Goal: Task Accomplishment & Management: Complete application form

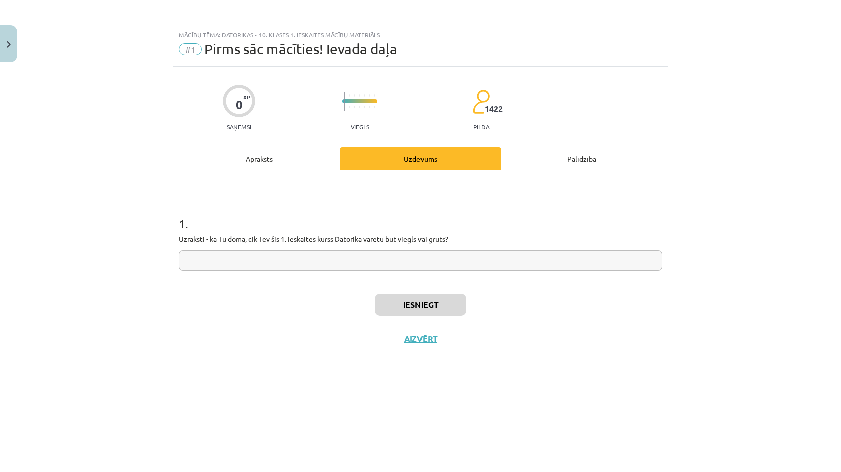
scroll to position [76, 0]
click at [278, 255] on input "text" at bounding box center [421, 260] width 484 height 21
type input "**********"
click at [394, 304] on button "Iesniegt" at bounding box center [420, 304] width 91 height 22
click at [760, 181] on div "**********" at bounding box center [420, 236] width 841 height 472
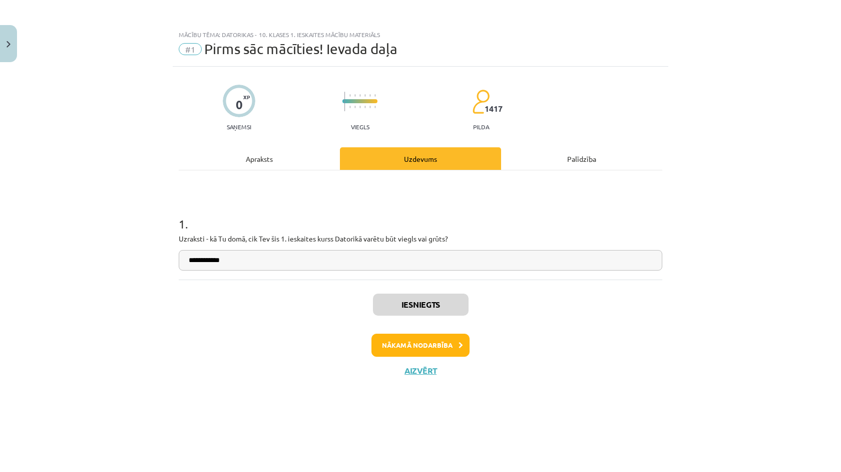
click at [470, 340] on div "Nākamā nodarbība" at bounding box center [421, 344] width 472 height 23
click at [451, 345] on button "Nākamā nodarbība" at bounding box center [420, 344] width 98 height 23
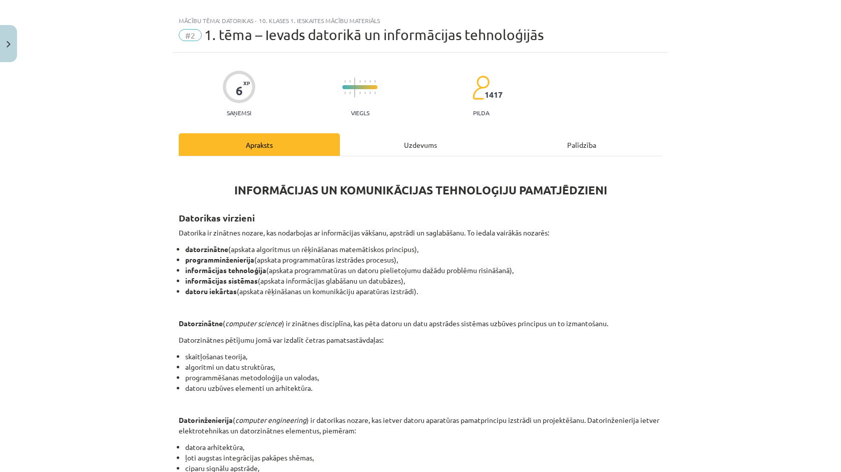
click at [419, 151] on div "Uzdevums" at bounding box center [420, 144] width 161 height 23
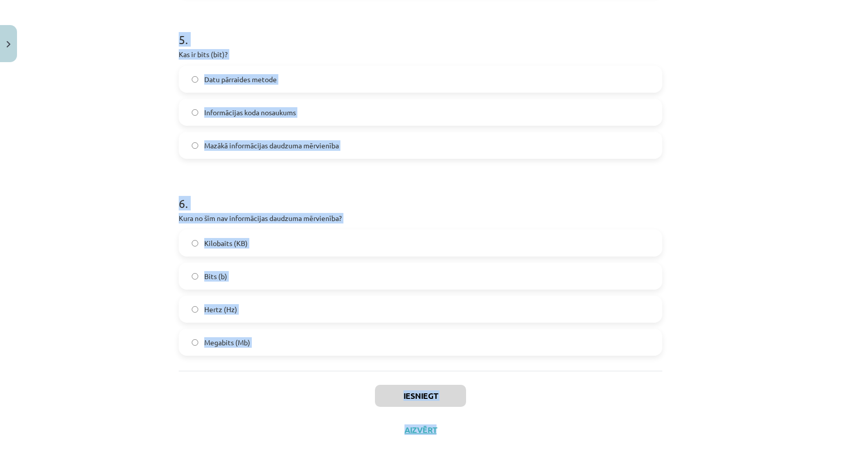
scroll to position [81, 0]
drag, startPoint x: 174, startPoint y: 191, endPoint x: 405, endPoint y: 363, distance: 288.3
copy form "1 . Kas ir algoritms? Programmēšanas valoda Datu apstrādes ierīce Noteikta darb…"
click at [5, 302] on div "Mācību tēma: Datorikas - 10. klases 1. ieskaites mācību materiāls #2 1. tēma – …" at bounding box center [420, 236] width 841 height 472
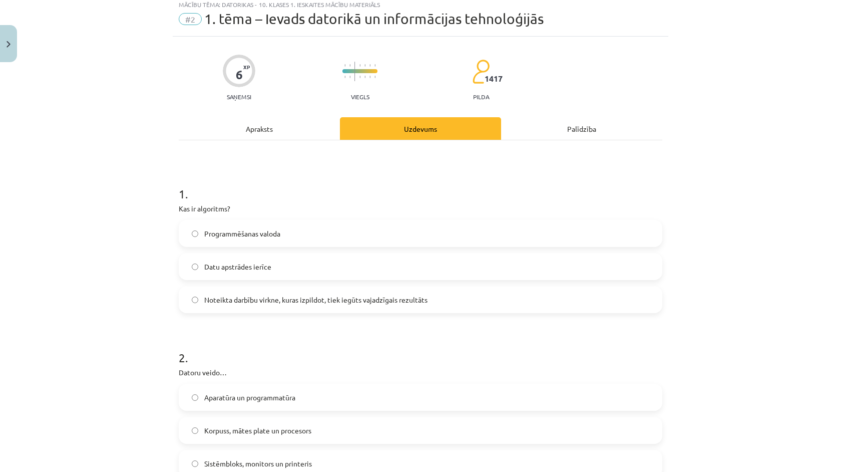
scroll to position [51, 0]
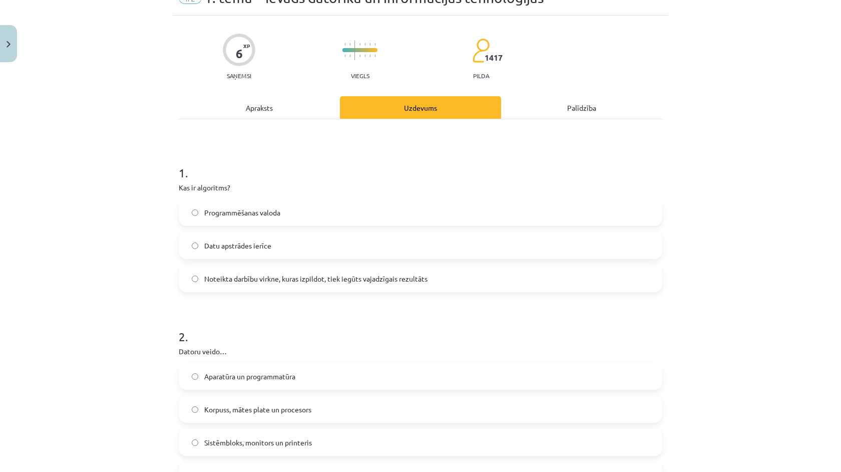
click at [233, 271] on label "Noteikta darbību virkne, kuras izpildot, tiek iegūts vajadzīgais rezultāts" at bounding box center [421, 278] width 482 height 25
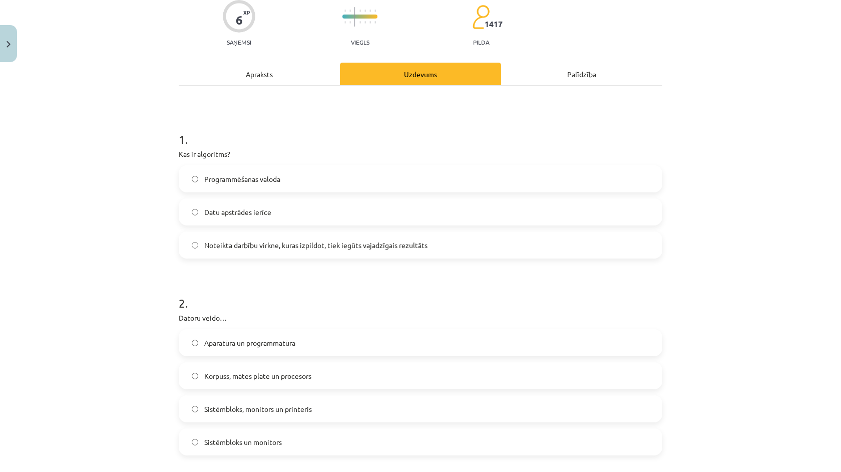
scroll to position [98, 0]
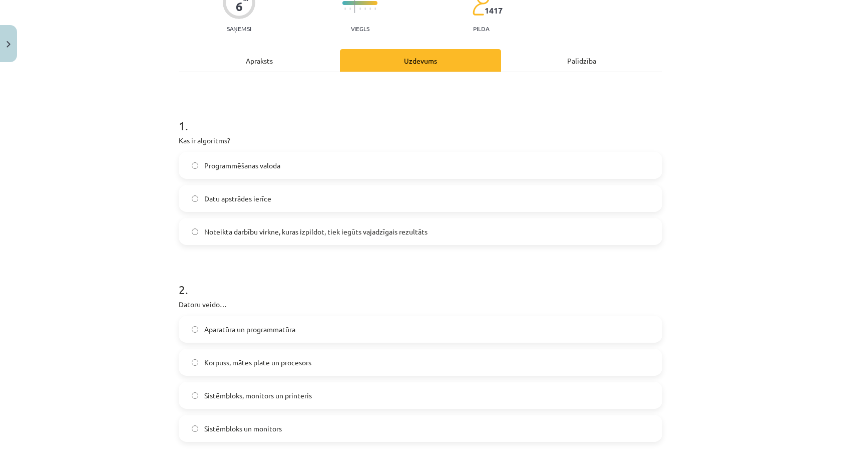
click at [259, 328] on span "Aparatūra un programmatūra" at bounding box center [249, 329] width 91 height 11
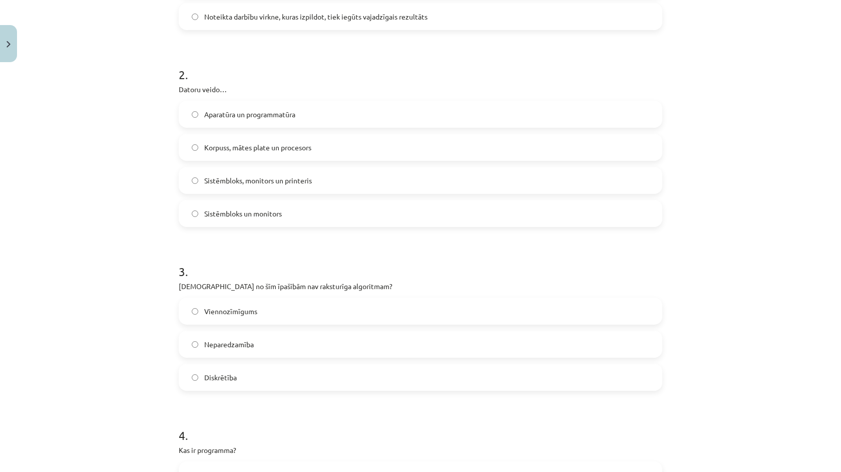
scroll to position [313, 0]
click at [254, 351] on label "Neparedzamība" at bounding box center [421, 343] width 482 height 25
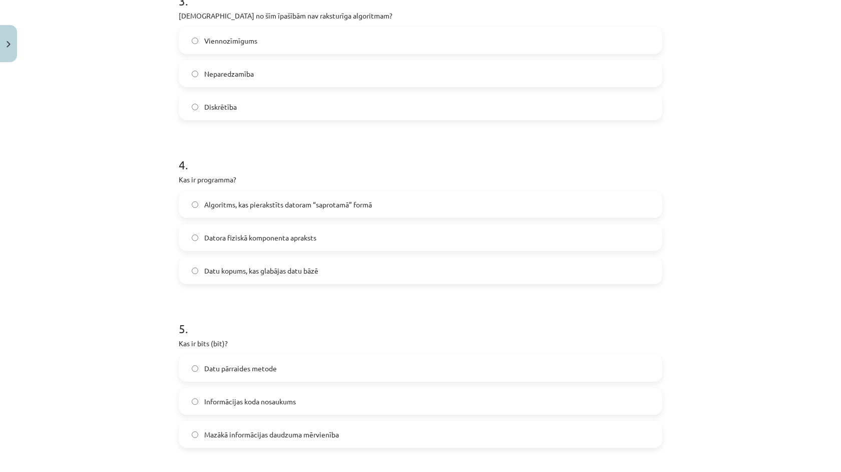
scroll to position [596, 0]
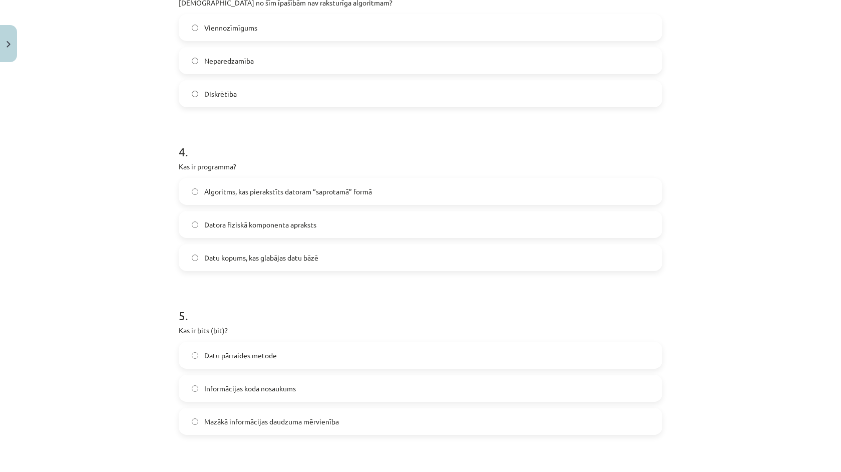
click at [249, 196] on span "Algoritms, kas pierakstīts datoram “saprotamā” formā" at bounding box center [288, 191] width 168 height 11
click at [261, 418] on span "Mazākā informācijas daudzuma mērvienība" at bounding box center [271, 421] width 135 height 11
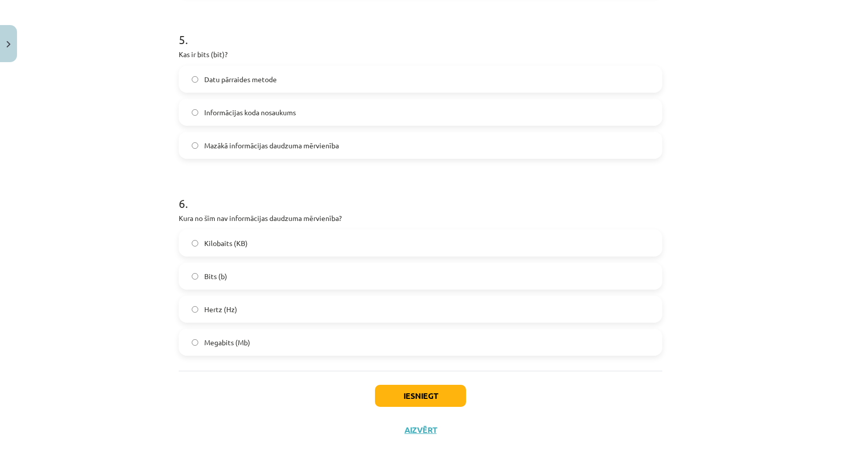
click at [244, 242] on span "Kilobaits (KB)" at bounding box center [226, 243] width 44 height 11
click at [244, 306] on label "Hertz (Hz)" at bounding box center [421, 308] width 482 height 25
click at [411, 397] on button "Iesniegt" at bounding box center [420, 395] width 91 height 22
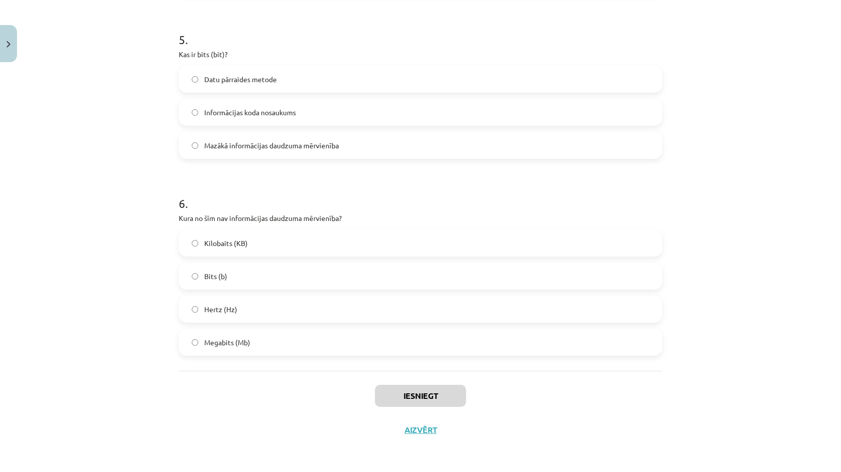
click at [411, 397] on button "Iesniegt" at bounding box center [420, 395] width 91 height 22
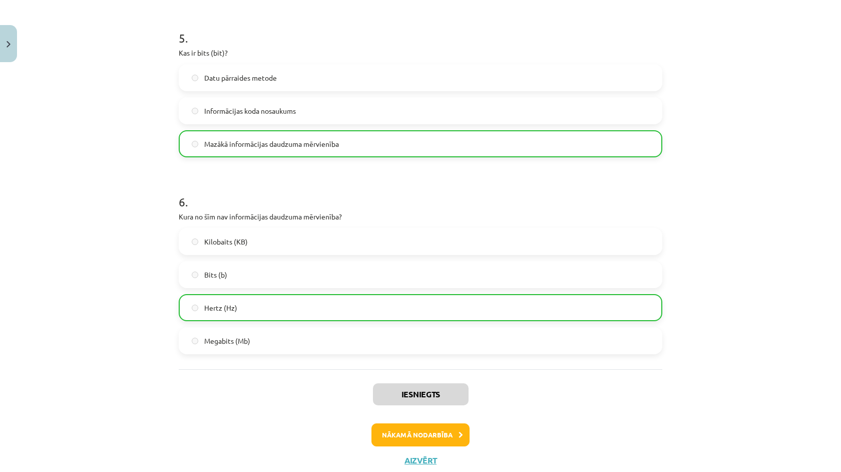
click at [440, 431] on button "Nākamā nodarbība" at bounding box center [420, 434] width 98 height 23
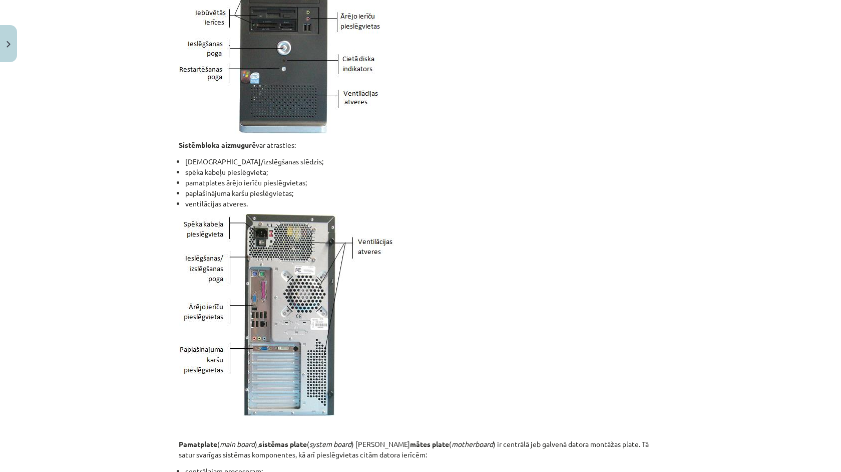
scroll to position [25, 0]
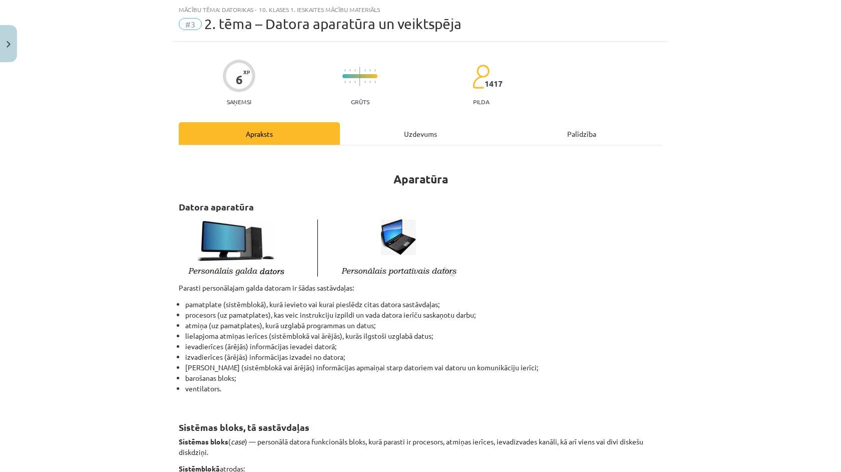
click at [430, 132] on div "Uzdevums" at bounding box center [420, 133] width 161 height 23
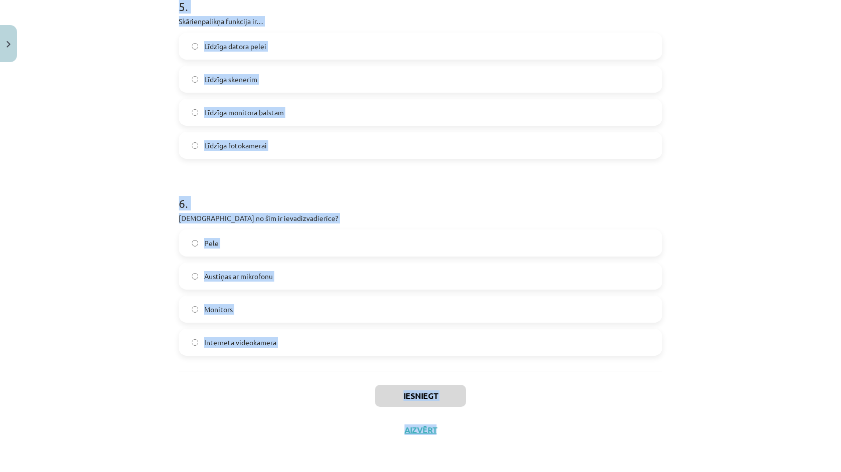
scroll to position [219, 0]
drag, startPoint x: 172, startPoint y: 198, endPoint x: 388, endPoint y: 351, distance: 264.3
click at [388, 351] on div "Mācību tēma: Datorikas - 10. klases 1. ieskaites mācību materiāls #3 2. tēma – …" at bounding box center [420, 236] width 841 height 472
copy form "1 . Kura ir visietilpīgākā atmiņas ierīce? Zibdisks (USB Flash Drive) Cietais d…"
click at [62, 268] on div "Mācību tēma: Datorikas - 10. klases 1. ieskaites mācību materiāls #3 2. tēma – …" at bounding box center [420, 236] width 841 height 472
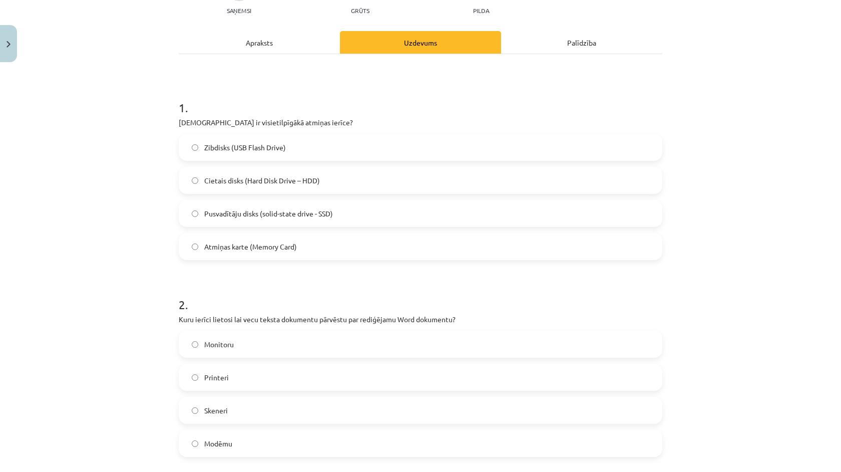
scroll to position [95, 0]
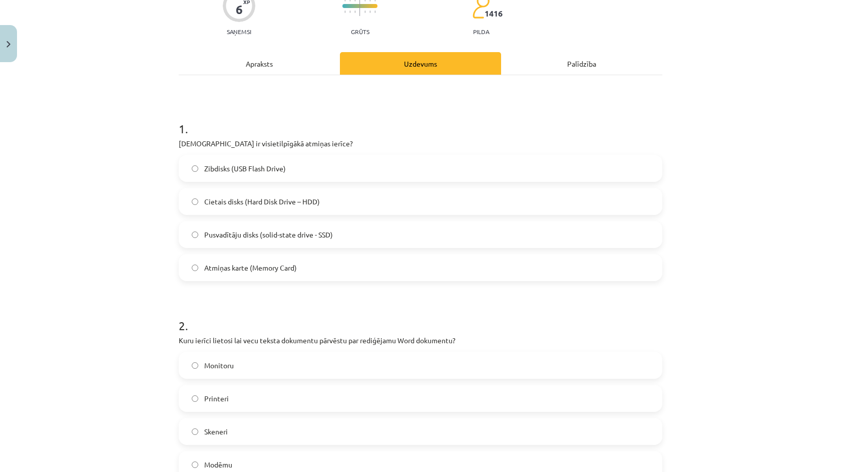
click at [248, 193] on label "Cietais disks (Hard Disk Drive – HDD)" at bounding box center [421, 201] width 482 height 25
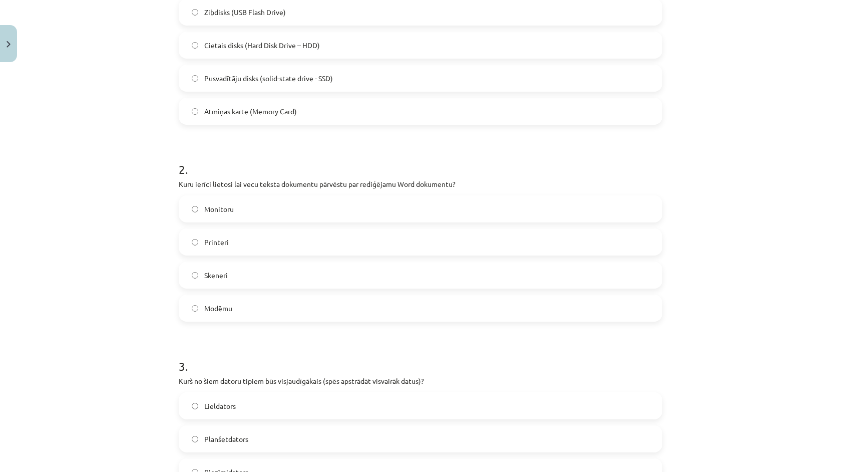
scroll to position [290, 0]
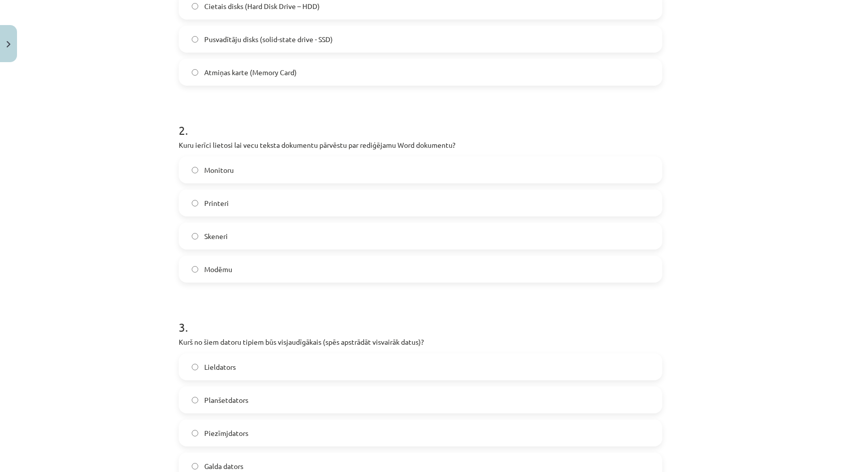
click at [256, 234] on label "Skeneri" at bounding box center [421, 235] width 482 height 25
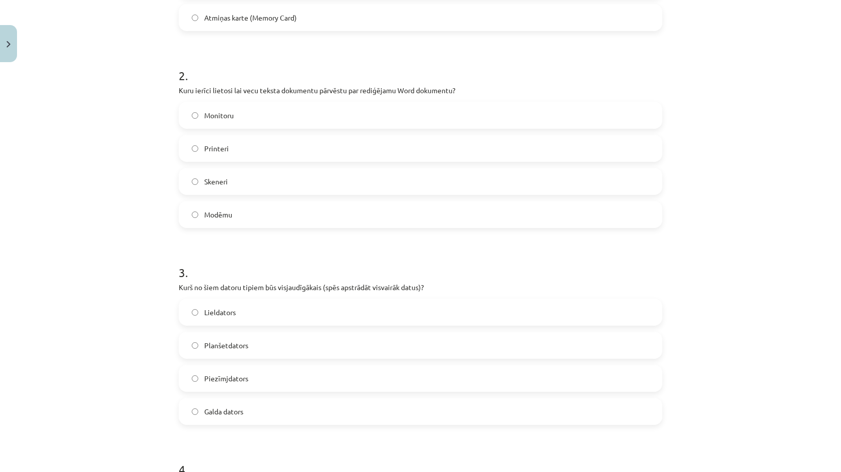
scroll to position [346, 0]
click at [282, 310] on label "Lieldators" at bounding box center [421, 310] width 482 height 25
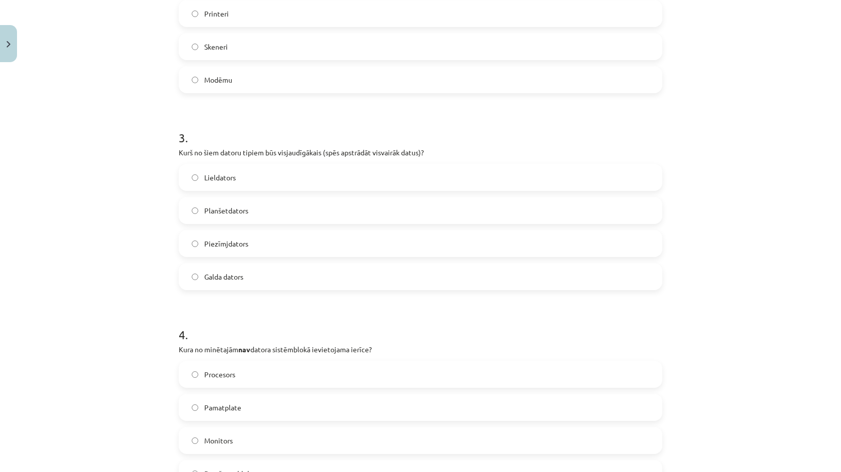
scroll to position [576, 0]
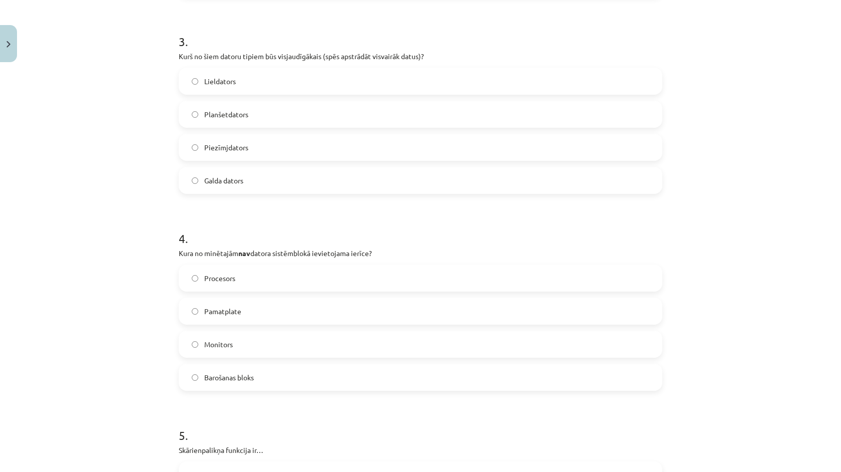
click at [247, 345] on label "Monitors" at bounding box center [421, 343] width 482 height 25
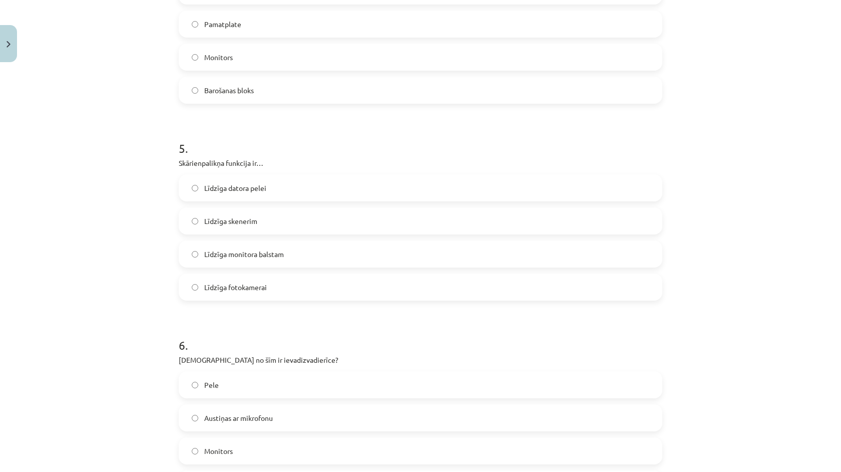
scroll to position [863, 0]
click at [260, 232] on label "Līdzīga skenerim" at bounding box center [421, 220] width 482 height 25
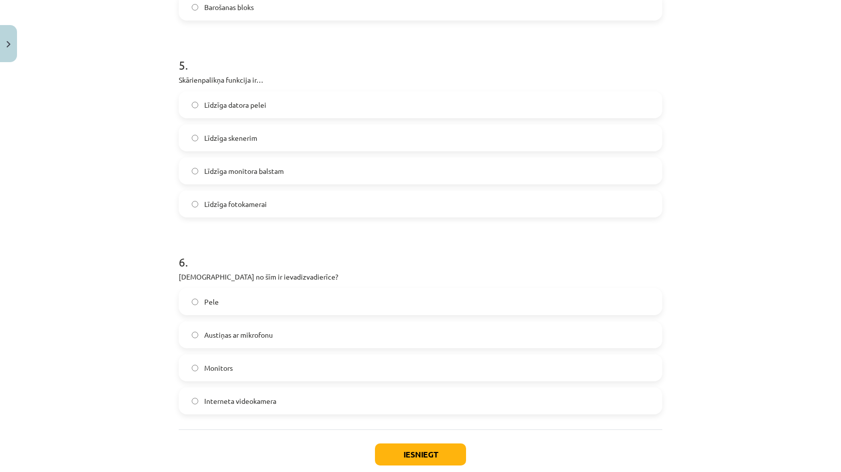
scroll to position [957, 0]
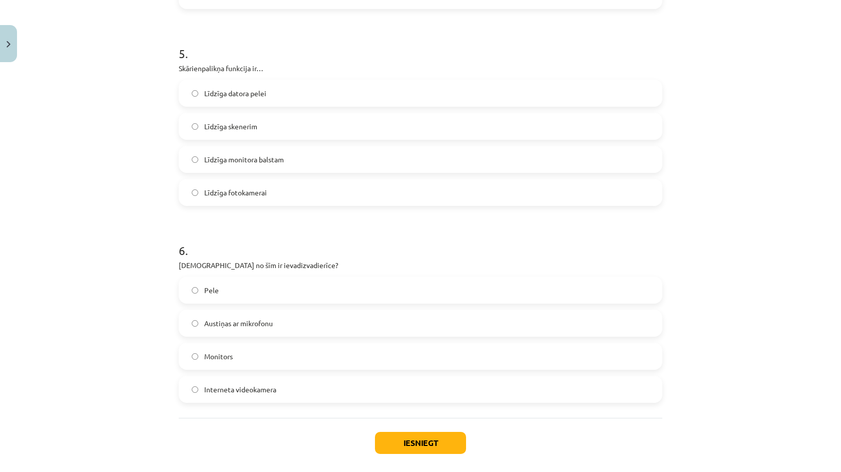
click at [264, 329] on label "Austiņas ar mikrofonu" at bounding box center [421, 322] width 482 height 25
click at [423, 443] on button "Iesniegt" at bounding box center [420, 442] width 91 height 22
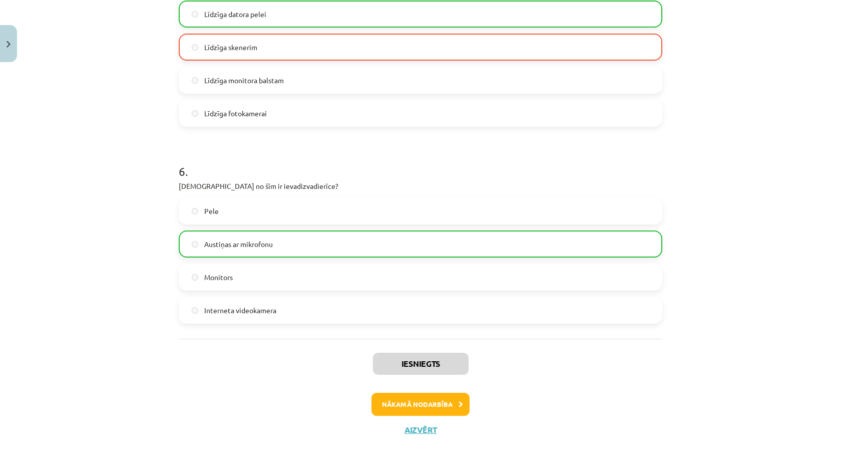
click at [402, 398] on button "Nākamā nodarbība" at bounding box center [420, 403] width 98 height 23
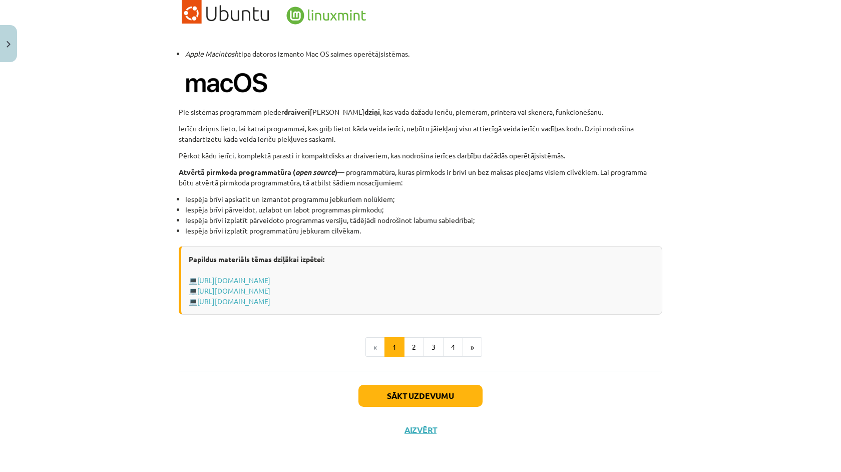
scroll to position [25, 0]
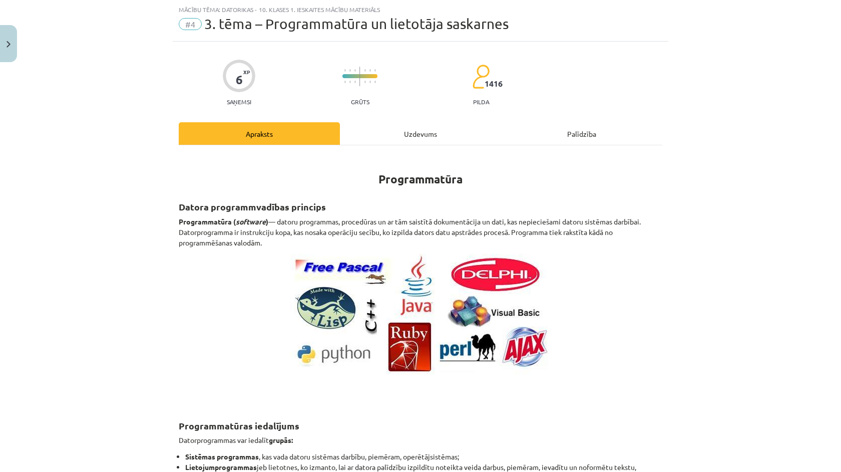
click at [422, 138] on div "Uzdevums" at bounding box center [420, 133] width 161 height 23
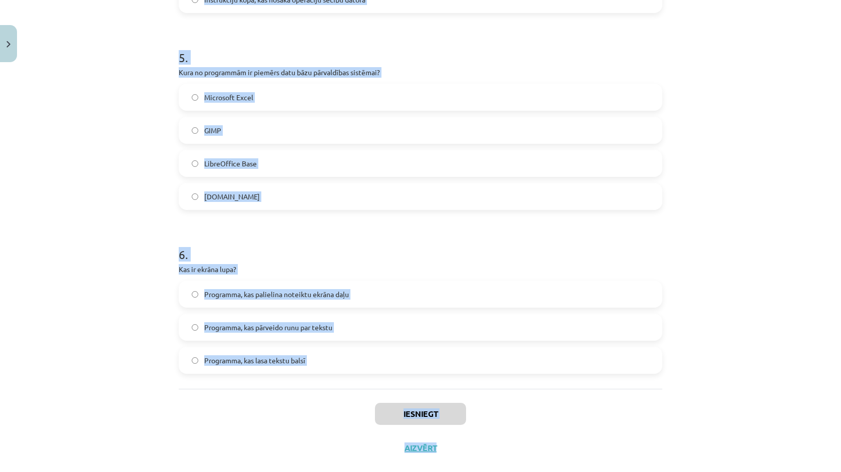
scroll to position [932, 0]
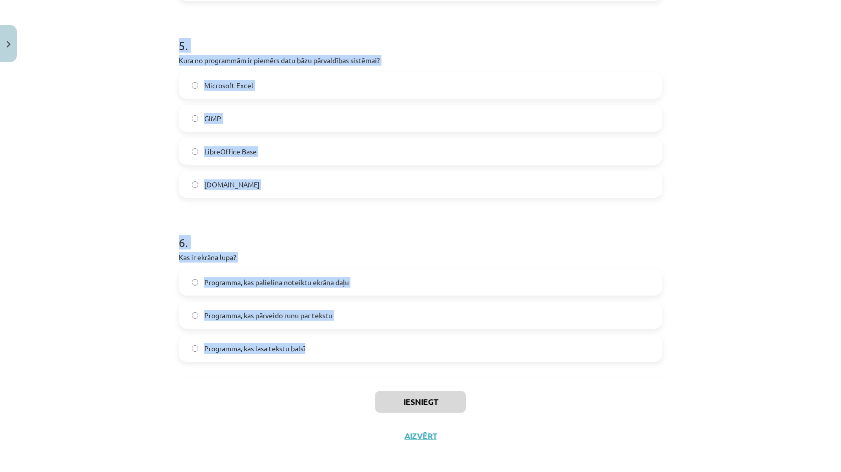
drag, startPoint x: 111, startPoint y: 175, endPoint x: 376, endPoint y: 370, distance: 329.4
click at [376, 370] on div "Mācību tēma: Datorikas - 10. klases 1. ieskaites mācību materiāls #4 3. tēma – …" at bounding box center [420, 236] width 841 height 472
copy form "1 . Kas raksturo atvērtā pirmkoda programmatūru? Iespēja brīvi izmantot, pārvei…"
click at [123, 327] on div "Mācību tēma: Datorikas - 10. klases 1. ieskaites mācību materiāls #4 3. tēma – …" at bounding box center [420, 236] width 841 height 472
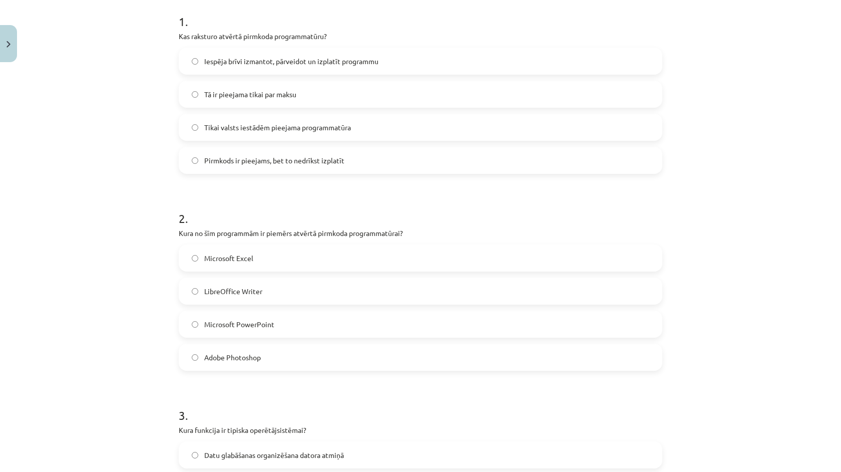
scroll to position [172, 0]
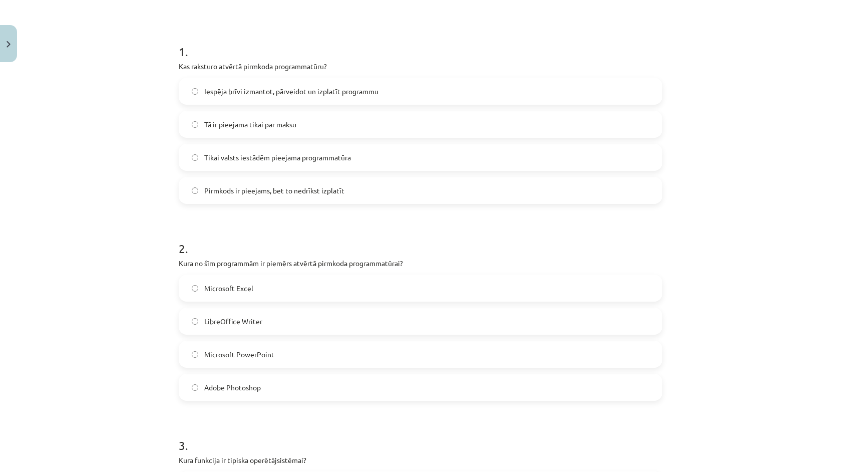
click at [233, 85] on label "Iespēja brīvi izmantot, pārveidot un izplatīt programmu" at bounding box center [421, 91] width 482 height 25
click at [243, 307] on div "Microsoft Excel LibreOffice Writer Microsoft PowerPoint Adobe Photoshop" at bounding box center [421, 337] width 484 height 126
click at [243, 313] on label "LibreOffice Writer" at bounding box center [421, 320] width 482 height 25
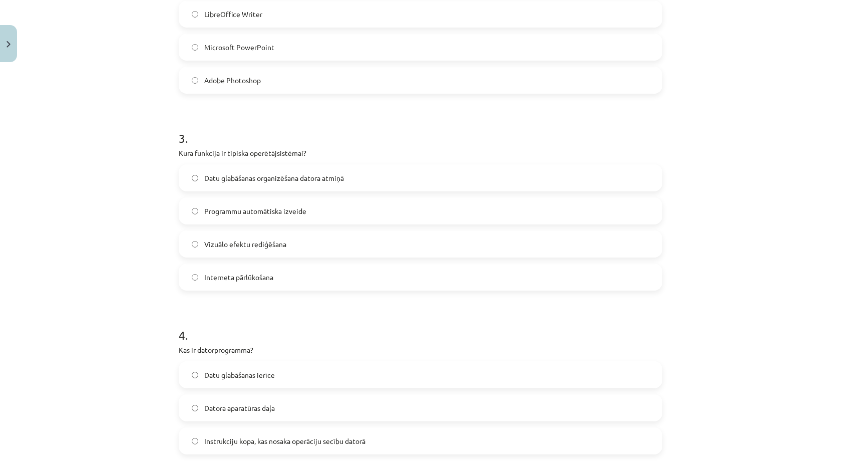
scroll to position [477, 0]
click at [259, 181] on span "Datu glabāšanas organizēšana datora atmiņā" at bounding box center [274, 180] width 140 height 11
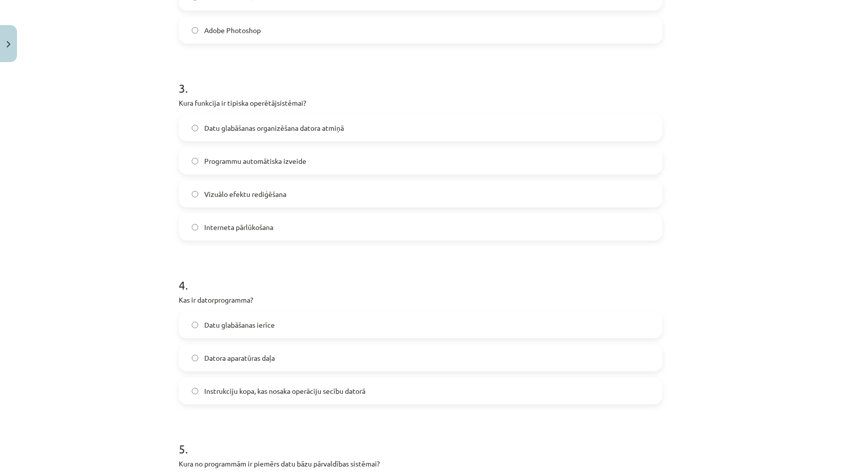
scroll to position [545, 0]
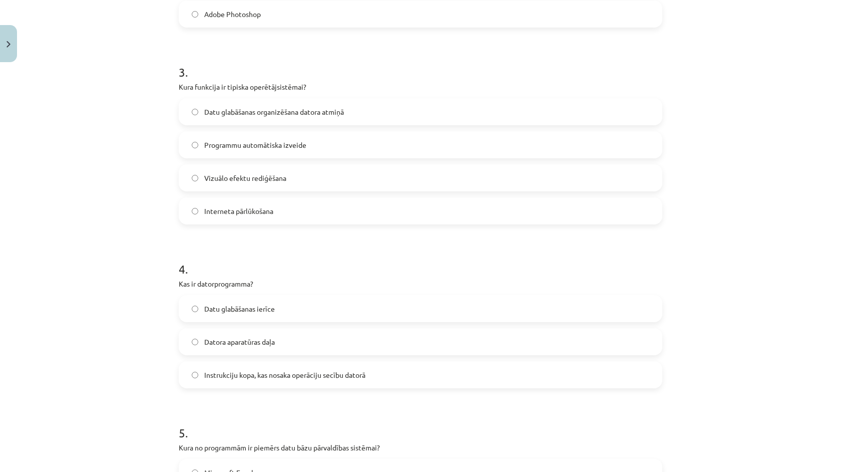
click at [261, 370] on span "Instrukciju kopa, kas nosaka operāciju secību datorā" at bounding box center [284, 374] width 161 height 11
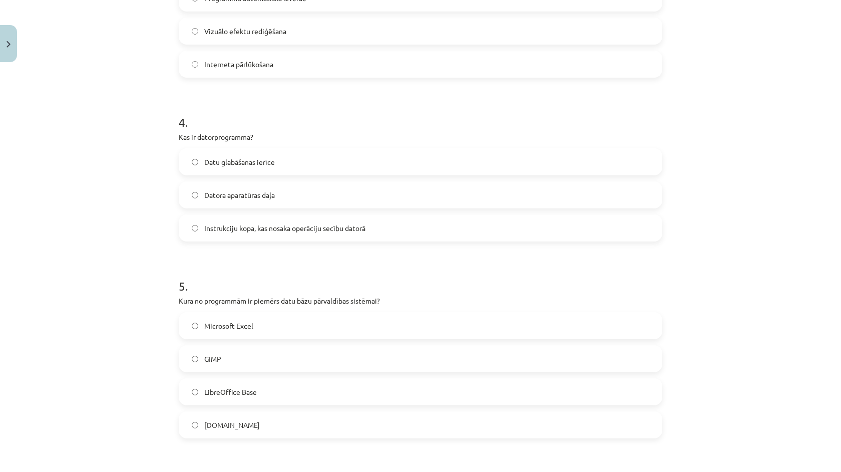
scroll to position [708, 0]
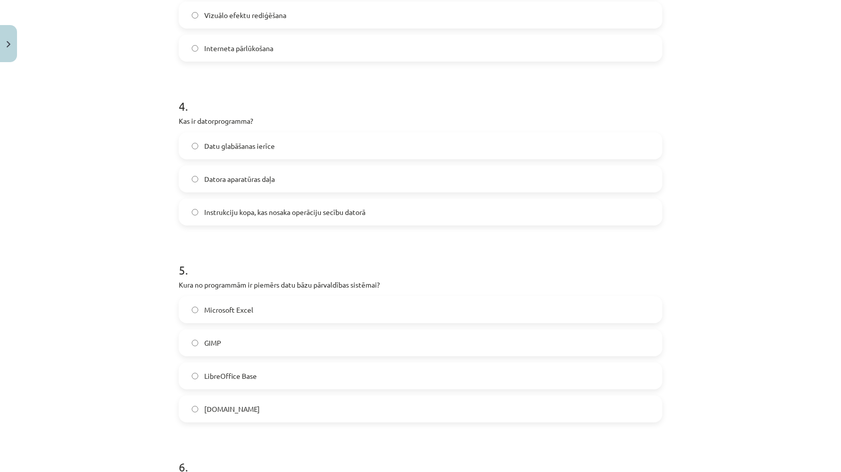
click at [253, 381] on label "LibreOffice Base" at bounding box center [421, 375] width 482 height 25
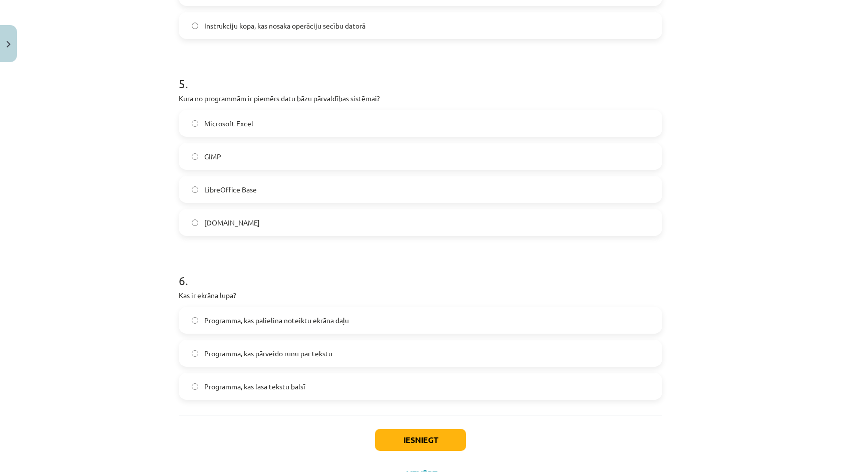
scroll to position [897, 0]
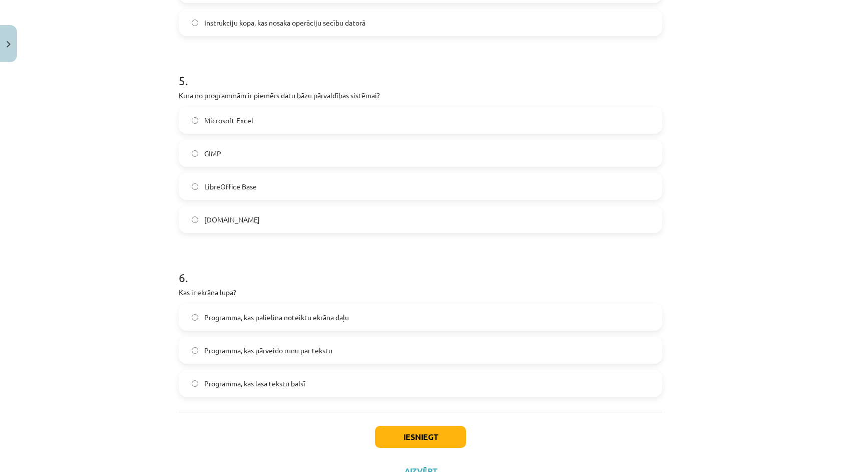
click at [275, 341] on label "Programma, kas pārveido runu par tekstu" at bounding box center [421, 349] width 482 height 25
click at [458, 446] on button "Iesniegt" at bounding box center [420, 436] width 91 height 22
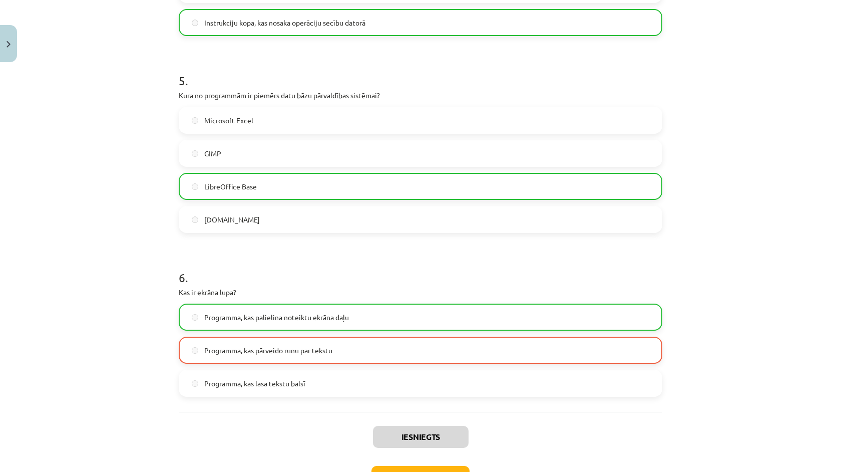
click at [446, 471] on button "Nākamā nodarbība" at bounding box center [420, 477] width 98 height 23
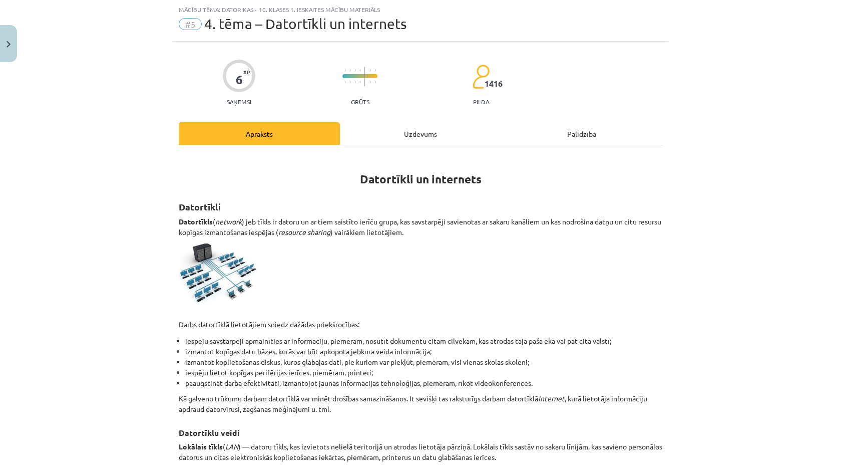
click at [408, 145] on hr at bounding box center [421, 145] width 484 height 1
click at [406, 128] on div "Uzdevums" at bounding box center [420, 133] width 161 height 23
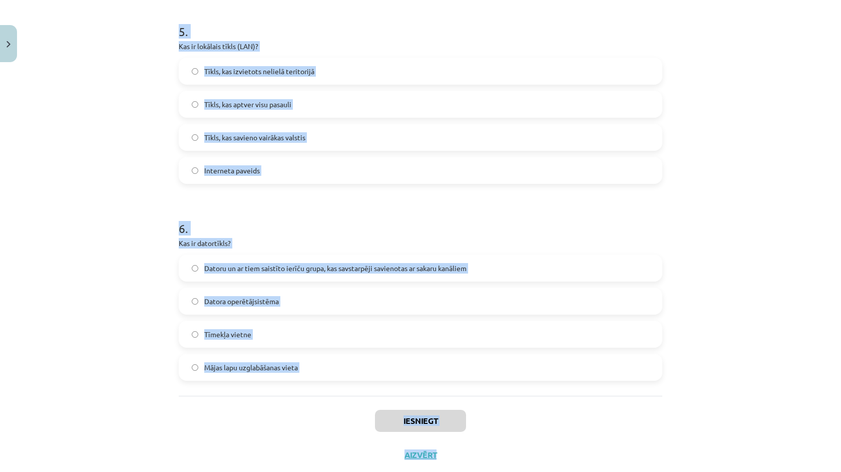
scroll to position [997, 0]
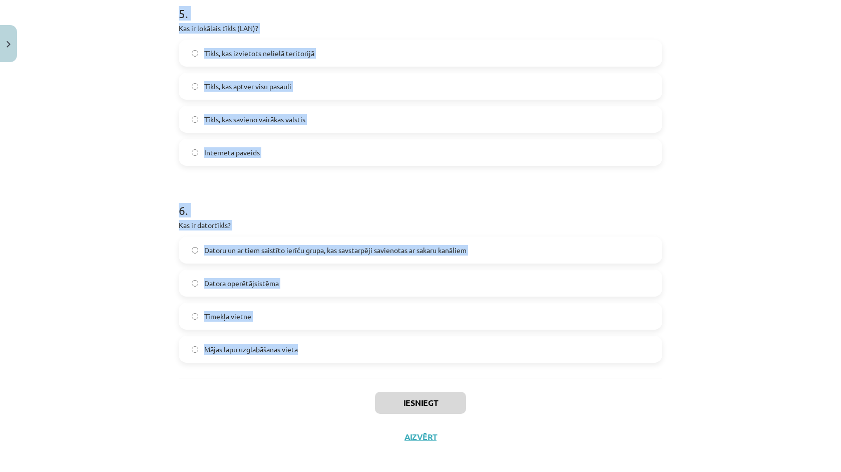
drag, startPoint x: 153, startPoint y: 190, endPoint x: 326, endPoint y: 365, distance: 246.7
click at [326, 365] on div "Mācību tēma: Datorikas - 10. klases 1. ieskaites mācību materiāls #5 4. tēma – …" at bounding box center [420, 236] width 841 height 472
copy form "1 . Kas ir serveris? Datorspēle Programma, kas sniedz pakalpojumus datortīklā F…"
click at [164, 256] on div "Mācību tēma: Datorikas - 10. klases 1. ieskaites mācību materiāls #5 4. tēma – …" at bounding box center [420, 236] width 841 height 472
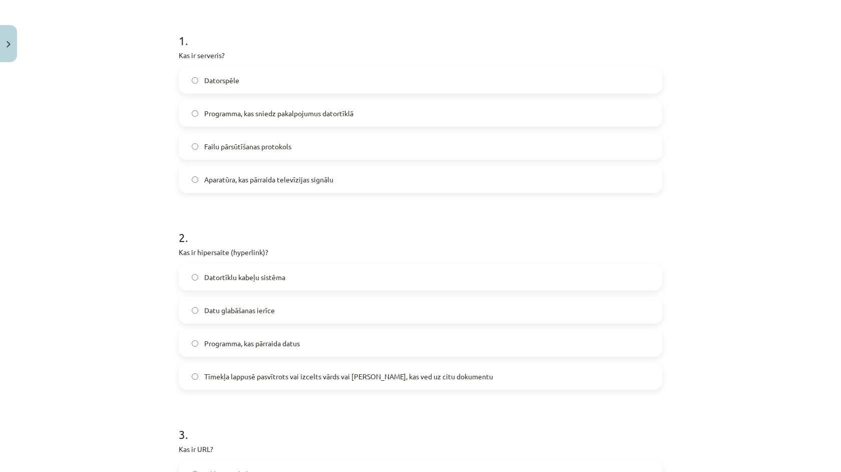
scroll to position [172, 0]
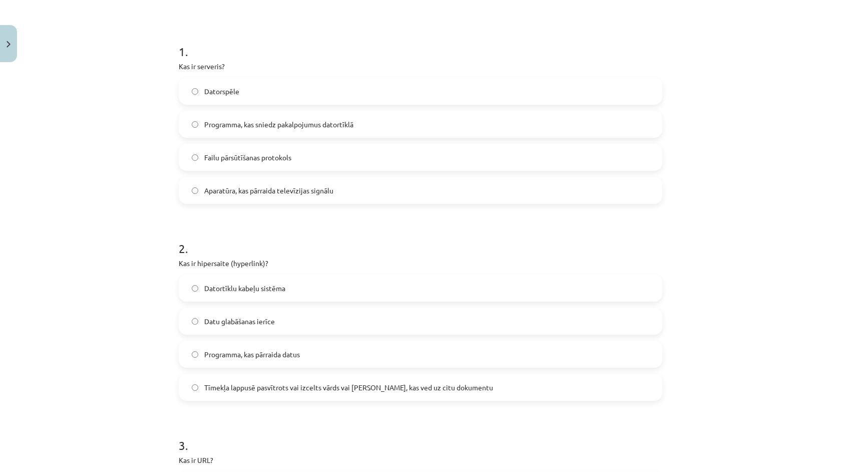
click at [258, 124] on span "Programma, kas sniedz pakalpojumus datortīklā" at bounding box center [278, 124] width 149 height 11
click at [244, 395] on label "Tīmekļa lappusē pasvītrots vai izcelts vārds vai frāze, kas ved uz citu dokumen…" at bounding box center [421, 386] width 482 height 25
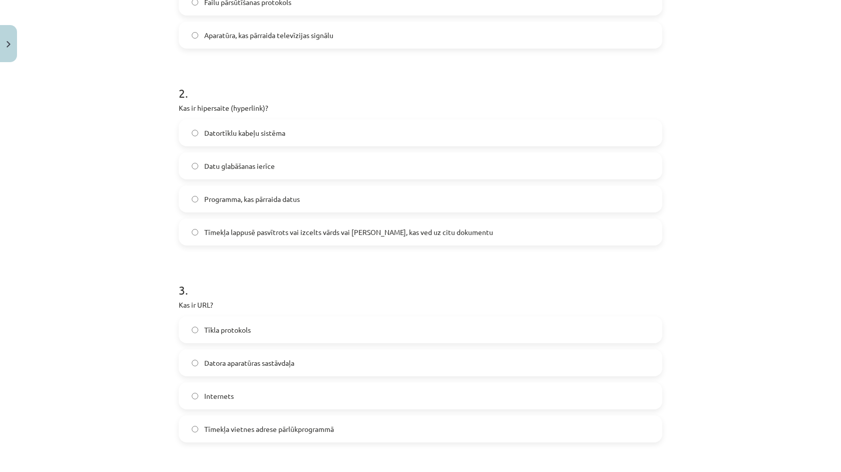
scroll to position [359, 0]
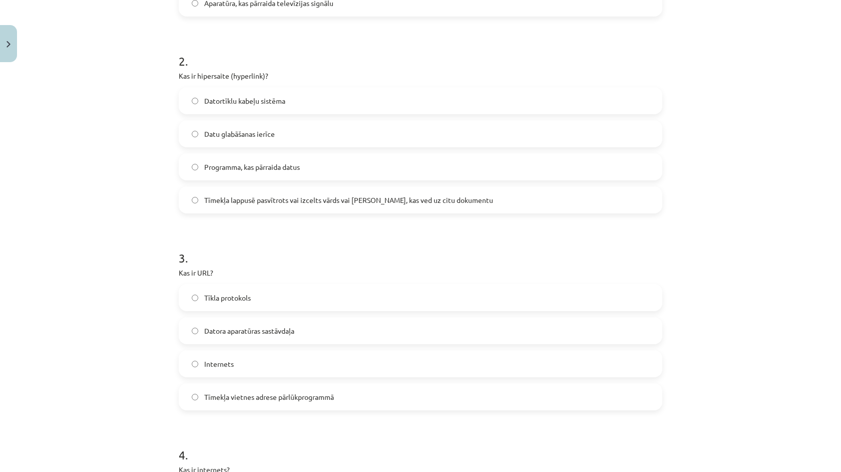
click at [258, 299] on label "Tīkla protokols" at bounding box center [421, 297] width 482 height 25
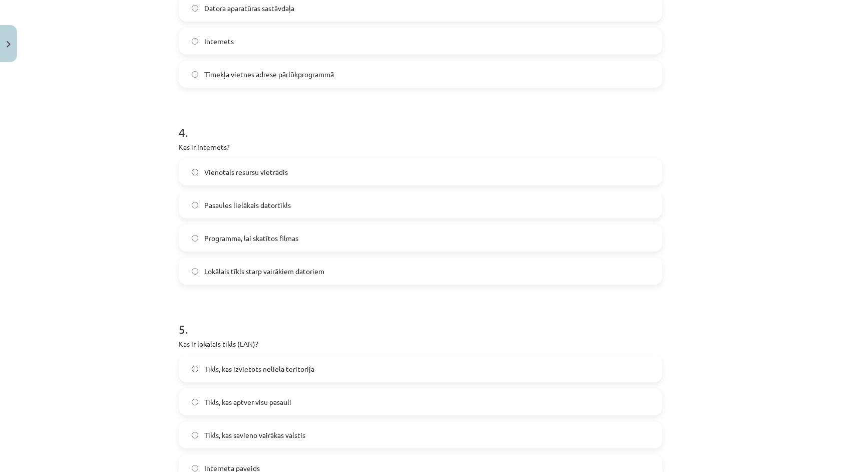
scroll to position [682, 0]
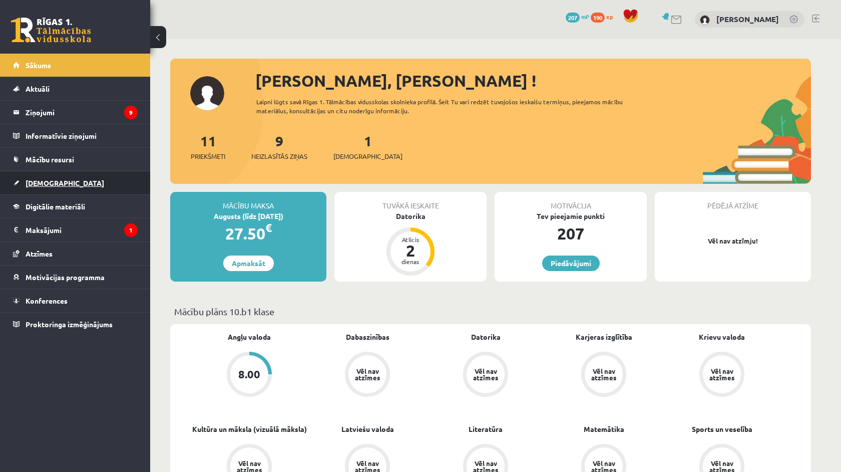
click at [89, 189] on link "[DEMOGRAPHIC_DATA]" at bounding box center [75, 182] width 125 height 23
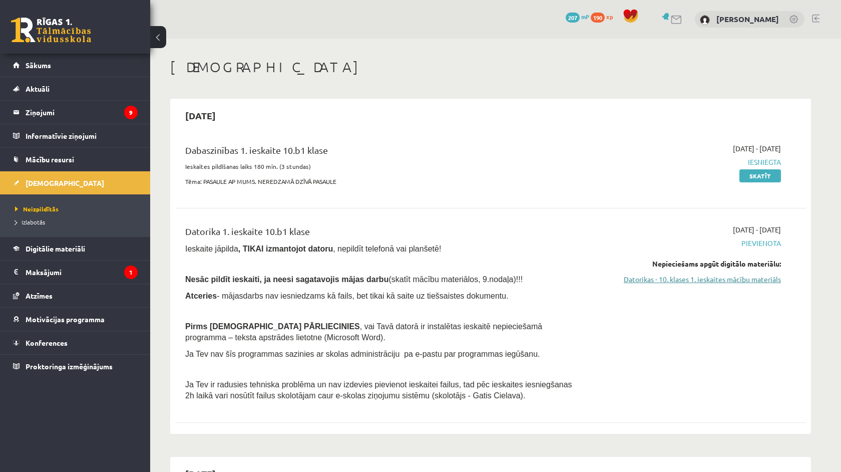
click at [753, 283] on link "Datorikas - 10. klases 1. ieskaites mācību materiāls" at bounding box center [686, 279] width 189 height 11
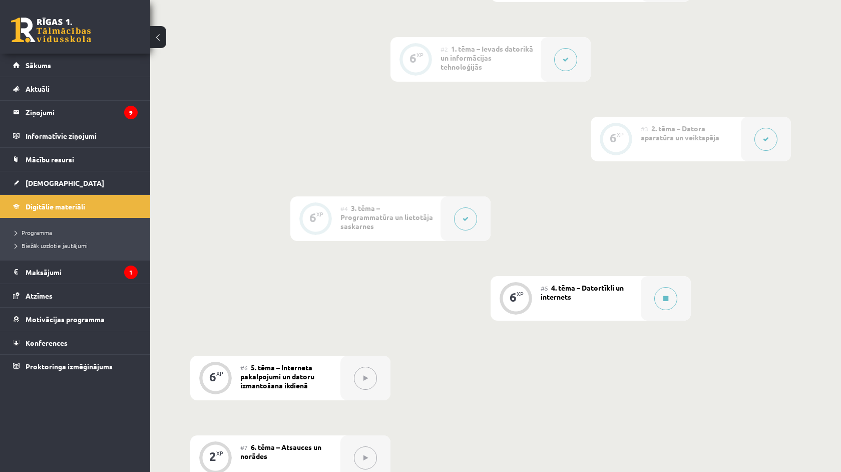
scroll to position [434, 0]
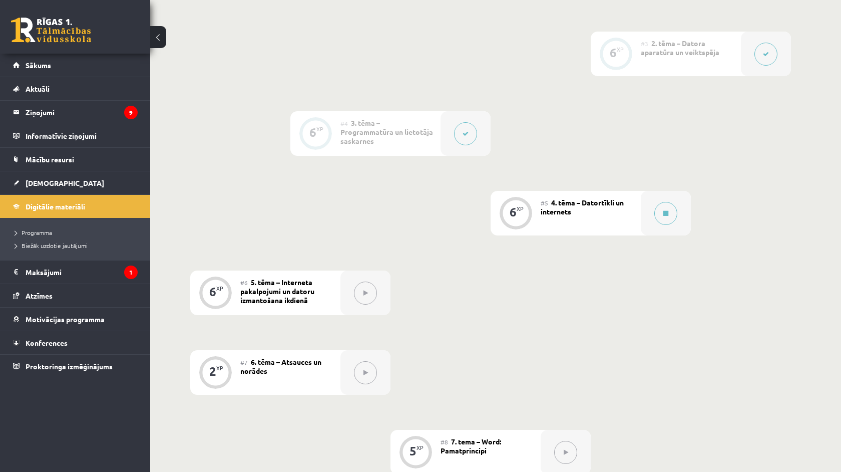
click at [613, 219] on div "#5 4. tēma – Datortīkli un internets" at bounding box center [591, 213] width 100 height 45
click at [530, 211] on div "6 XP" at bounding box center [516, 212] width 30 height 30
click at [670, 221] on button at bounding box center [665, 213] width 23 height 23
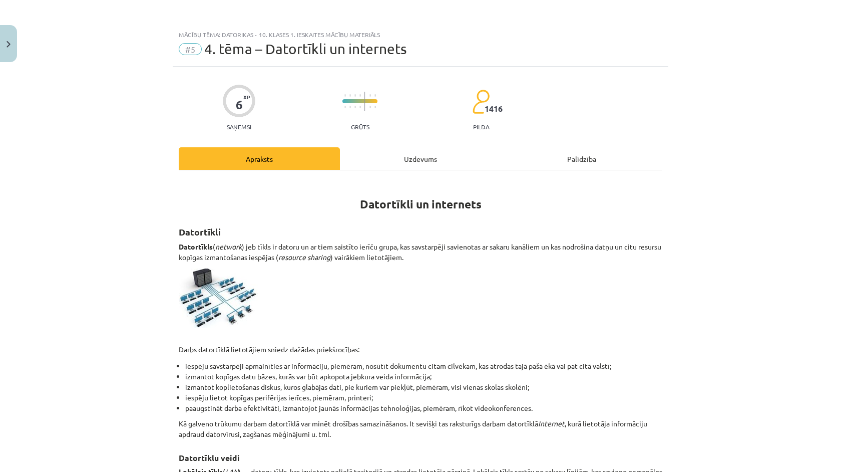
click at [400, 163] on div "Uzdevums" at bounding box center [420, 158] width 161 height 23
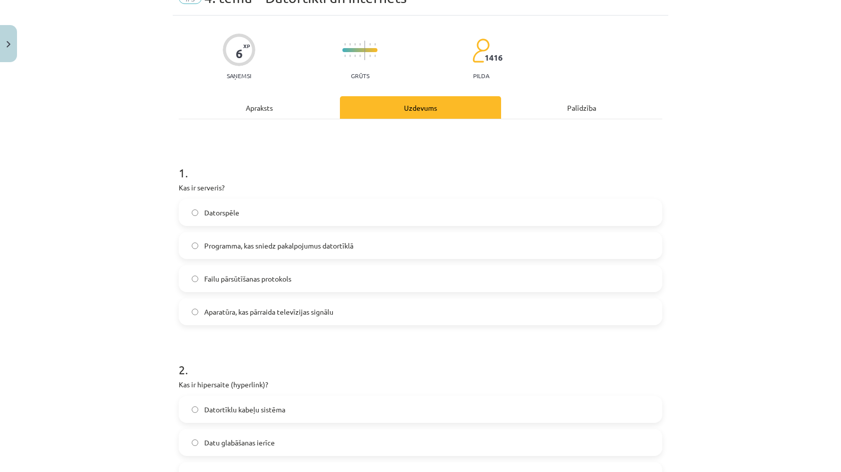
scroll to position [56, 0]
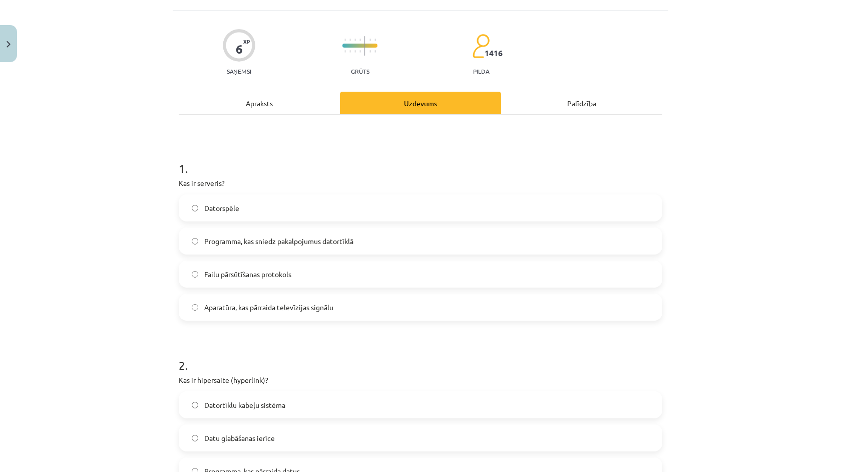
click at [315, 251] on label "Programma, kas sniedz pakalpojumus datortīklā" at bounding box center [421, 240] width 482 height 25
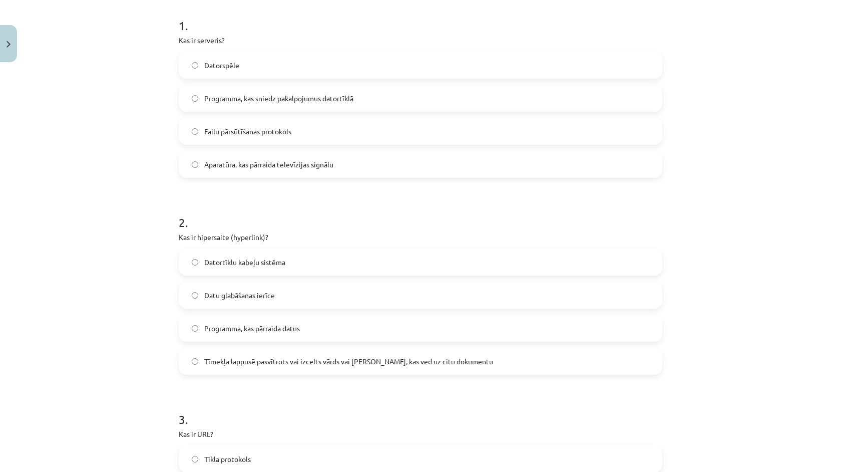
scroll to position [199, 0]
click at [289, 365] on span "Tīmekļa lappusē pasvītrots vai izcelts vārds vai frāze, kas ved uz citu dokumen…" at bounding box center [348, 360] width 289 height 11
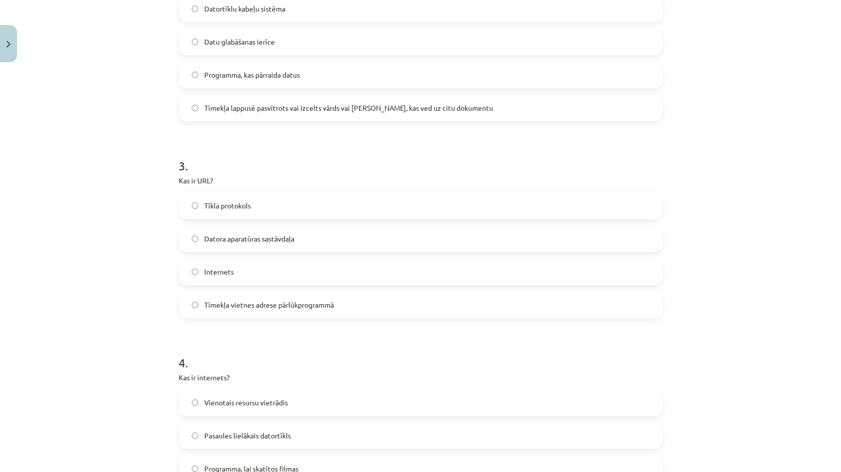
scroll to position [464, 0]
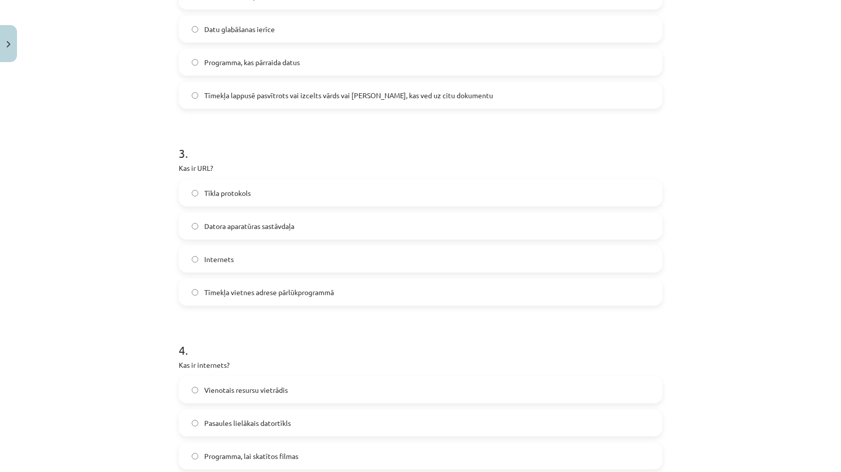
click at [315, 297] on label "Tīmekļa vietnes adrese pārlūkprogrammā" at bounding box center [421, 291] width 482 height 25
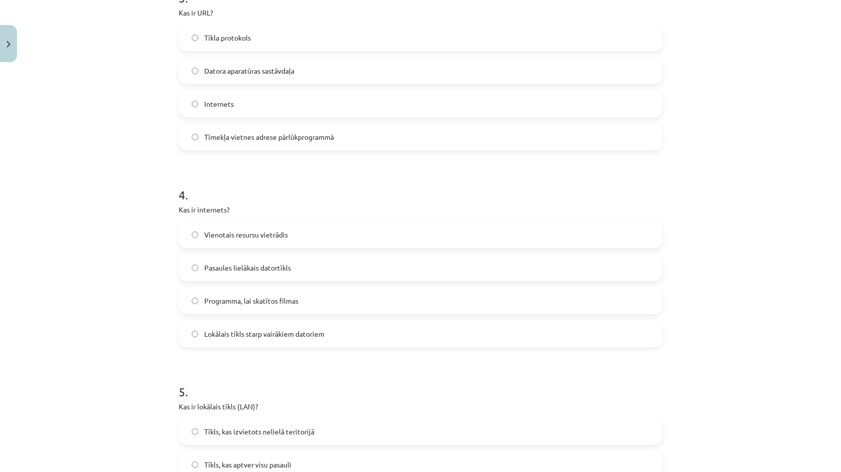
scroll to position [629, 0]
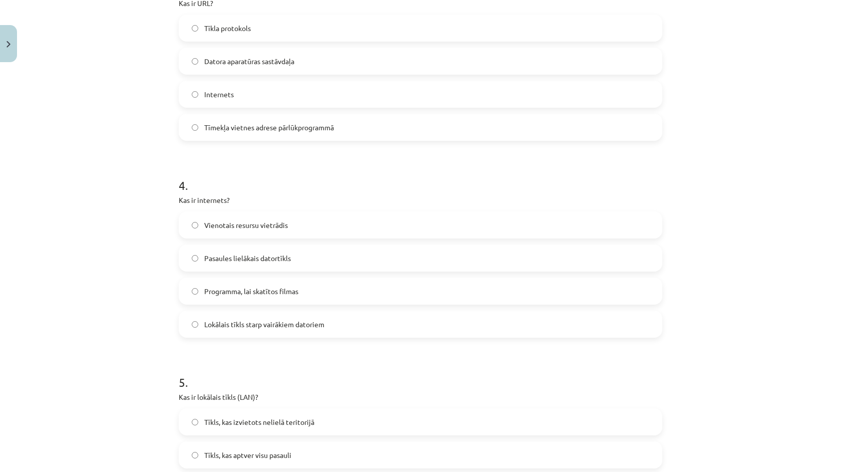
click at [252, 290] on span "Programma, lai skatītos filmas" at bounding box center [251, 291] width 94 height 11
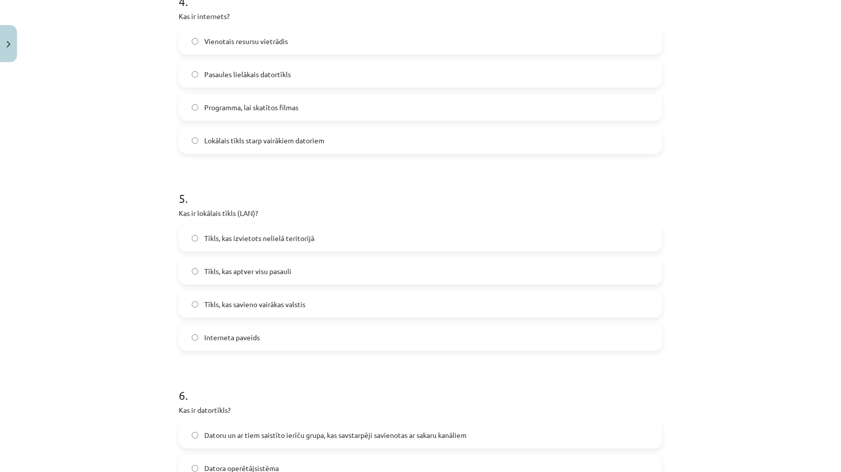
scroll to position [814, 0]
click at [311, 255] on div "Tīkls, kas izvietots nelielā teritorijā Tīkls, kas aptver visu pasauli Tīkls, k…" at bounding box center [421, 286] width 484 height 126
click at [295, 257] on label "Tīkls, kas aptver visu pasauli" at bounding box center [421, 269] width 482 height 25
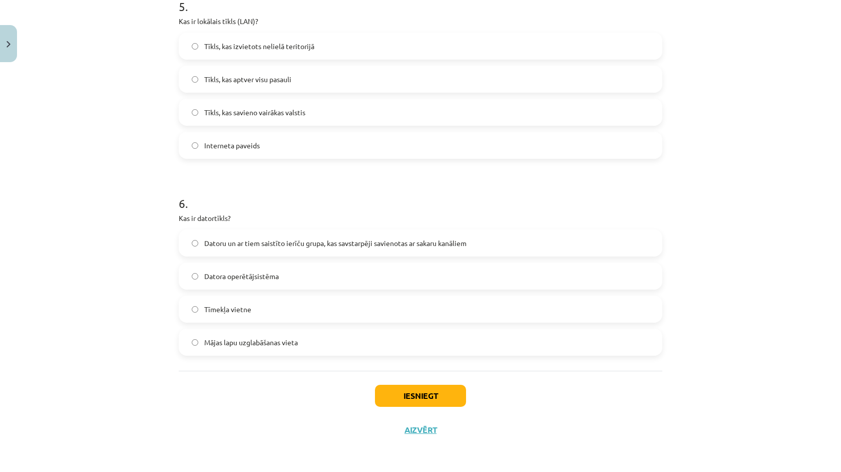
scroll to position [1006, 0]
click at [275, 271] on span "Datora operētājsistēma" at bounding box center [241, 276] width 75 height 11
click at [301, 254] on div "Datoru un ar tiem saistīto ierīču grupa, kas savstarpēji savienotas ar sakaru k…" at bounding box center [421, 242] width 484 height 27
click at [374, 231] on label "Datoru un ar tiem saistīto ierīču grupa, kas savstarpēji savienotas ar sakaru k…" at bounding box center [421, 242] width 482 height 25
click at [402, 382] on div "Iesniegt Aizvērt" at bounding box center [421, 405] width 484 height 70
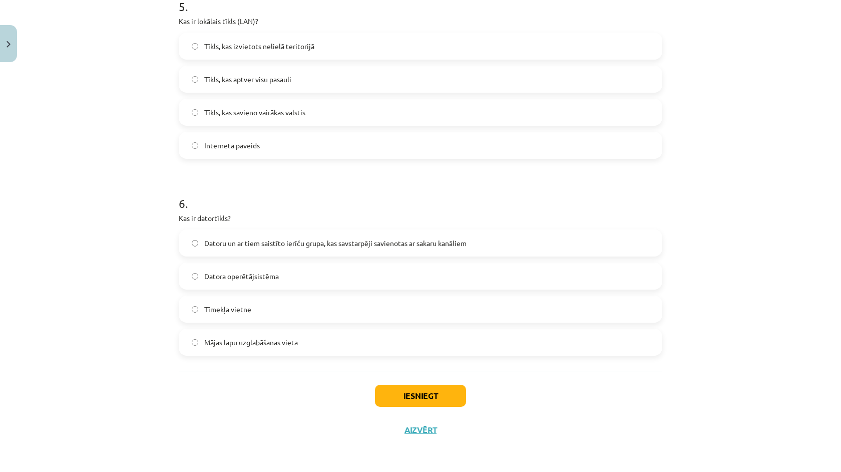
click at [404, 393] on button "Iesniegt" at bounding box center [420, 395] width 91 height 22
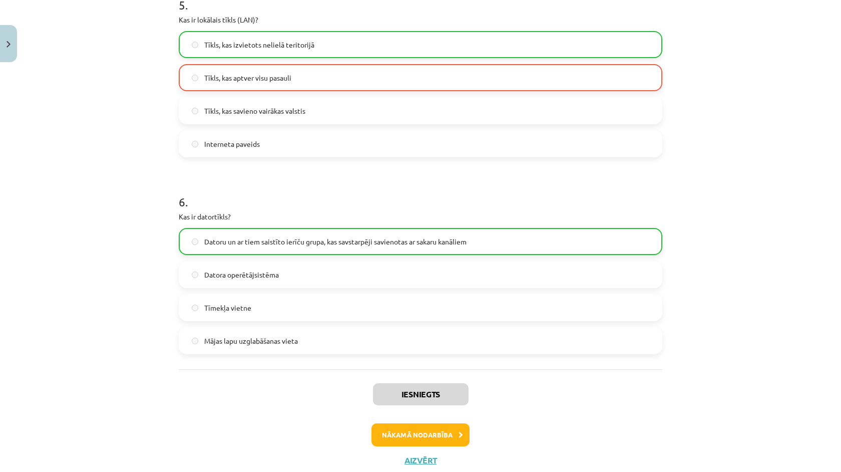
click at [397, 427] on button "Nākamā nodarbība" at bounding box center [420, 434] width 98 height 23
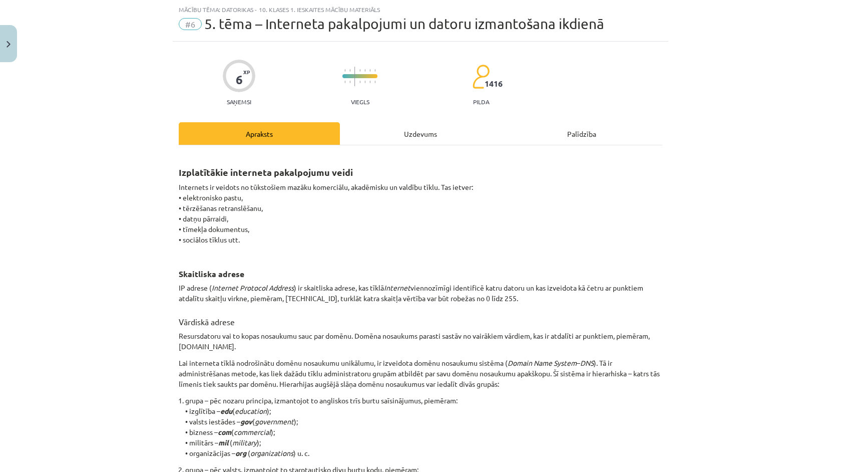
click at [363, 121] on div "6 XP Saņemsi Viegls 1416 pilda Apraksts Uzdevums Palīdzība Izplatītākie interne…" at bounding box center [421, 456] width 496 height 828
click at [381, 125] on div "Uzdevums" at bounding box center [420, 133] width 161 height 23
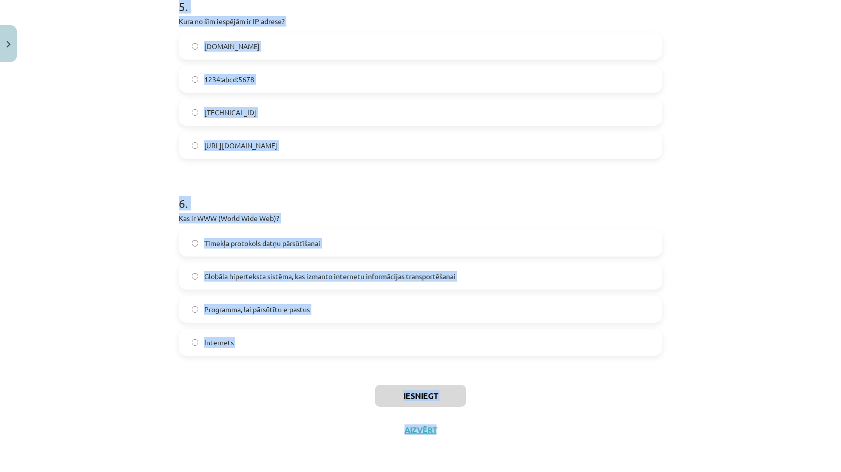
scroll to position [460, 0]
drag, startPoint x: 166, startPoint y: 185, endPoint x: 247, endPoint y: 339, distance: 174.4
click at [247, 339] on div "Mācību tēma: Datorikas - 10. klases 1. ieskaites mācību materiāls #6 5. tēma – …" at bounding box center [420, 236] width 841 height 472
copy form "1 . Kas ir domēna vārds? Skaitļu virkne, kas identificē datoru tīklā Vārds, kas…"
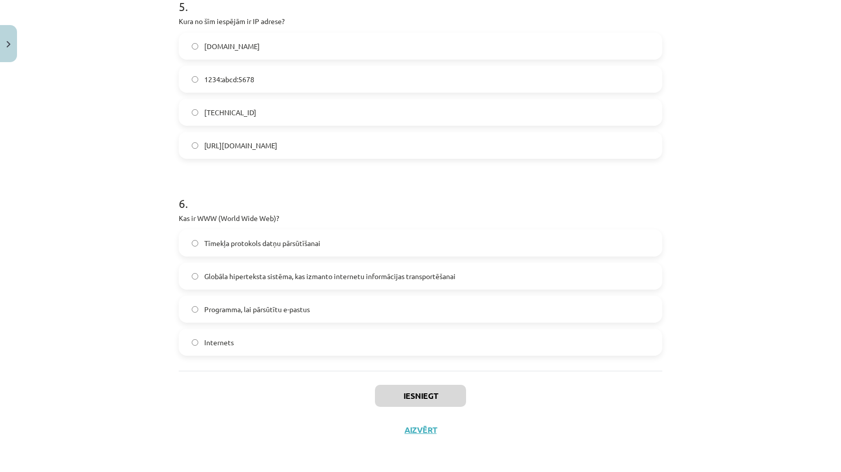
click at [129, 234] on div "Mācību tēma: Datorikas - 10. klases 1. ieskaites mācību materiāls #6 5. tēma – …" at bounding box center [420, 236] width 841 height 472
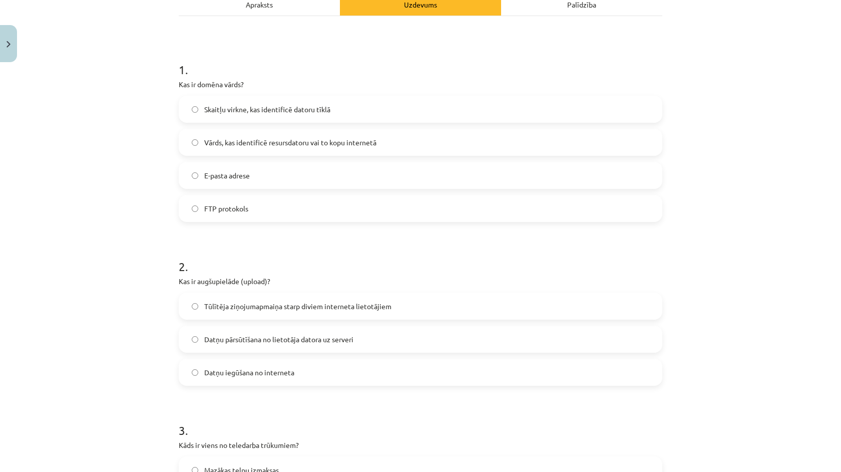
scroll to position [150, 0]
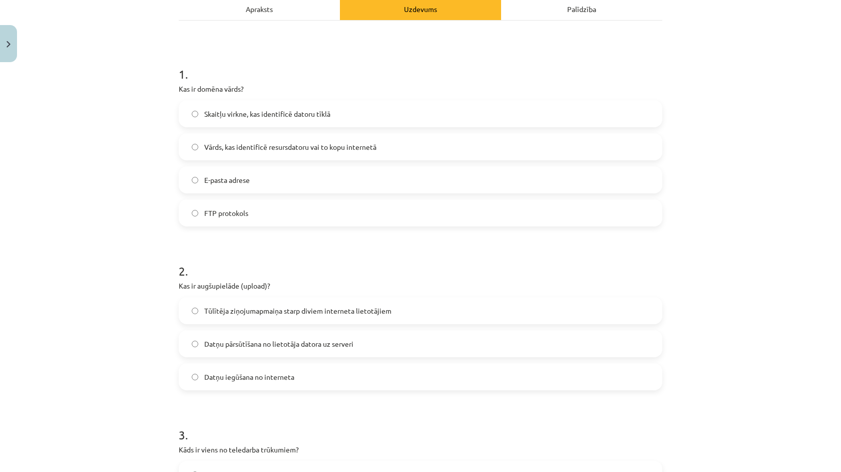
click at [233, 152] on label "Vārds, kas identificē resursdatoru vai to kopu internetā" at bounding box center [421, 146] width 482 height 25
click at [229, 343] on span "Datņu pārsūtīšana no lietotāja datora uz serveri" at bounding box center [278, 343] width 149 height 11
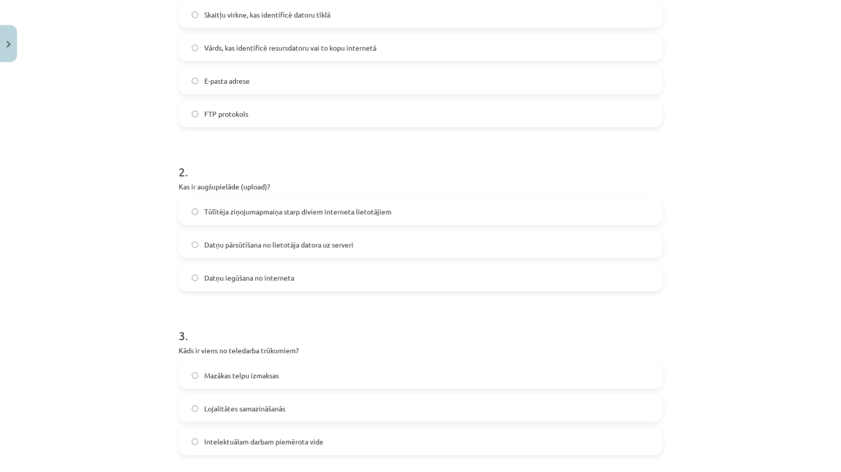
scroll to position [289, 0]
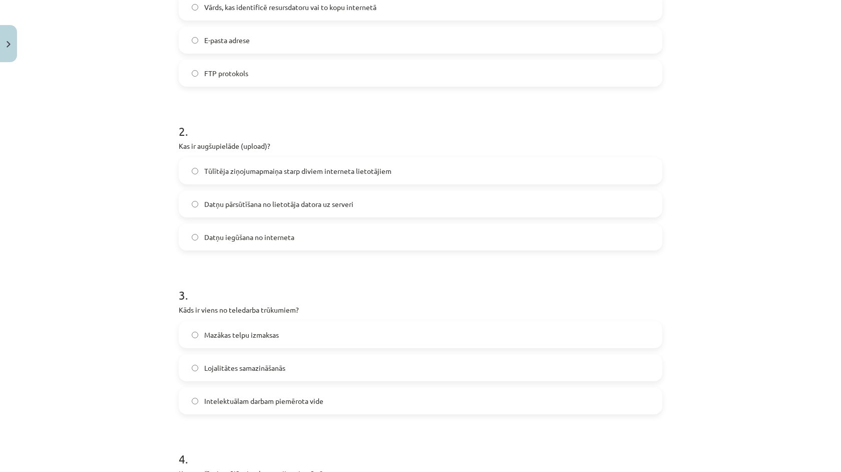
click at [243, 366] on span "Lojalitātes samazināšanās" at bounding box center [244, 367] width 81 height 11
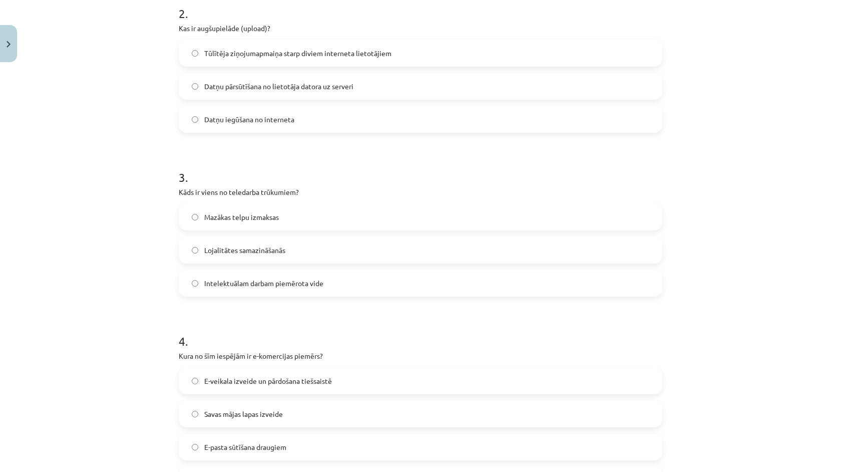
scroll to position [470, 0]
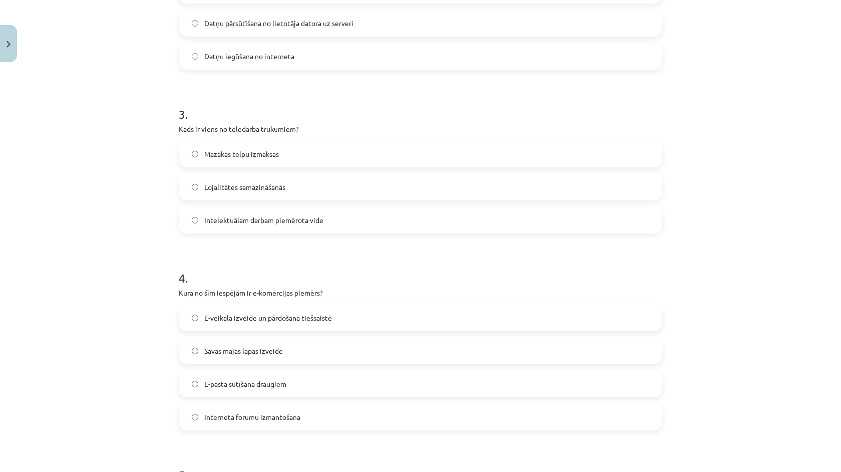
click at [246, 323] on label "E-veikala izveide un pārdošana tiešsaistē" at bounding box center [421, 317] width 482 height 25
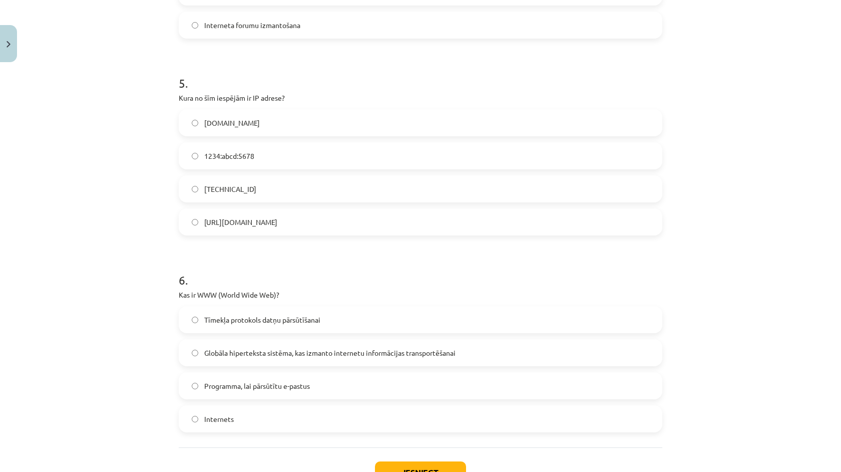
scroll to position [860, 0]
click at [236, 185] on span "192.100.81.101" at bounding box center [230, 190] width 52 height 11
click at [280, 354] on span "Globāla hiperteksta sistēma, kas izmanto internetu informācijas transportēšanai" at bounding box center [329, 353] width 251 height 11
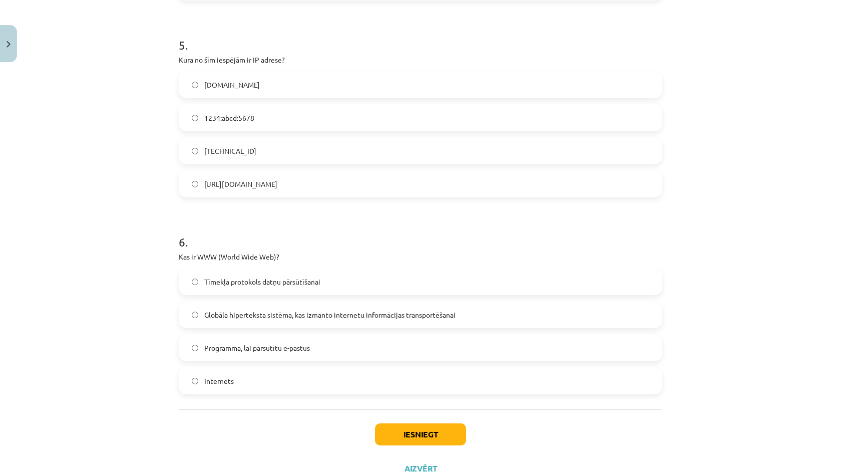
scroll to position [901, 0]
click at [414, 429] on button "Iesniegt" at bounding box center [420, 433] width 91 height 22
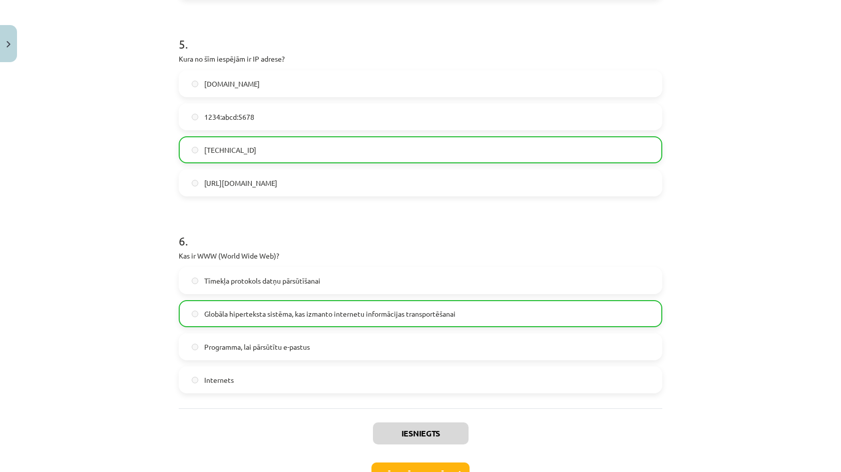
click at [440, 471] on button "Nākamā nodarbība" at bounding box center [420, 473] width 98 height 23
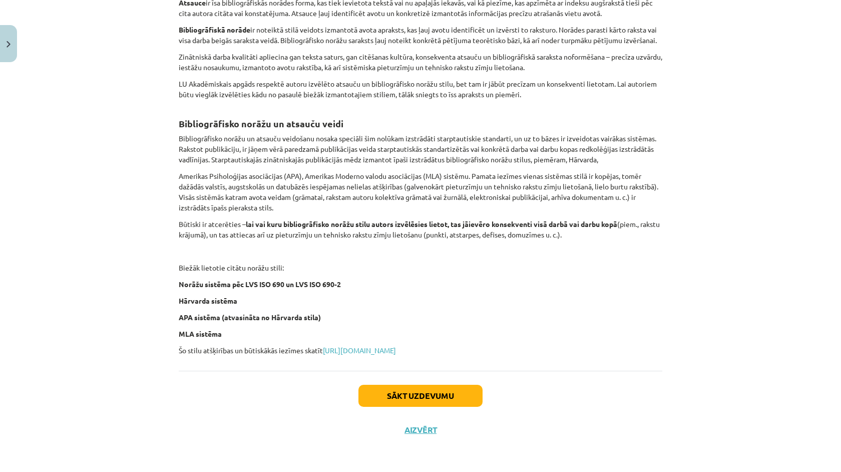
scroll to position [25, 0]
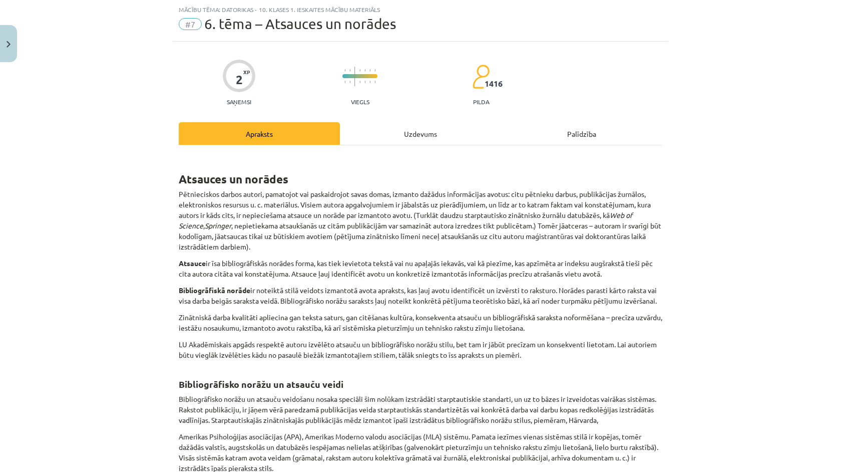
click at [429, 139] on div "Uzdevums" at bounding box center [420, 133] width 161 height 23
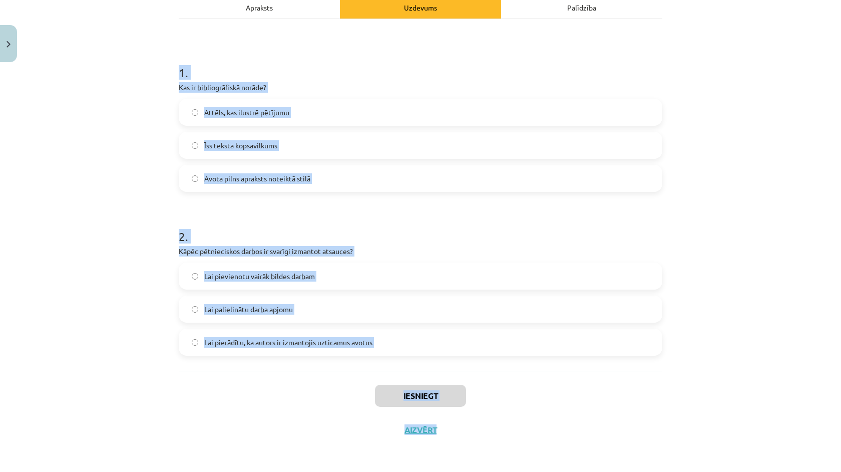
scroll to position [510, 0]
drag, startPoint x: 174, startPoint y: 184, endPoint x: 354, endPoint y: 363, distance: 253.8
click at [354, 363] on div "2 XP Saņemsi Viegls 1416 pilda Apraksts Uzdevums Palīdzība 1 . Kas ir bibliogrā…" at bounding box center [421, 180] width 496 height 531
copy form "1 . Kas ir bibliogrāfiskā norāde? Attēls, kas ilustrē pētījumu Īss teksta kopsa…"
click at [145, 250] on div "Mācību tēma: Datorikas - 10. klases 1. ieskaites mācību materiāls #7 6. tēma – …" at bounding box center [420, 236] width 841 height 472
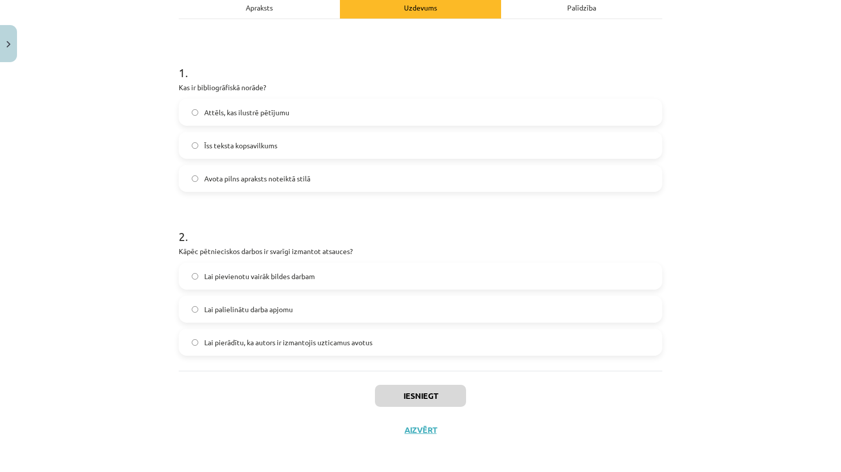
click at [240, 112] on span "Attēls, kas ilustrē pētījumu" at bounding box center [246, 112] width 85 height 11
click at [245, 186] on label "Avota pilns apraksts noteiktā stilā" at bounding box center [421, 178] width 482 height 25
click at [361, 345] on span "Lai pierādītu, ka autors ir izmantojis uzticamus avotus" at bounding box center [288, 342] width 168 height 11
click at [409, 391] on button "Iesniegt" at bounding box center [420, 395] width 91 height 22
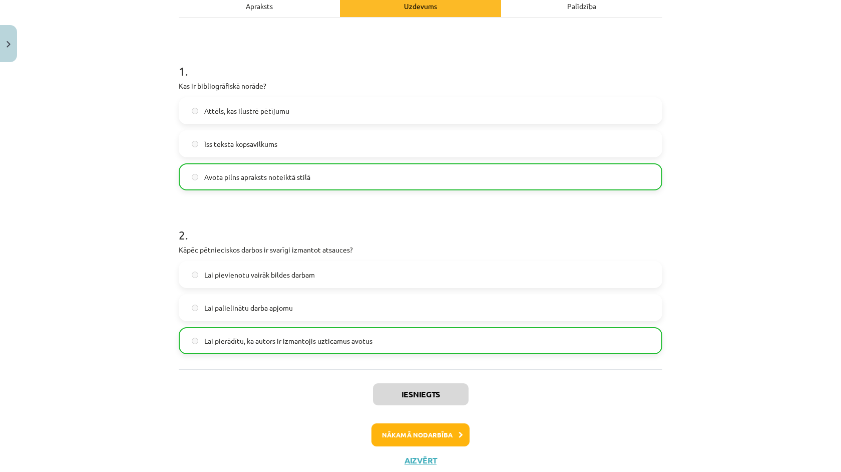
click at [427, 416] on div "Iesniegts Nākamā nodarbība Aizvērt" at bounding box center [421, 420] width 484 height 102
click at [427, 425] on button "Nākamā nodarbība" at bounding box center [420, 434] width 98 height 23
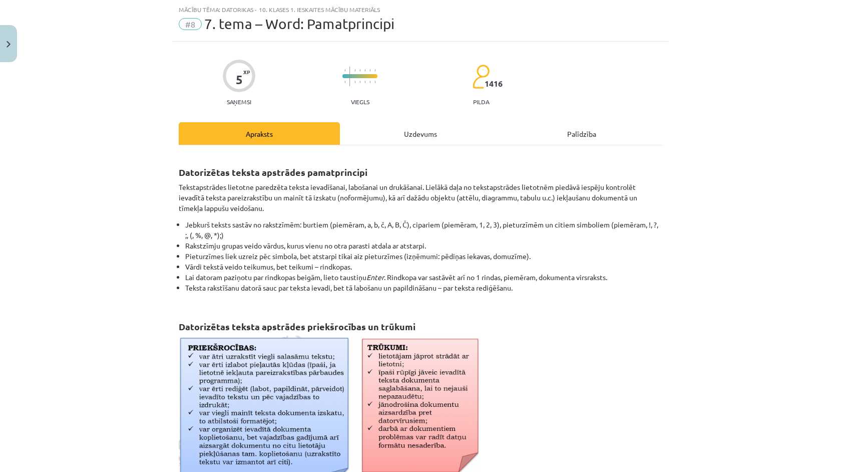
click at [414, 123] on div "Uzdevums" at bounding box center [420, 133] width 161 height 23
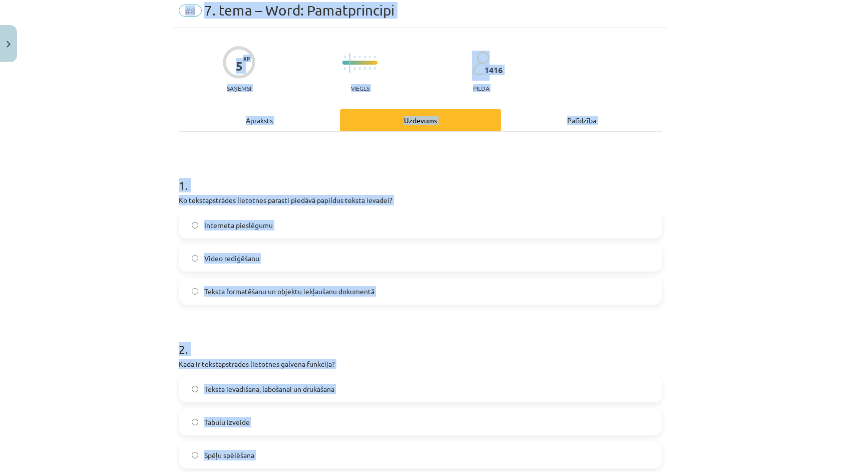
scroll to position [494, 0]
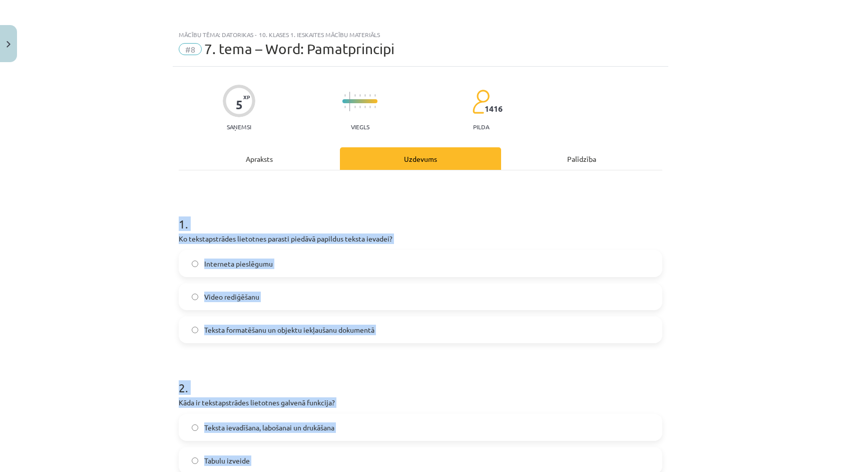
drag, startPoint x: 255, startPoint y: 349, endPoint x: 165, endPoint y: 228, distance: 151.4
click at [165, 228] on div "Mācību tēma: Datorikas - 10. klases 1. ieskaites mācību materiāls #8 7. tema – …" at bounding box center [420, 236] width 841 height 472
copy form "1 . Ko tekstapstrādes lietotnes parasti piedāvā papildus teksta ievadei? Intern…"
click at [111, 278] on div "Mācību tēma: Datorikas - 10. klases 1. ieskaites mācību materiāls #8 7. tema – …" at bounding box center [420, 236] width 841 height 472
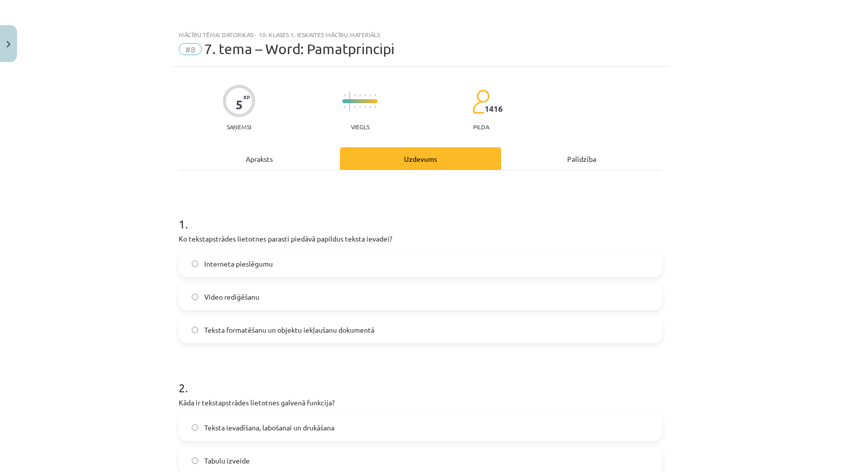
click at [215, 321] on label "Teksta formatēšanu un objektu iekļaušanu dokumentā" at bounding box center [421, 329] width 482 height 25
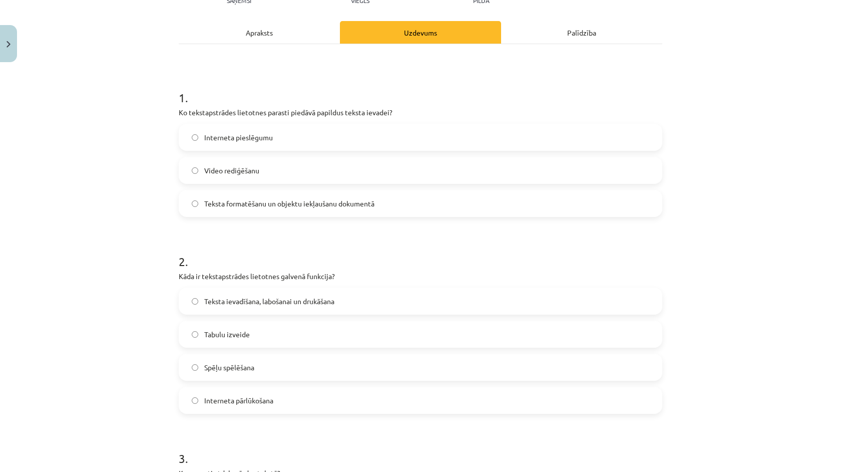
scroll to position [141, 0]
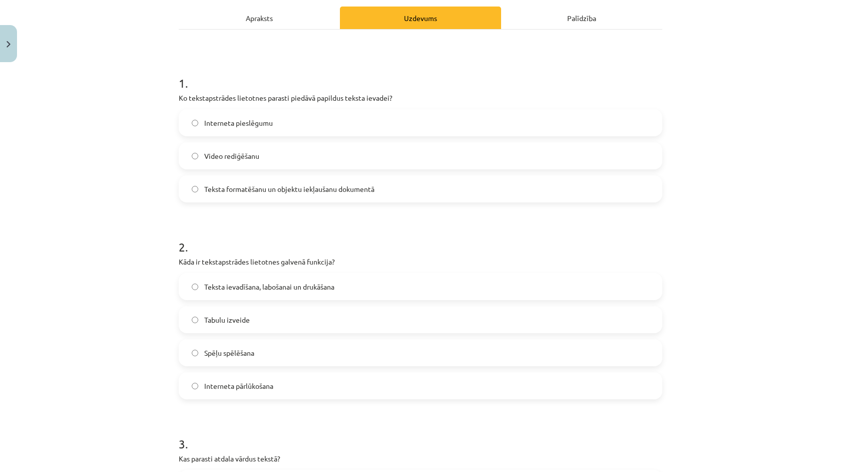
click at [256, 291] on span "Teksta ievadīšana, labošanai un drukāšana" at bounding box center [269, 286] width 130 height 11
click at [256, 314] on label "Tabulu izveide" at bounding box center [421, 319] width 482 height 25
click at [266, 291] on span "Teksta ievadīšana, labošanai un drukāšana" at bounding box center [269, 286] width 130 height 11
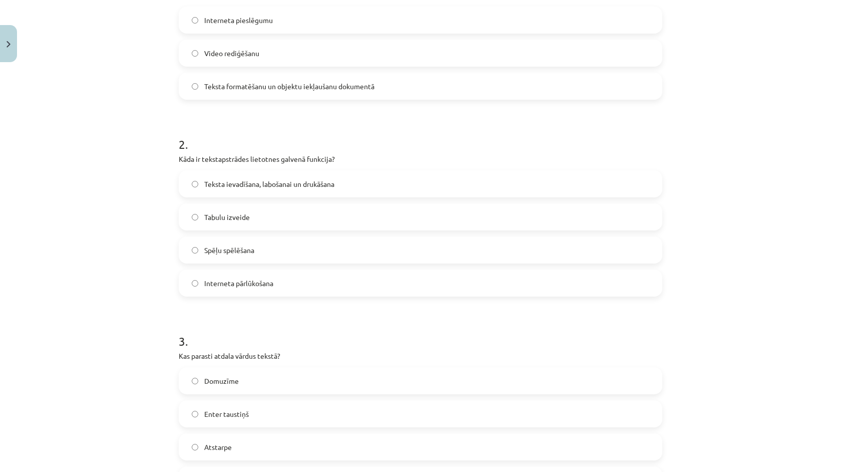
scroll to position [343, 0]
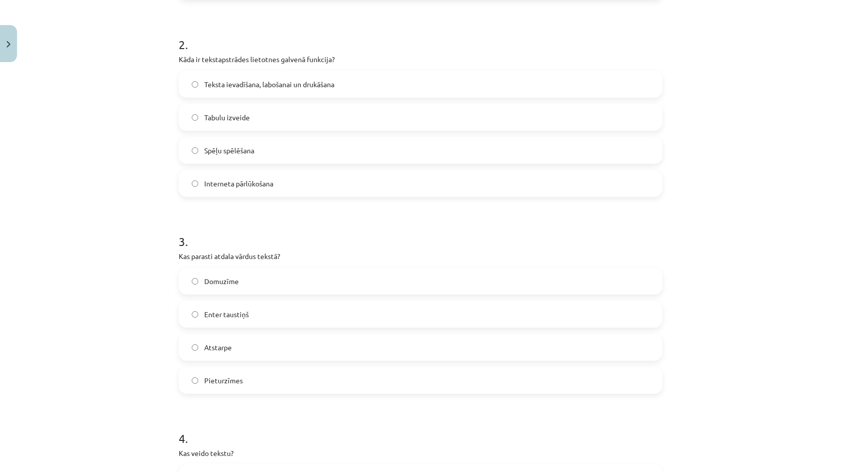
click at [232, 346] on span "Atstarpe" at bounding box center [218, 347] width 28 height 11
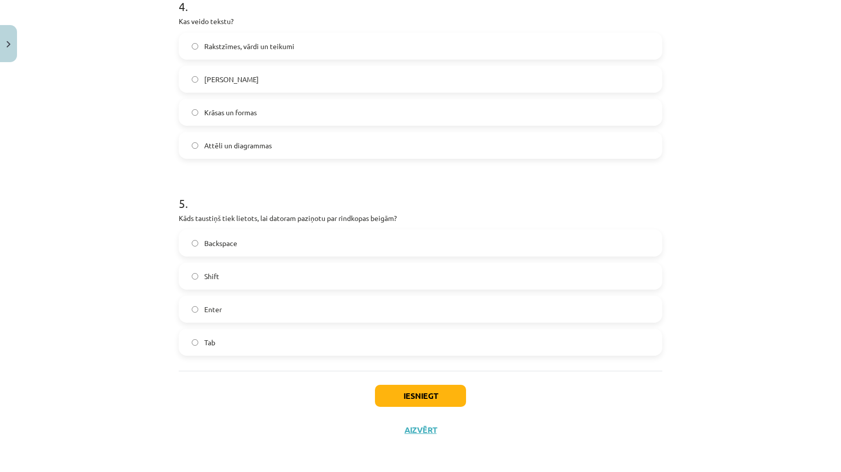
scroll to position [766, 0]
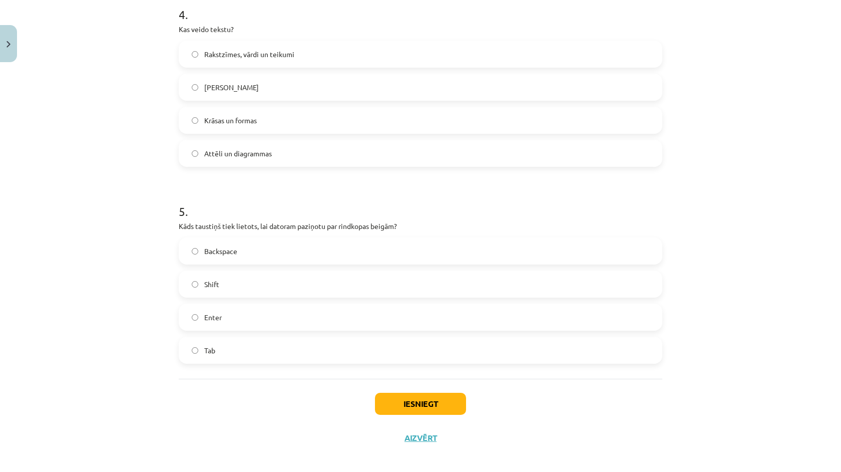
click at [261, 63] on label "Rakstzīmes, vārdi un teikumi" at bounding box center [421, 54] width 482 height 25
click at [237, 319] on label "Enter" at bounding box center [421, 316] width 482 height 25
click at [404, 408] on button "Iesniegt" at bounding box center [420, 403] width 91 height 22
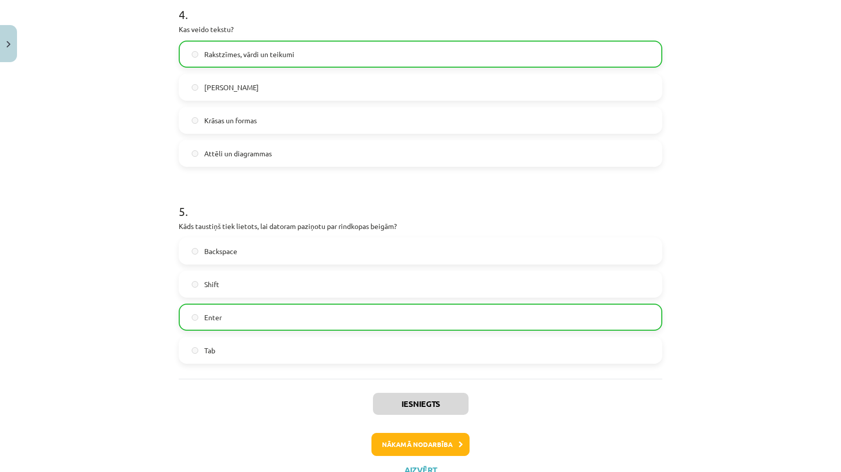
click at [417, 440] on button "Nākamā nodarbība" at bounding box center [420, 443] width 98 height 23
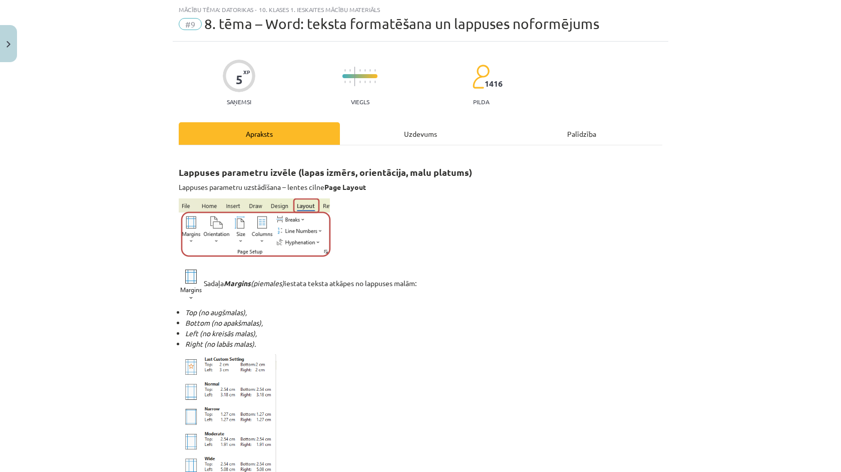
click at [420, 145] on hr at bounding box center [421, 145] width 484 height 1
click at [420, 143] on div "Uzdevums" at bounding box center [420, 133] width 161 height 23
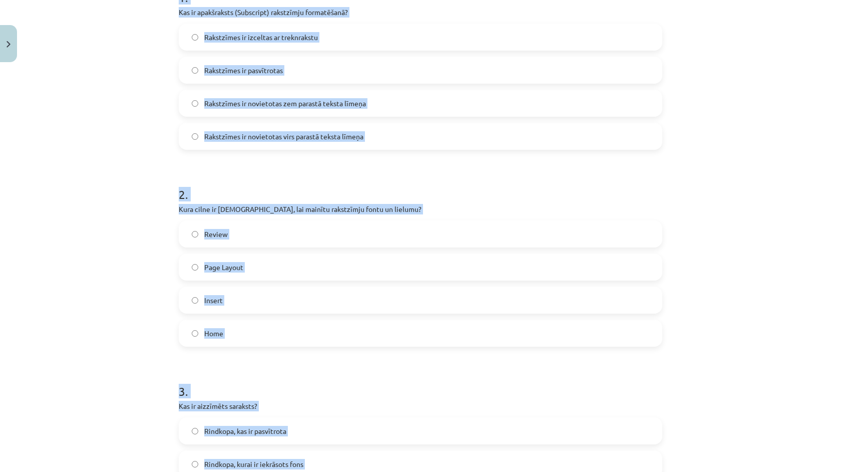
scroll to position [129, 0]
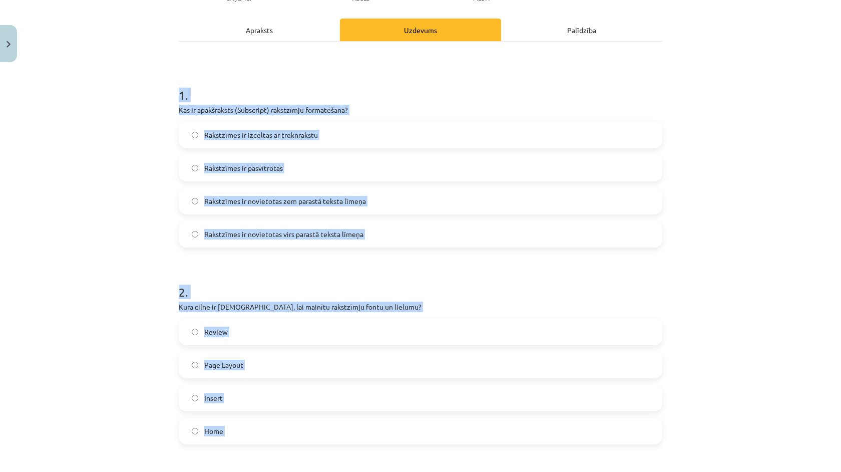
drag, startPoint x: 395, startPoint y: 367, endPoint x: 181, endPoint y: 100, distance: 342.6
copy form "1 . Kas ir apakšraksts (Subscript) rakstzīmju formatēšanā? Rakstzīmes ir izcelt…"
click at [73, 309] on div "Mācību tēma: Datorikas - 10. klases 1. ieskaites mācību materiāls #9 8. tēma – …" at bounding box center [420, 236] width 841 height 472
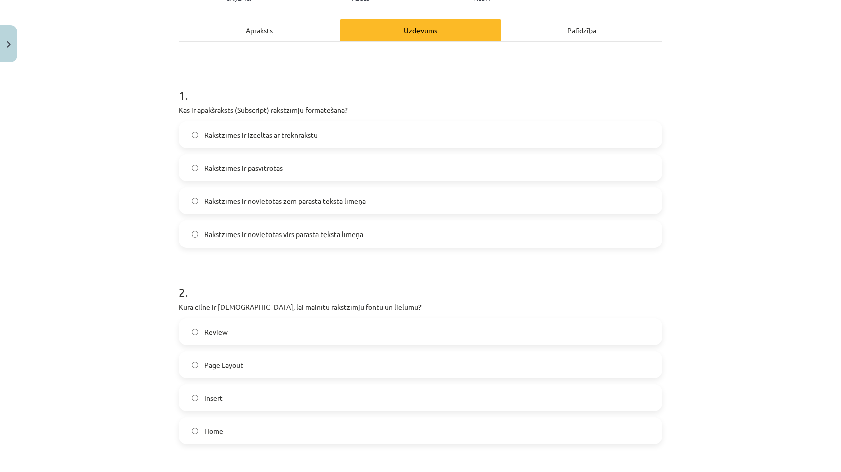
click at [400, 207] on label "Rakstzīmes ir novietotas zem parastā teksta līmeņa" at bounding box center [421, 200] width 482 height 25
click at [226, 427] on label "Home" at bounding box center [421, 430] width 482 height 25
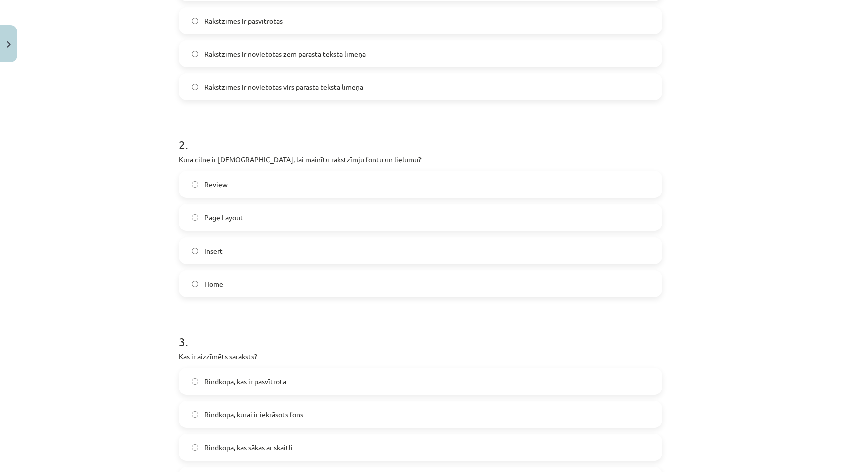
scroll to position [304, 0]
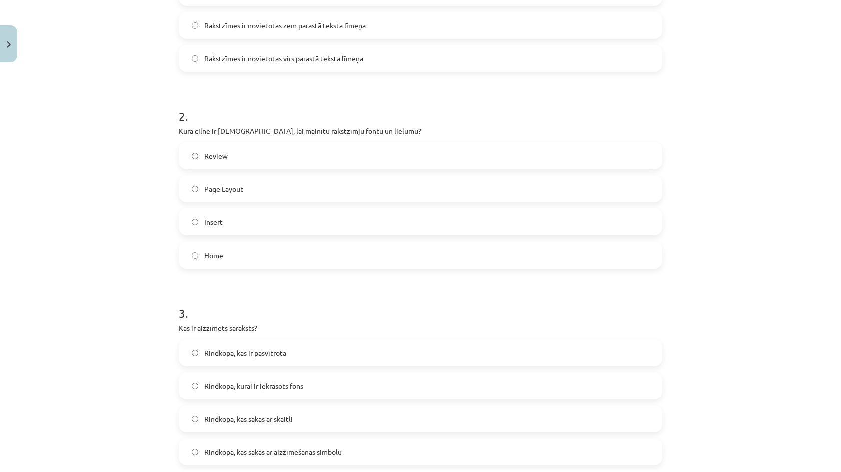
click at [288, 401] on div "Rindkopa, kas ir pasvītrota Rindkopa, kurai ir iekrāsots fons Rindkopa, kas sāk…" at bounding box center [421, 402] width 484 height 126
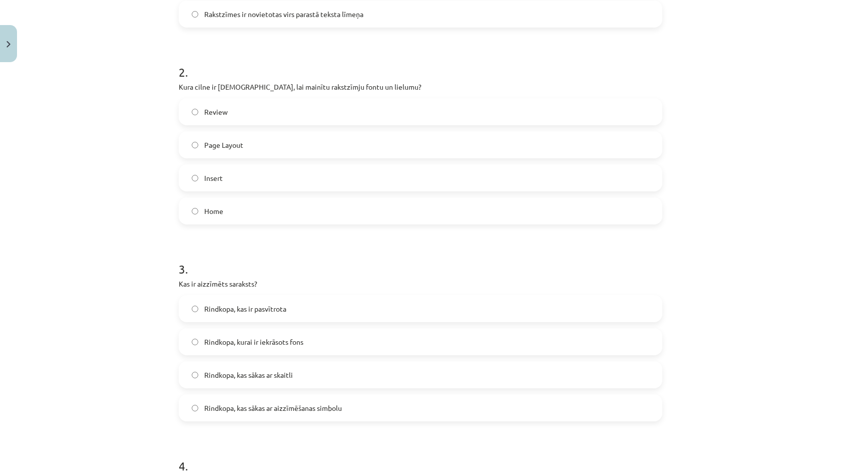
click at [288, 401] on label "Rindkopa, kas sākas ar aizzīmēšanas simbolu" at bounding box center [421, 407] width 482 height 25
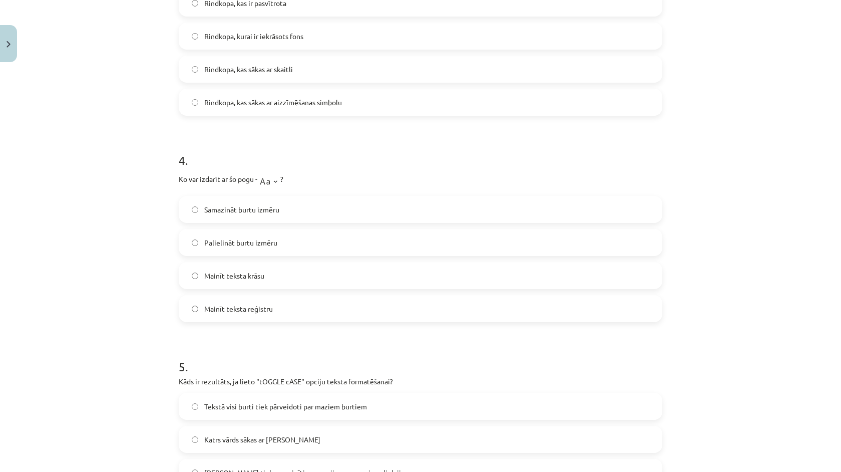
scroll to position [665, 0]
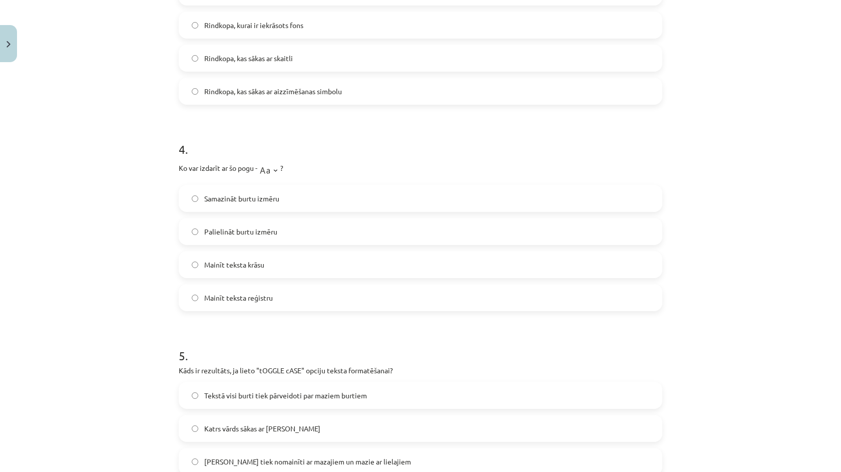
click at [259, 226] on label "Palielināt burtu izmēru" at bounding box center [421, 231] width 482 height 25
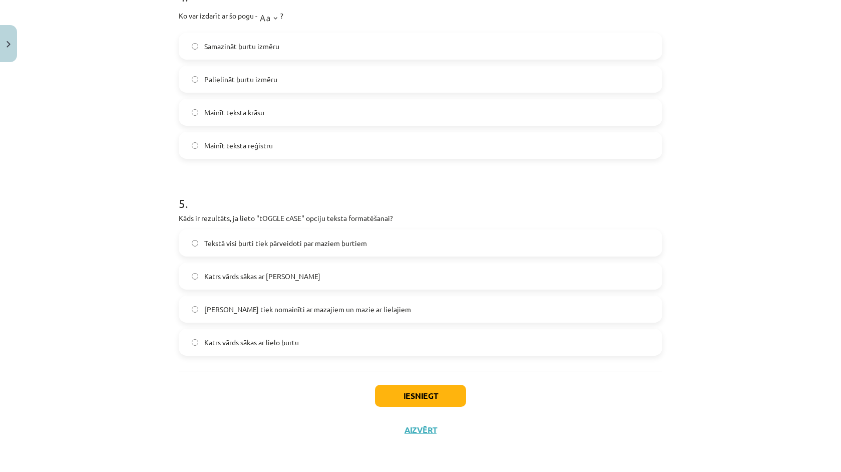
scroll to position [818, 0]
click at [271, 312] on span "Lielie burti tiek nomainīti ar mazajiem un mazie ar lielajiem" at bounding box center [307, 309] width 207 height 11
click at [400, 403] on button "Iesniegt" at bounding box center [420, 395] width 91 height 22
click at [580, 378] on div "Iesniegt Aizvērt" at bounding box center [421, 405] width 484 height 70
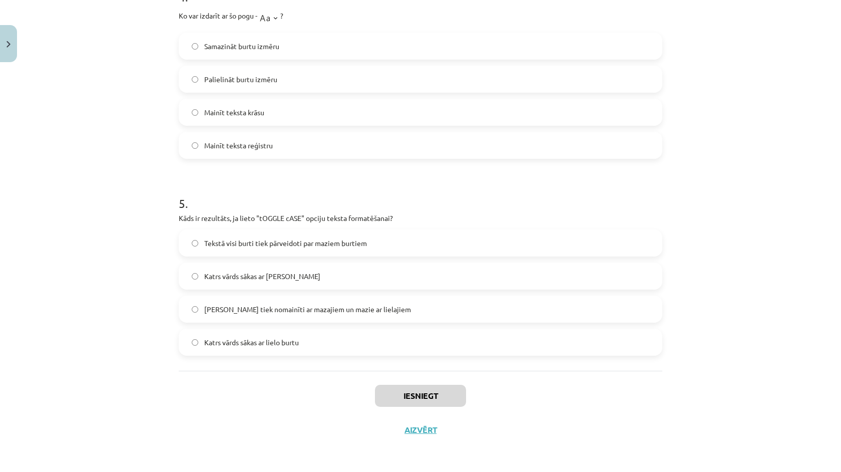
click at [580, 378] on div "Iesniegt Aizvērt" at bounding box center [421, 405] width 484 height 70
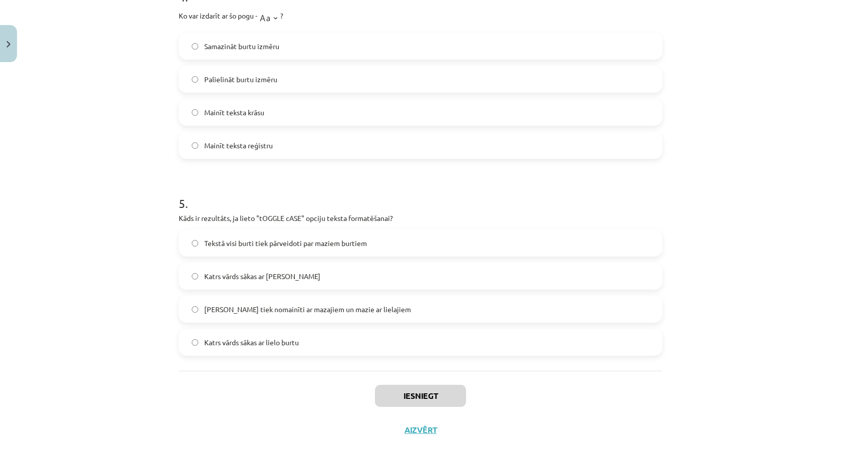
click at [580, 378] on div "Iesniegt Aizvērt" at bounding box center [421, 405] width 484 height 70
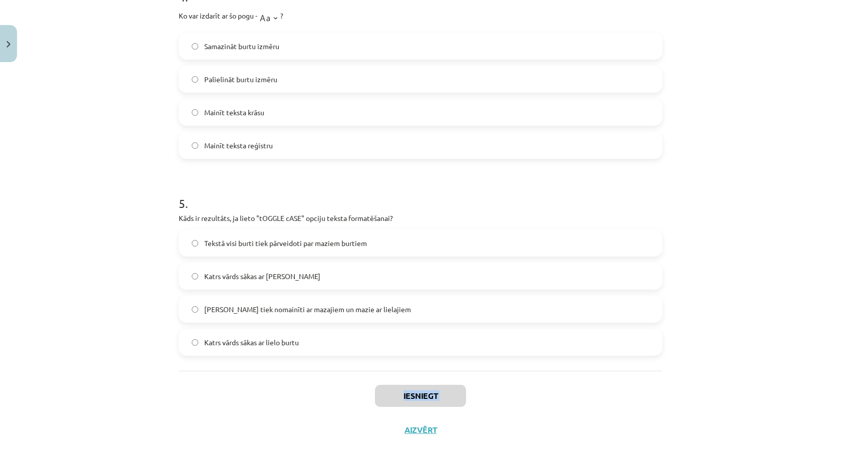
click at [580, 378] on div "Iesniegt Aizvērt" at bounding box center [421, 405] width 484 height 70
click at [579, 378] on div "Iesniegt Aizvērt" at bounding box center [421, 405] width 484 height 70
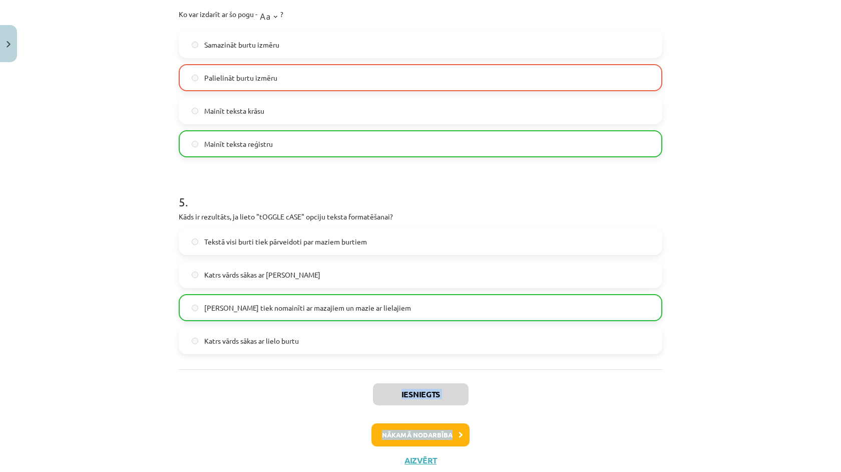
click at [426, 444] on button "Nākamā nodarbība" at bounding box center [420, 434] width 98 height 23
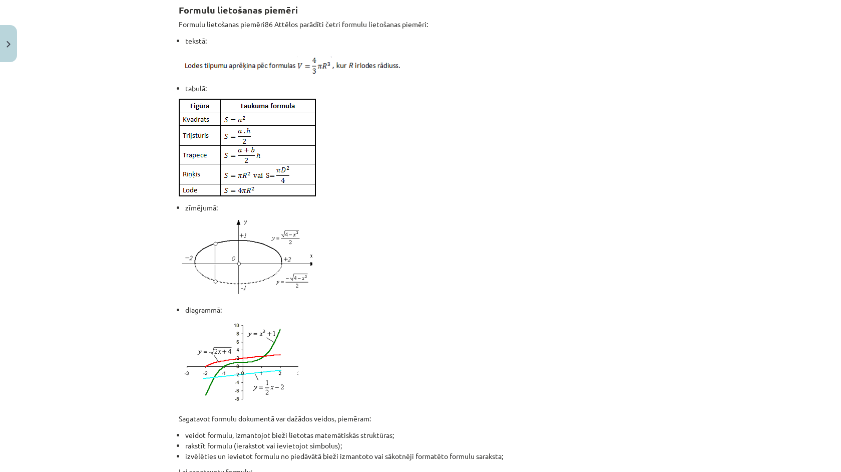
scroll to position [25, 0]
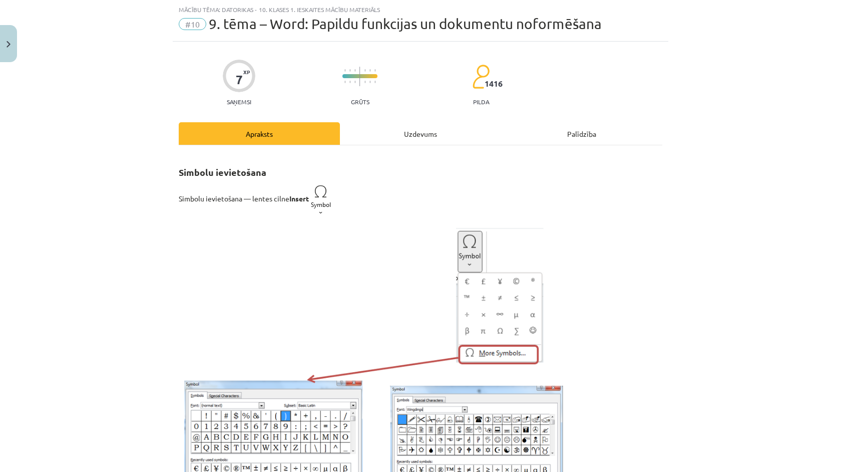
click at [421, 133] on div "Uzdevums" at bounding box center [420, 133] width 161 height 23
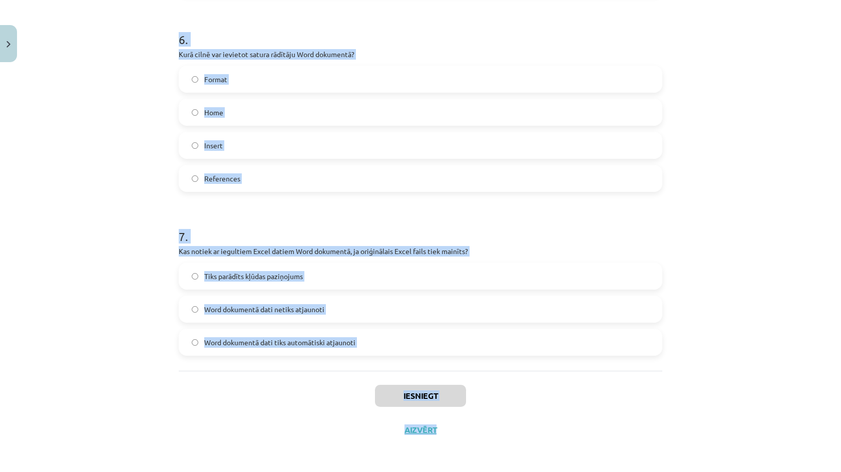
scroll to position [532, 0]
drag, startPoint x: 180, startPoint y: 198, endPoint x: 366, endPoint y: 348, distance: 239.6
copy form "1 . Kura komanda tiek izmantota, lai kopētu teksta formatējumu citā vietā? Form…"
click at [127, 283] on div "Mācību tēma: Datorikas - 10. klases 1. ieskaites mācību materiāls #10 9. tēma –…" at bounding box center [420, 236] width 841 height 472
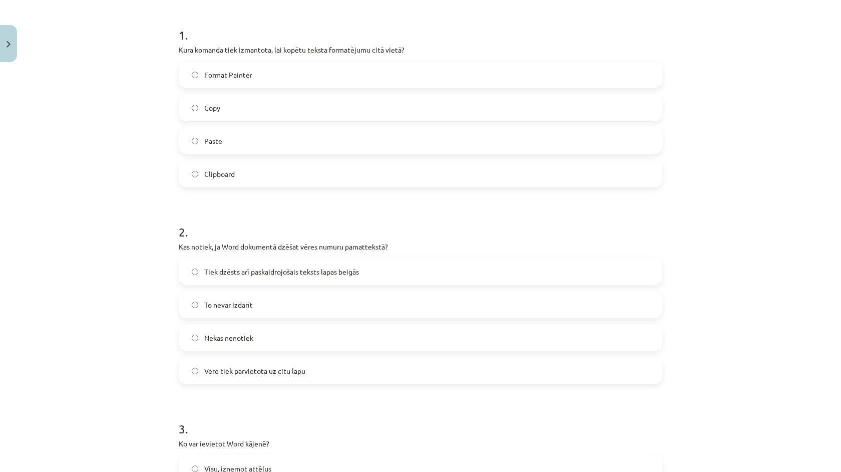
scroll to position [180, 0]
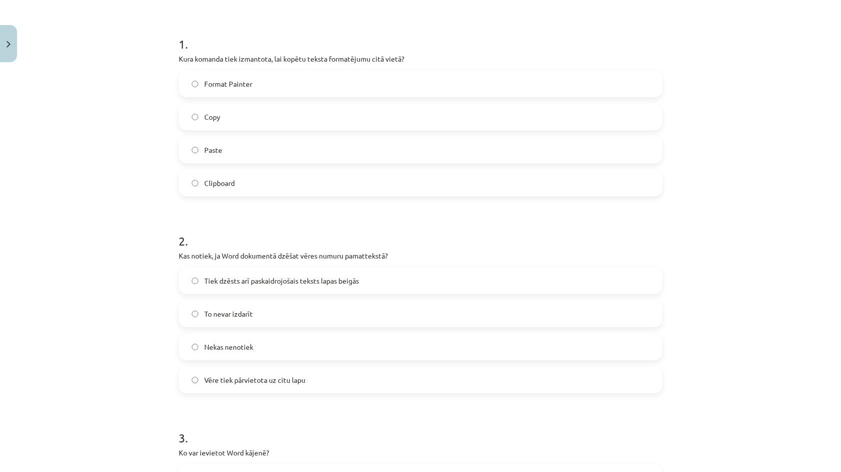
click at [243, 87] on span "Format Painter" at bounding box center [228, 84] width 48 height 11
click at [270, 276] on span "Tiek dzēsts arī paskaidrojošais teksts lapas beigās" at bounding box center [281, 280] width 155 height 11
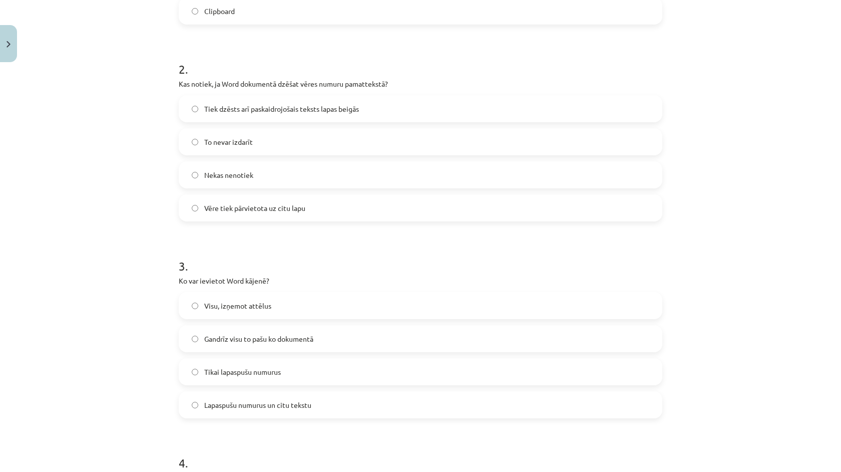
scroll to position [355, 0]
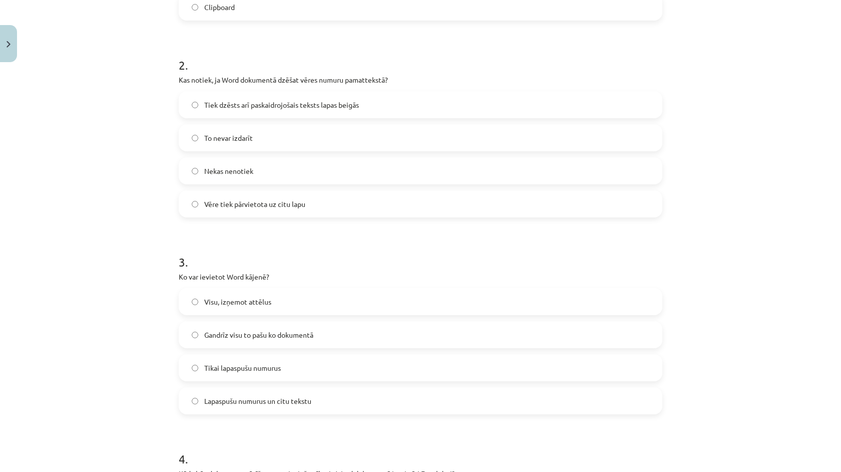
click at [272, 329] on span "Gandrīz visu to pašu ko dokumentā" at bounding box center [258, 334] width 109 height 11
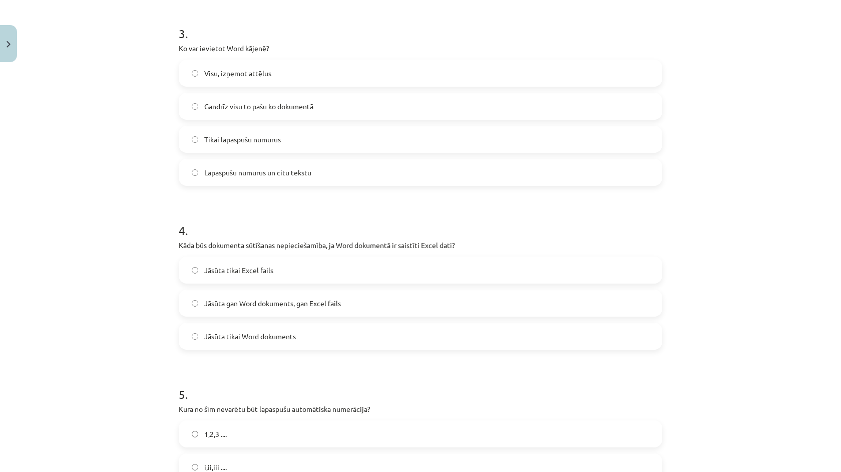
scroll to position [590, 0]
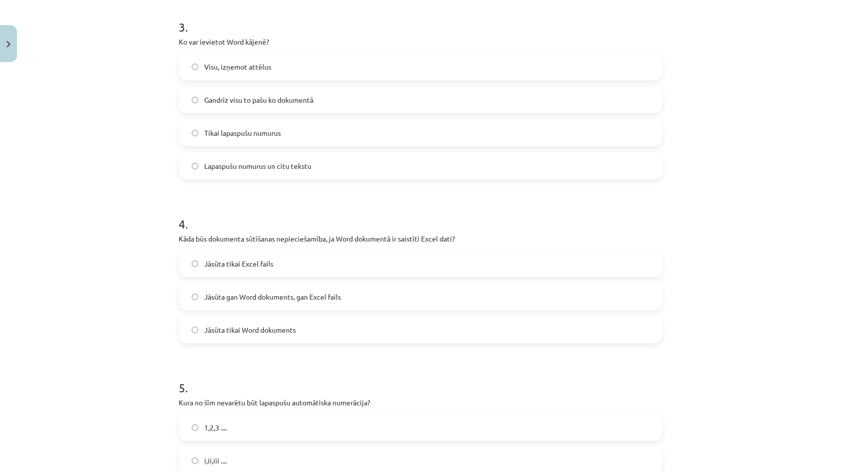
click at [284, 298] on span "Jāsūta gan Word dokuments, gan Excel fails" at bounding box center [272, 296] width 137 height 11
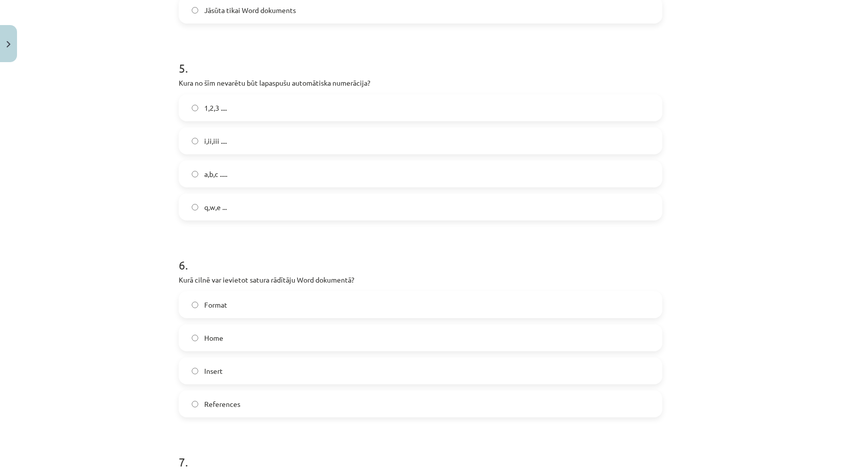
scroll to position [922, 0]
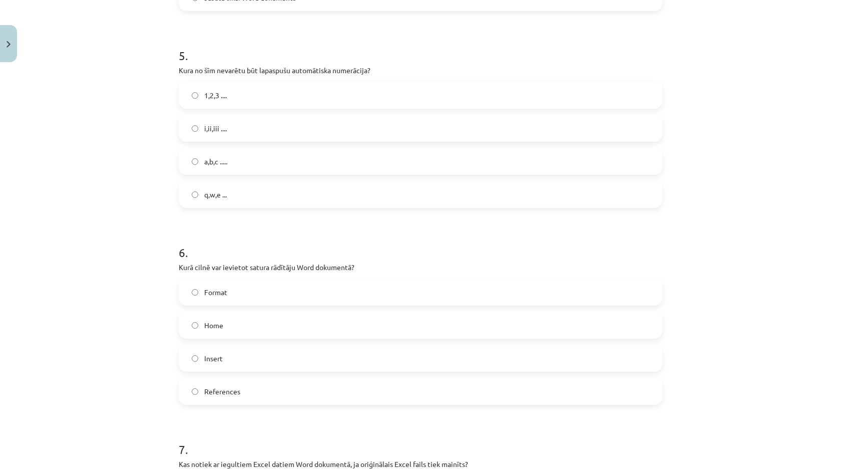
click at [226, 194] on span "q,w,e ..." at bounding box center [215, 194] width 23 height 11
click at [239, 387] on span "References" at bounding box center [222, 391] width 36 height 11
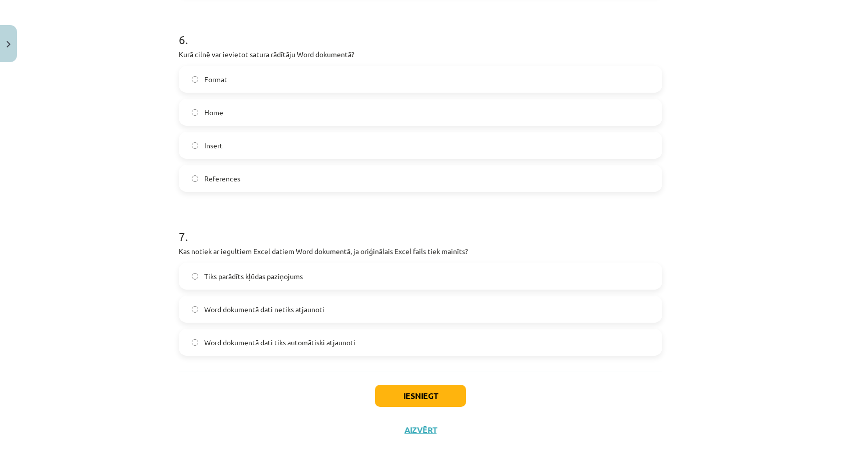
scroll to position [1136, 0]
click at [275, 343] on span "Word dokumentā dati tiks automātiski atjaunoti" at bounding box center [279, 342] width 151 height 11
click at [438, 377] on div "Iesniegt Aizvērt" at bounding box center [421, 405] width 484 height 70
click at [438, 384] on button "Iesniegt" at bounding box center [420, 395] width 91 height 22
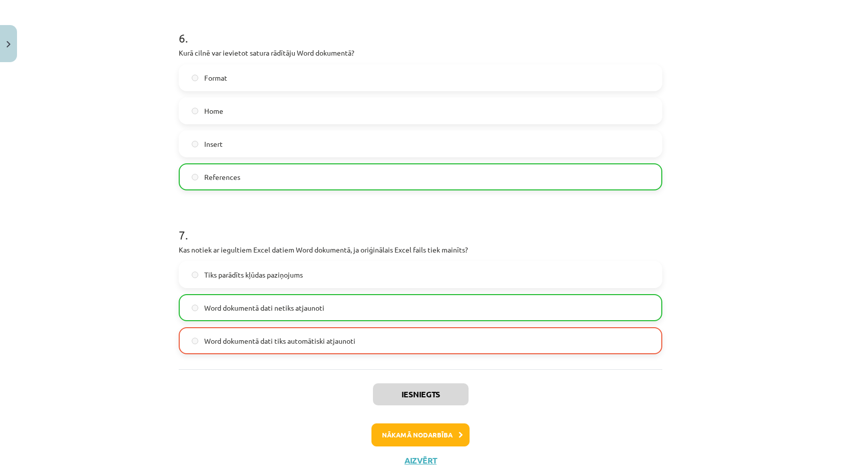
click at [378, 432] on button "Nākamā nodarbība" at bounding box center [420, 434] width 98 height 23
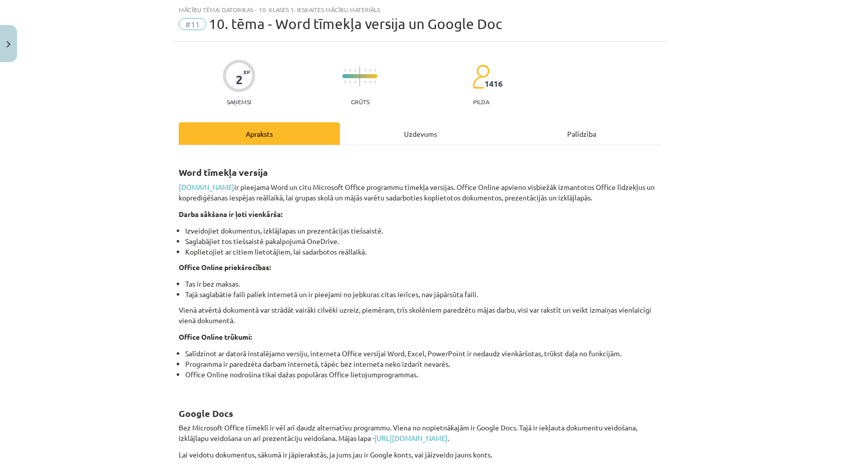
click at [390, 135] on div "Uzdevums" at bounding box center [420, 133] width 161 height 23
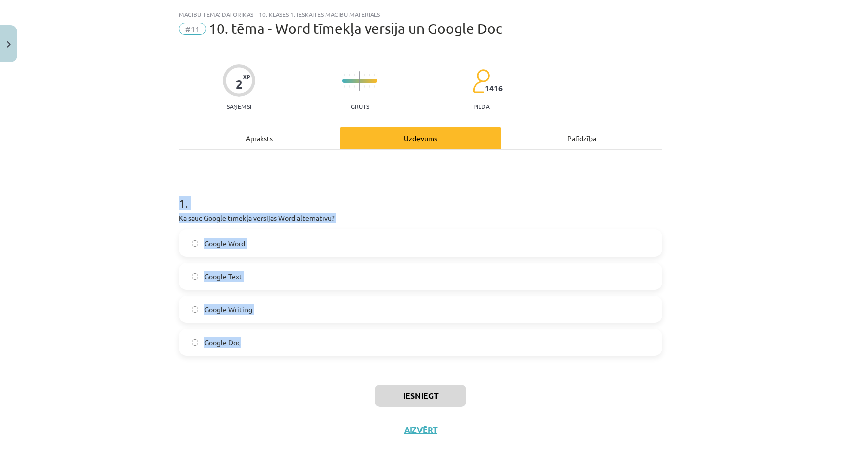
drag, startPoint x: 172, startPoint y: 200, endPoint x: 291, endPoint y: 339, distance: 182.8
click at [291, 339] on div "Mācību tēma: Datorikas - 10. klases 1. ieskaites mācību materiāls #11 10. tēma …" at bounding box center [420, 236] width 841 height 472
copy div "1 . Kā sauc Google tīmēkļa versijas Word alternatīvu? Google Word Google Text G…"
click at [116, 267] on div "Mācību tēma: Datorikas - 10. klases 1. ieskaites mācību materiāls #11 10. tēma …" at bounding box center [420, 236] width 841 height 472
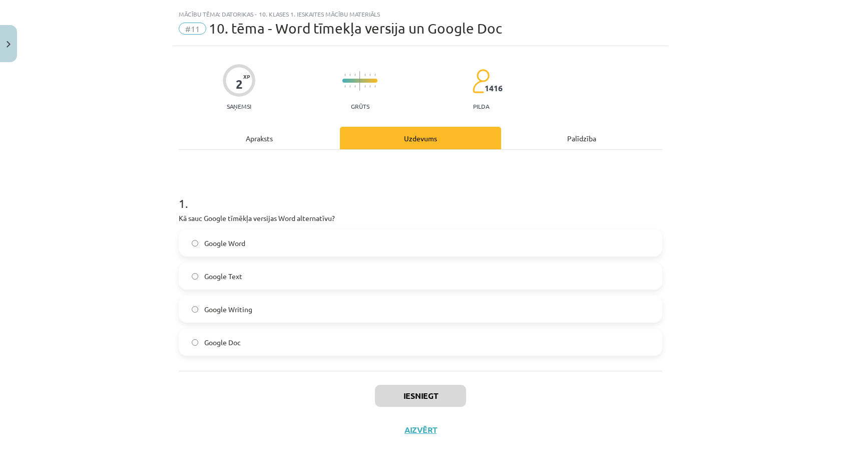
click at [245, 336] on label "Google Doc" at bounding box center [421, 341] width 482 height 25
click at [418, 408] on div "Iesniegt Aizvērt" at bounding box center [421, 405] width 484 height 70
click at [421, 396] on button "Iesniegt" at bounding box center [420, 395] width 91 height 22
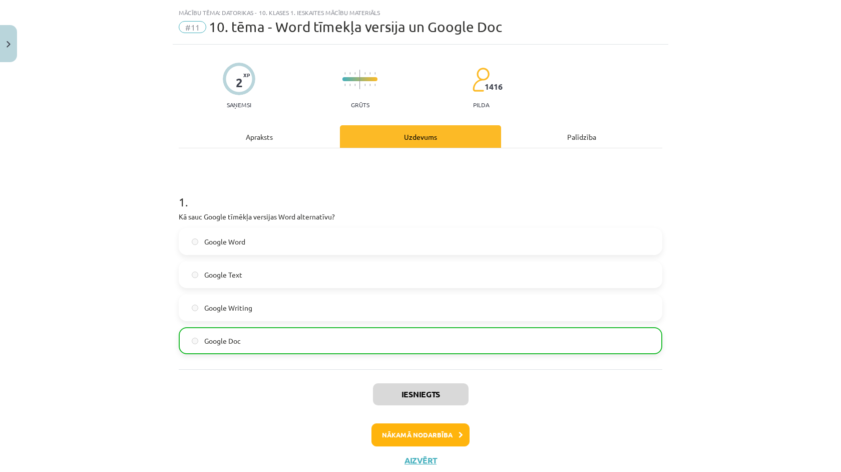
click at [420, 437] on button "Nākamā nodarbība" at bounding box center [420, 434] width 98 height 23
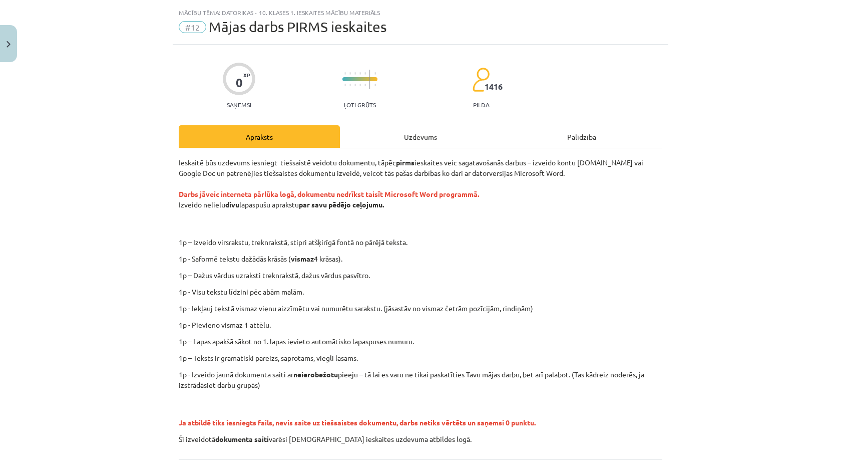
scroll to position [25, 0]
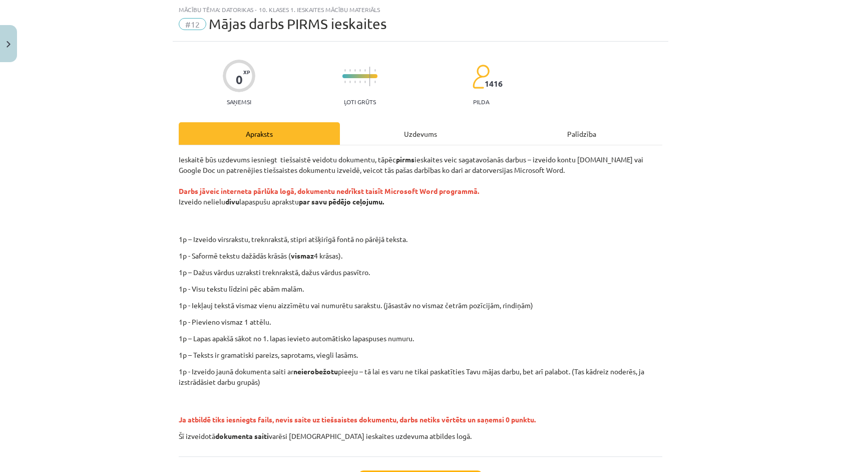
click at [426, 122] on div "0 XP Saņemsi Ļoti grūts 1416 pilda Apraksts Uzdevums Palīdzība Ieskaitē būs uzd…" at bounding box center [421, 287] width 496 height 491
click at [426, 133] on div "Uzdevums" at bounding box center [420, 133] width 161 height 23
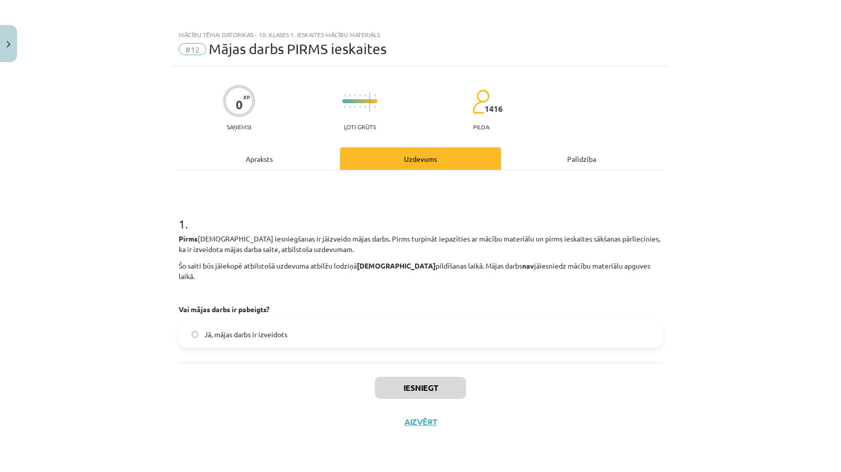
scroll to position [0, 0]
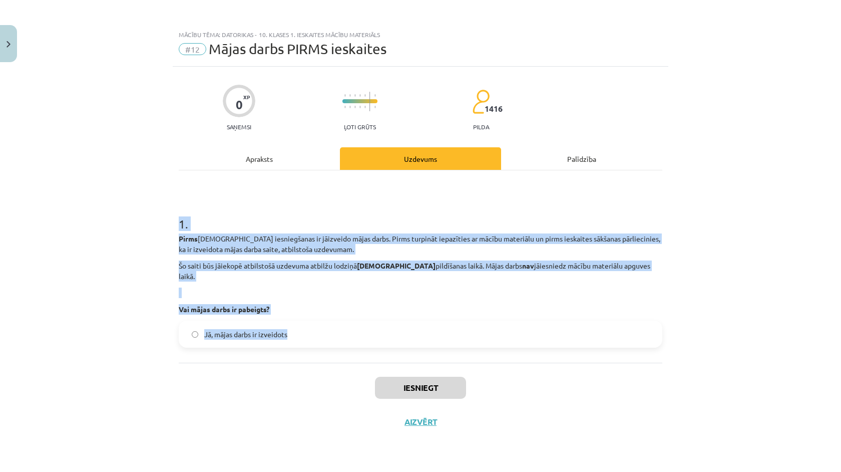
drag, startPoint x: 170, startPoint y: 217, endPoint x: 314, endPoint y: 346, distance: 192.8
click at [314, 346] on div "Mācību tēma: Datorikas - 10. klases 1. ieskaites mācību materiāls #12 Mājas dar…" at bounding box center [420, 236] width 841 height 472
copy div "1 . Pirms ieskaites iesniegšanas ir jāizveido mājas darbs. Pirms turpināt iepaz…"
click at [182, 364] on div "Iesniegt Aizvērt" at bounding box center [421, 397] width 484 height 70
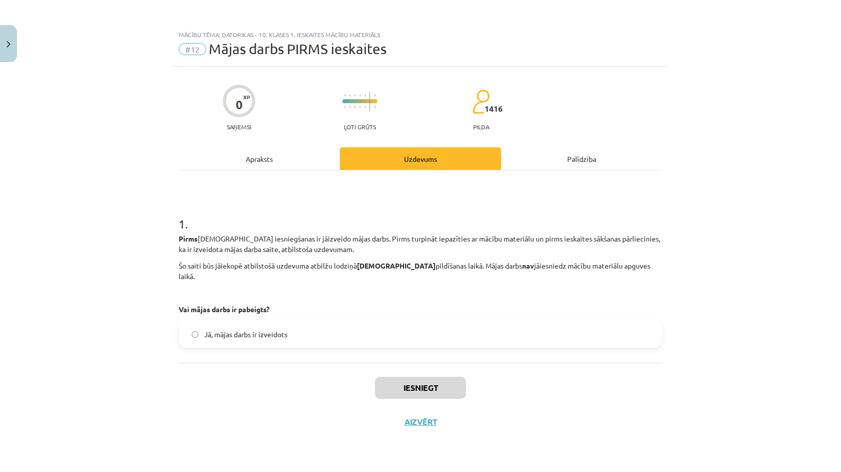
click at [246, 329] on span "Jā, mājas darbs ir izveidots" at bounding box center [245, 334] width 83 height 11
click at [396, 380] on button "Iesniegt" at bounding box center [420, 387] width 91 height 22
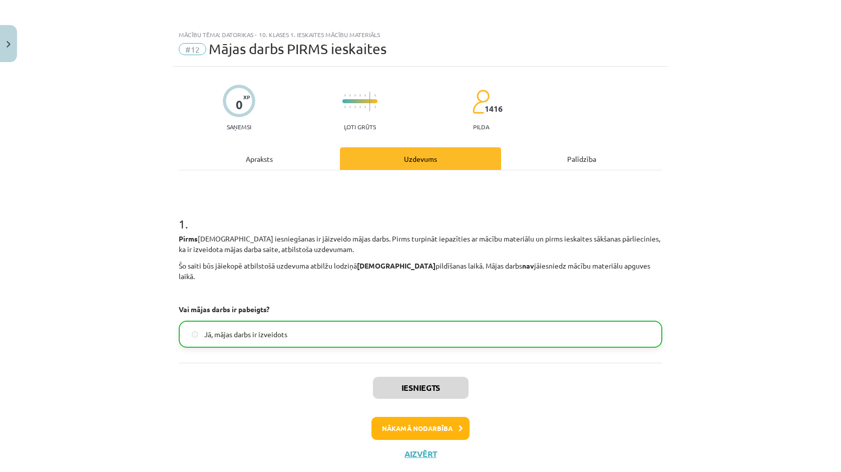
click at [405, 421] on button "Nākamā nodarbība" at bounding box center [420, 427] width 98 height 23
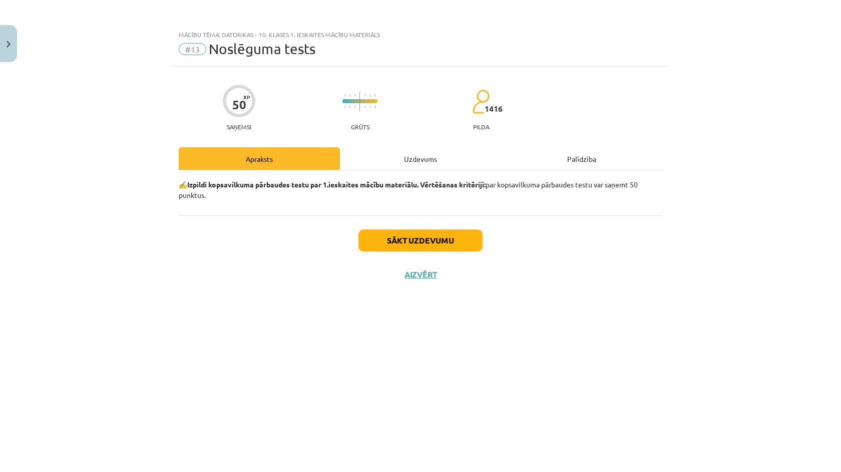
click at [418, 165] on div "Uzdevums" at bounding box center [420, 158] width 161 height 23
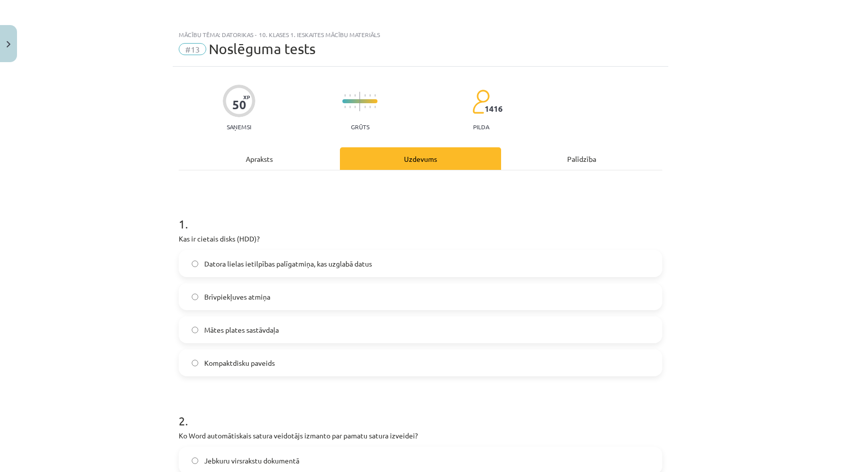
click at [155, 217] on div "Mācību tēma: Datorikas - 10. klases 1. ieskaites mācību materiāls #13 Noslēguma…" at bounding box center [420, 236] width 841 height 472
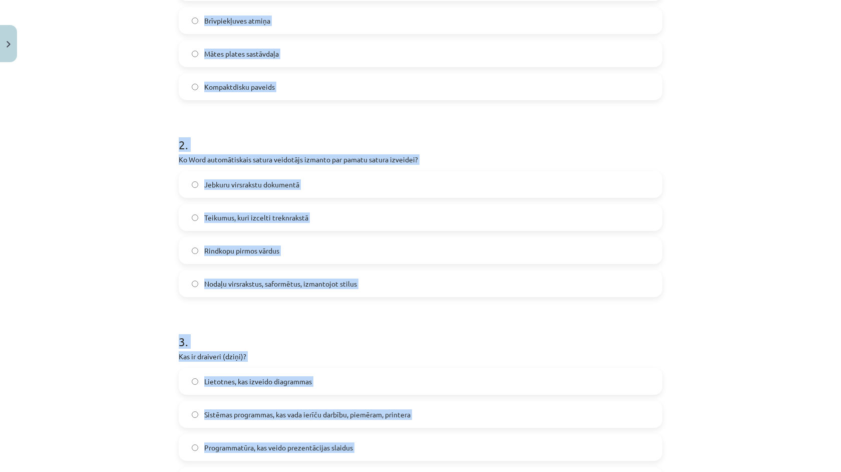
scroll to position [203, 0]
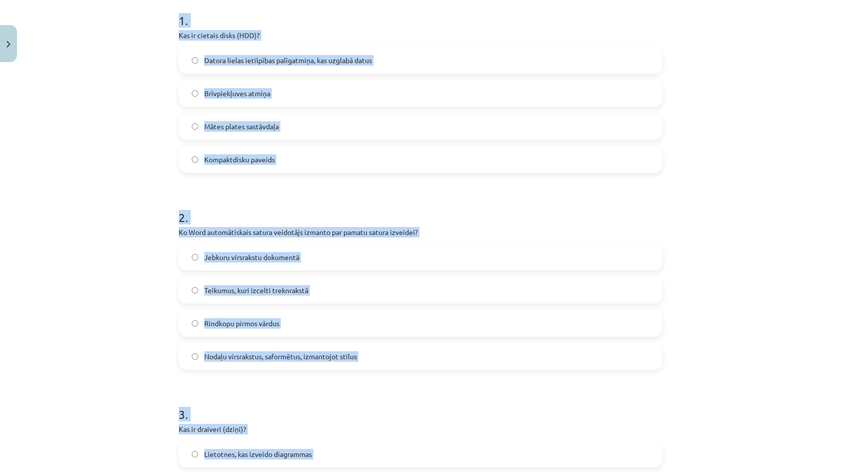
drag, startPoint x: 306, startPoint y: 391, endPoint x: 175, endPoint y: 20, distance: 393.9
copy form "1 . Kas ir cietais disks (HDD)? Datora lielas ietilpības palīgatmiņa, kas uzgla…"
click at [132, 171] on div "Mācību tēma: Datorikas - 10. klases 1. ieskaites mācību materiāls #13 Noslēguma…" at bounding box center [420, 236] width 841 height 472
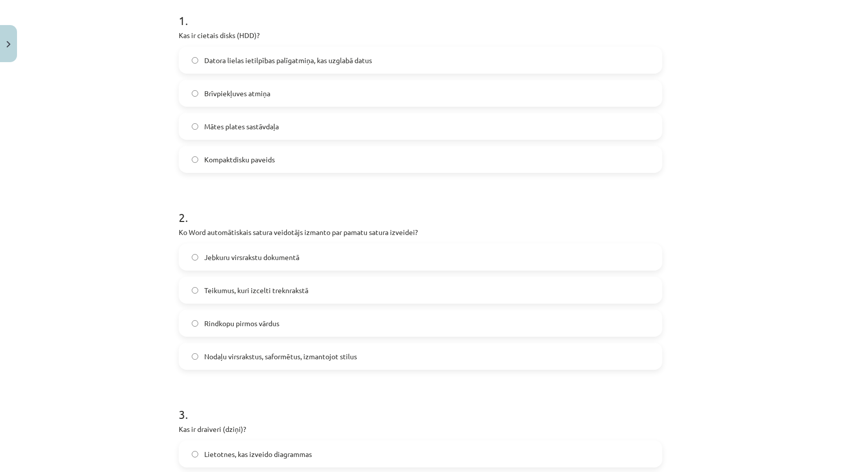
click at [241, 56] on span "Datora lielas ietilpības palīgatmiņa, kas uzglabā datus" at bounding box center [288, 60] width 168 height 11
click at [245, 357] on span "Nodaļu virsrakstus, saformētus, izmantojot stilus" at bounding box center [280, 356] width 153 height 11
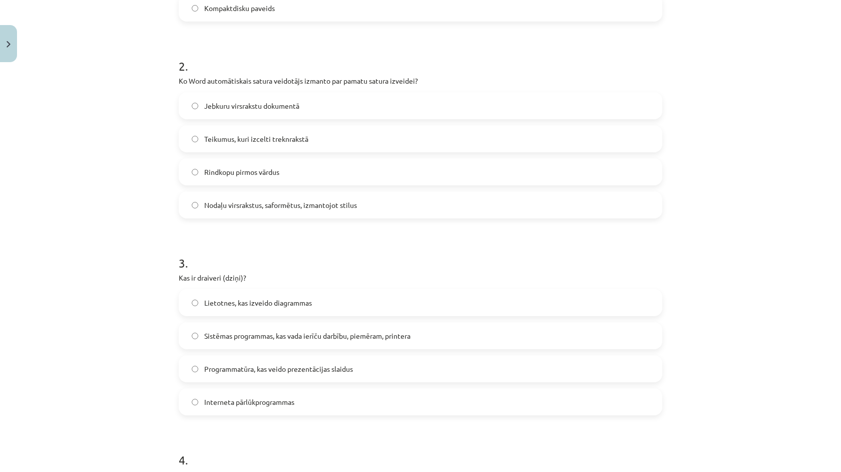
scroll to position [355, 0]
click at [256, 335] on span "Sistēmas programmas, kas vada ierīču darbību, piemēram, printera" at bounding box center [307, 335] width 206 height 11
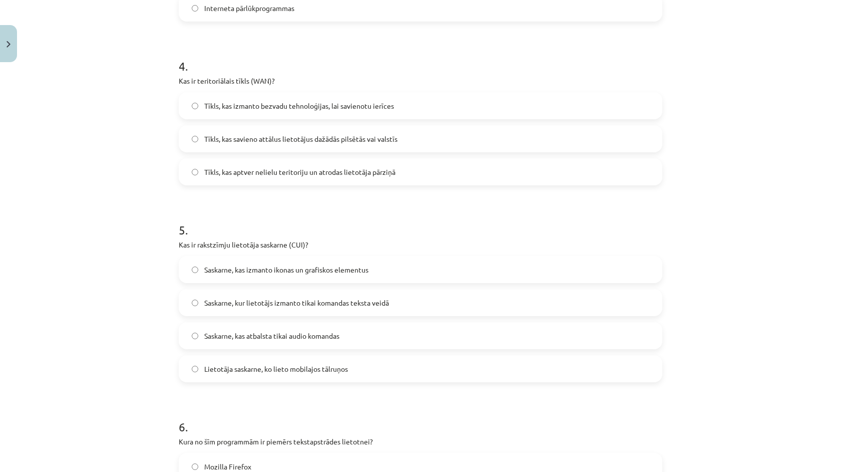
scroll to position [756, 0]
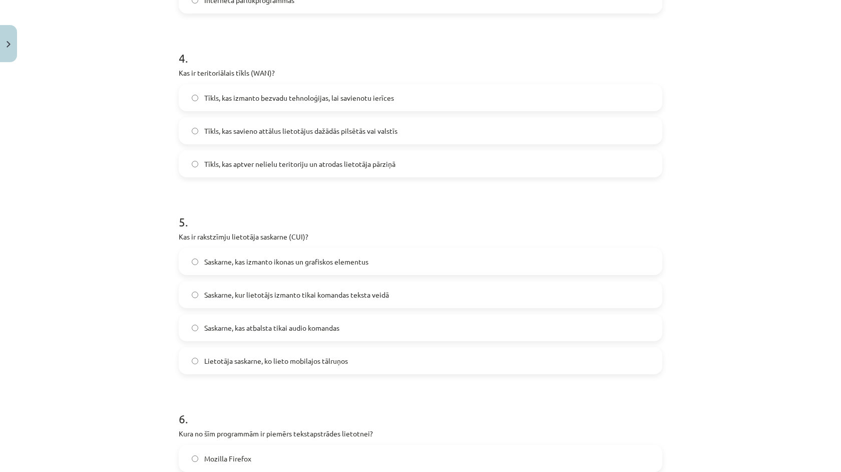
click at [232, 143] on label "Tīkls, kas savieno attālus lietotājus dažādās pilsētās vai valstīs" at bounding box center [421, 130] width 482 height 25
click at [240, 303] on label "Saskarne, kur lietotājs izmanto tikai komandas teksta veidā" at bounding box center [421, 294] width 482 height 25
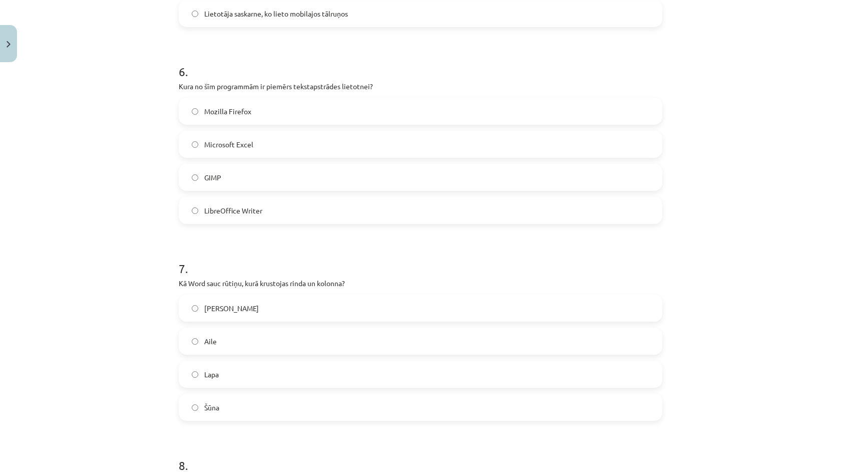
scroll to position [1105, 0]
click at [262, 206] on label "LibreOffice Writer" at bounding box center [421, 208] width 482 height 25
click at [259, 401] on label "Šūna" at bounding box center [421, 404] width 482 height 25
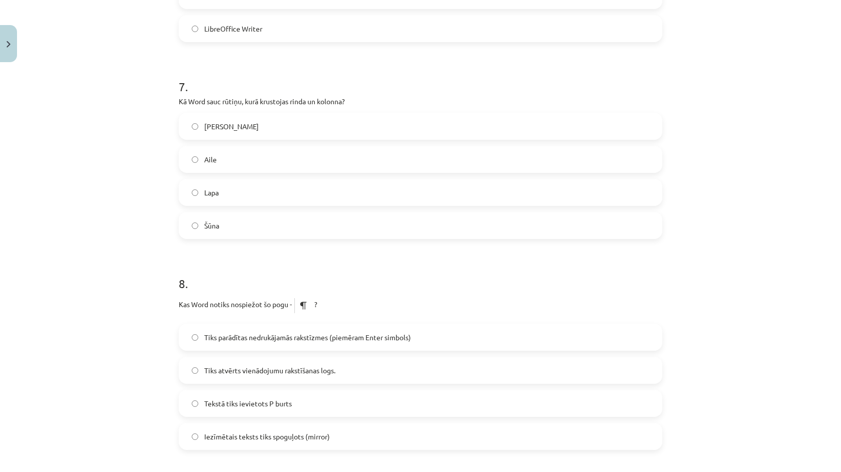
scroll to position [1300, 0]
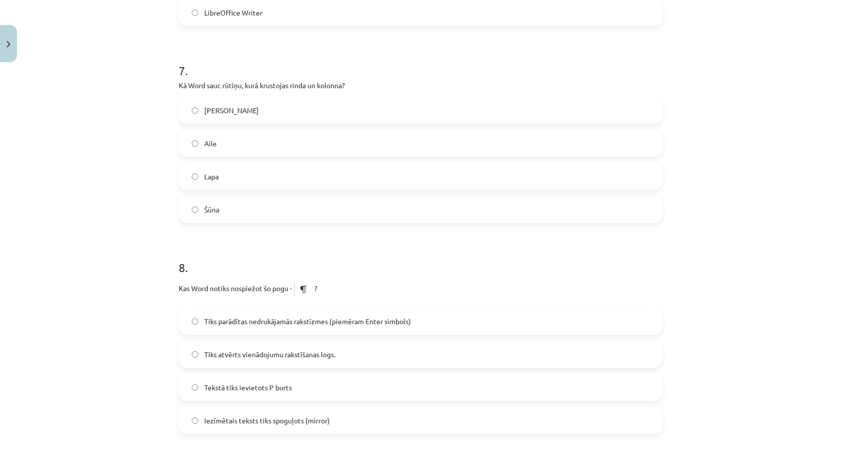
click at [277, 324] on span "Tiks parādītas nedrukājamās rakstīzmes (piemēram Enter simbols)" at bounding box center [307, 321] width 207 height 11
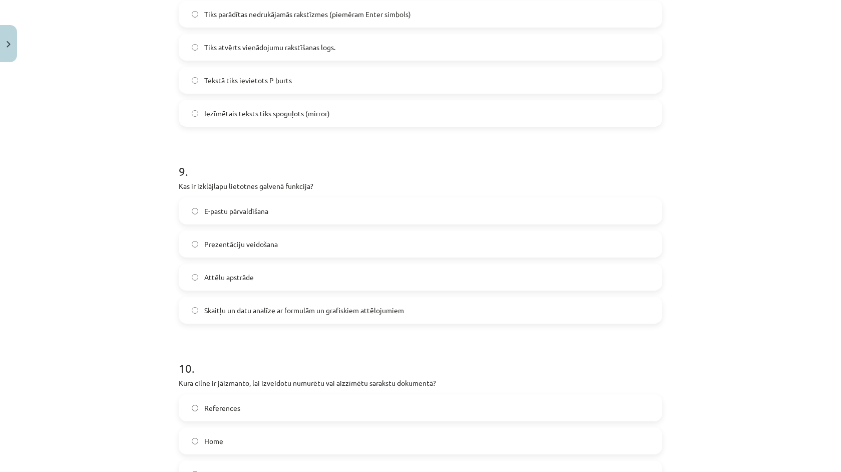
scroll to position [1614, 0]
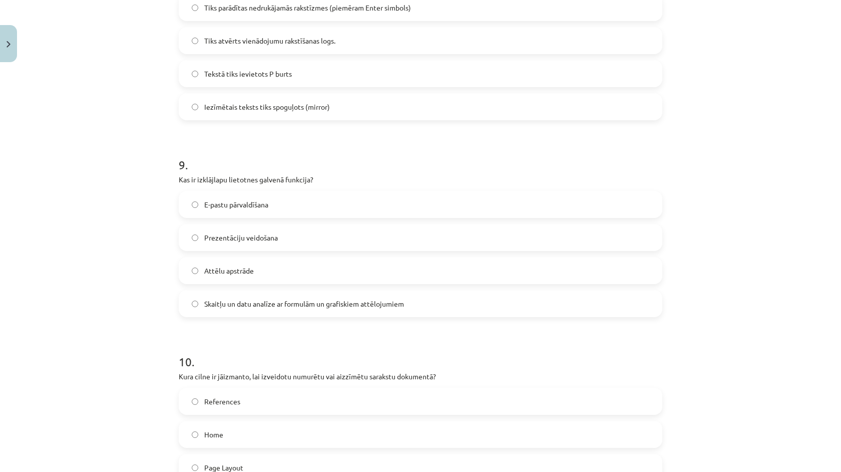
click at [277, 311] on label "Skaitļu un datu analīze ar formulām un grafiskiem attēlojumiem" at bounding box center [421, 303] width 482 height 25
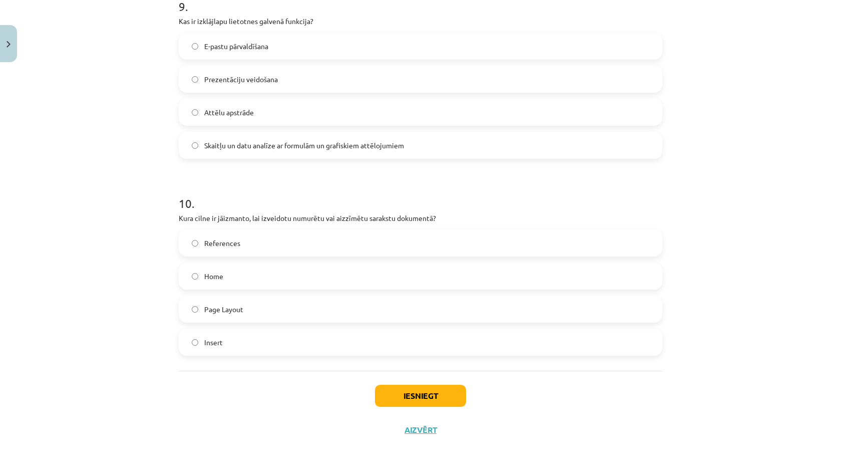
scroll to position [1774, 0]
click at [262, 284] on label "Home" at bounding box center [421, 275] width 482 height 25
click at [418, 391] on button "Iesniegt" at bounding box center [420, 395] width 91 height 22
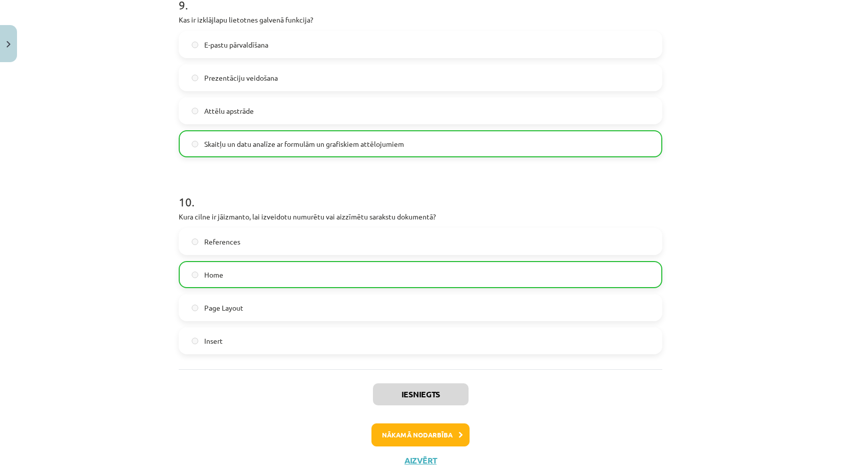
click at [418, 434] on button "Nākamā nodarbība" at bounding box center [420, 434] width 98 height 23
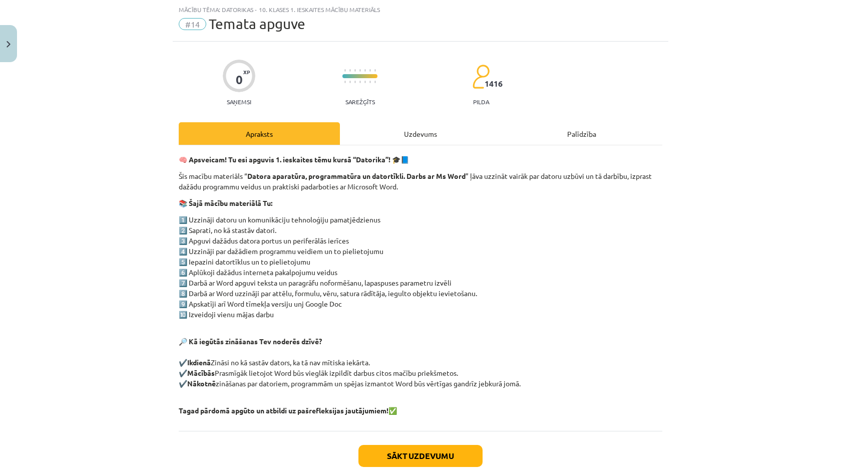
click at [416, 125] on div "Uzdevums" at bounding box center [420, 133] width 161 height 23
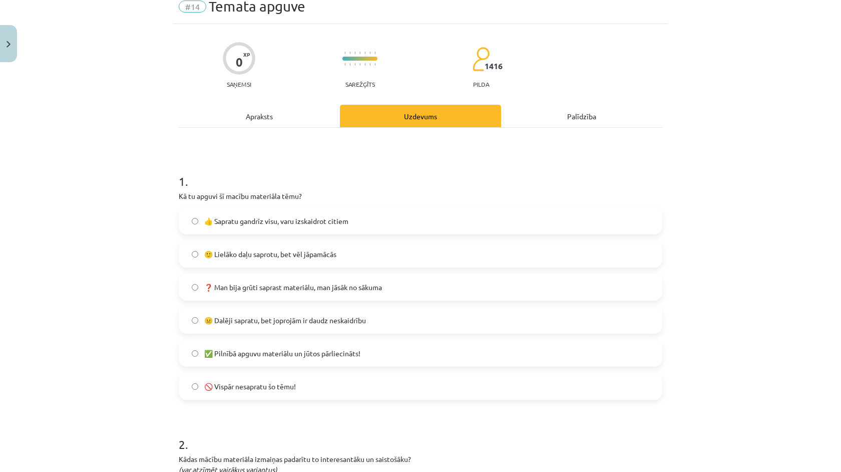
scroll to position [44, 0]
click at [340, 257] on label "🙂 Lielāko daļu saprotu, bet vēl jāpamācās" at bounding box center [421, 252] width 482 height 25
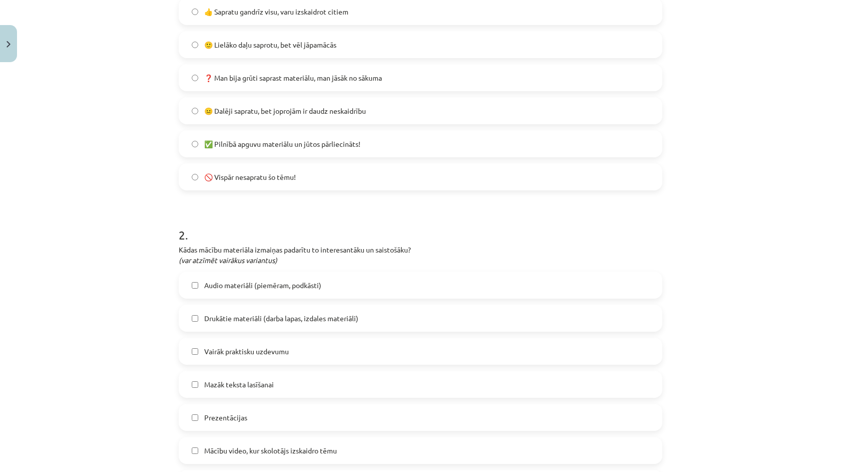
scroll to position [258, 0]
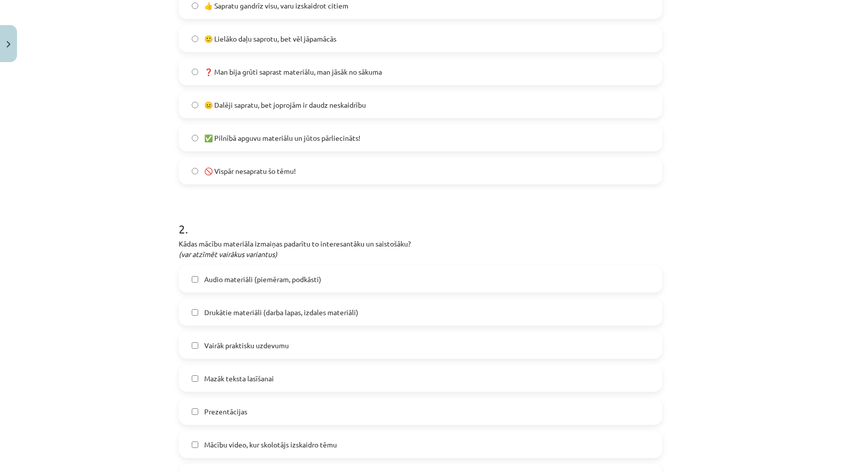
click at [314, 379] on label "Mazāk teksta lasīšanai" at bounding box center [421, 377] width 482 height 25
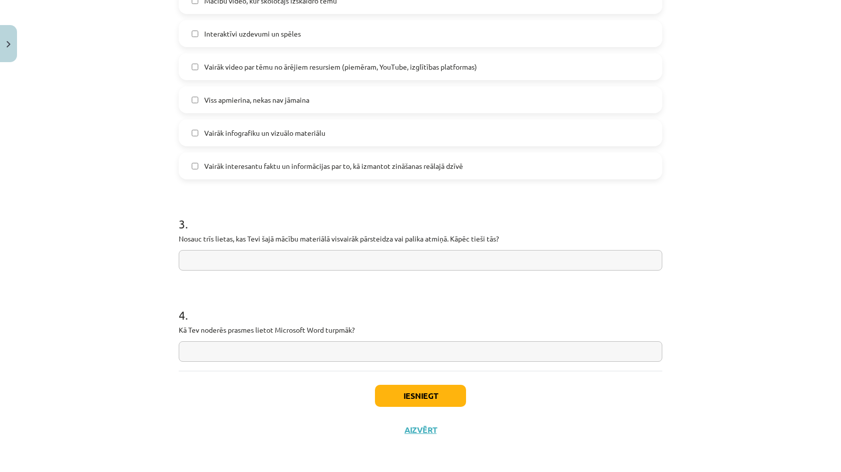
scroll to position [703, 0]
click at [389, 394] on button "Iesniegt" at bounding box center [420, 395] width 91 height 22
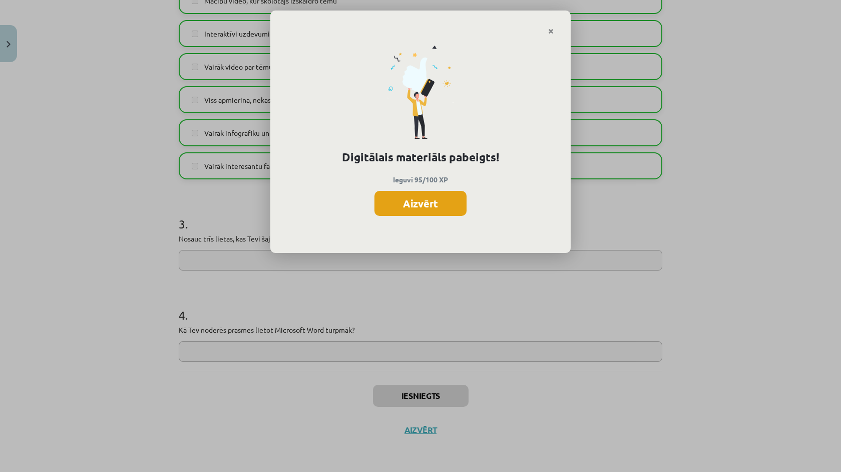
click at [413, 203] on button "Aizvērt" at bounding box center [420, 203] width 92 height 25
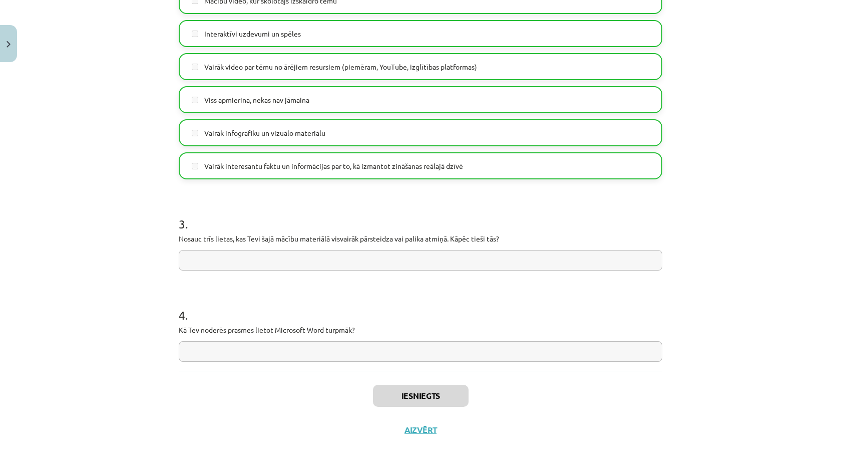
click at [429, 427] on button "Aizvērt" at bounding box center [420, 429] width 38 height 10
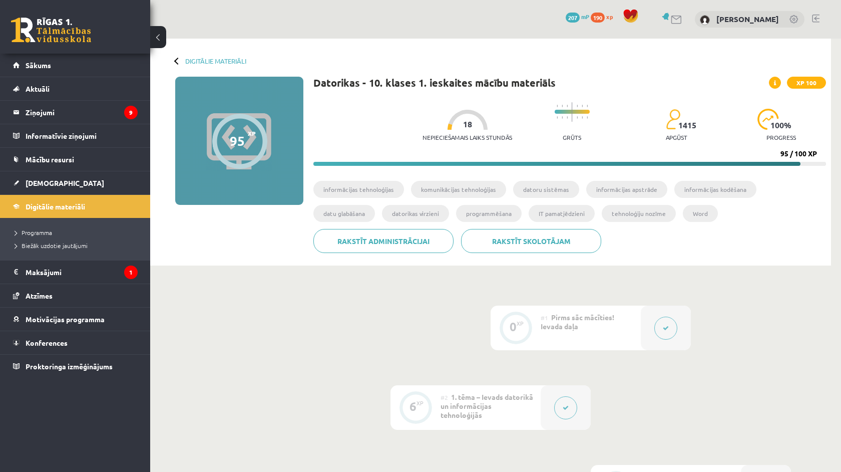
scroll to position [0, 0]
click at [36, 179] on span "[DEMOGRAPHIC_DATA]" at bounding box center [65, 182] width 79 height 9
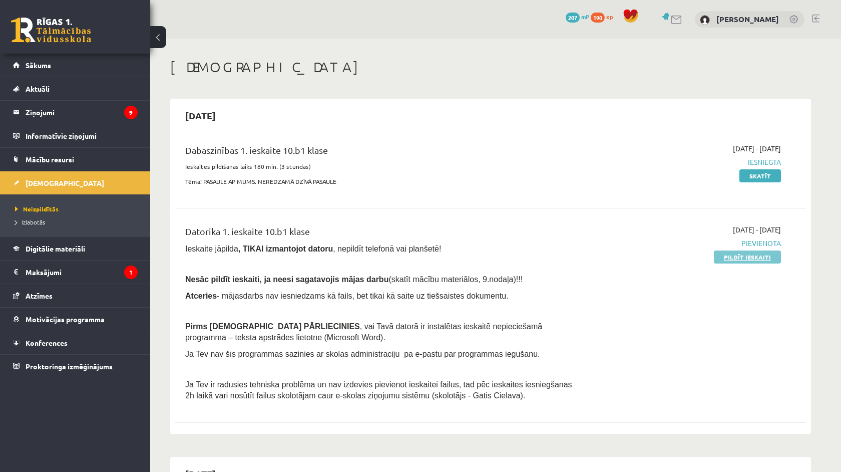
click at [720, 261] on link "Pildīt ieskaiti" at bounding box center [747, 256] width 67 height 13
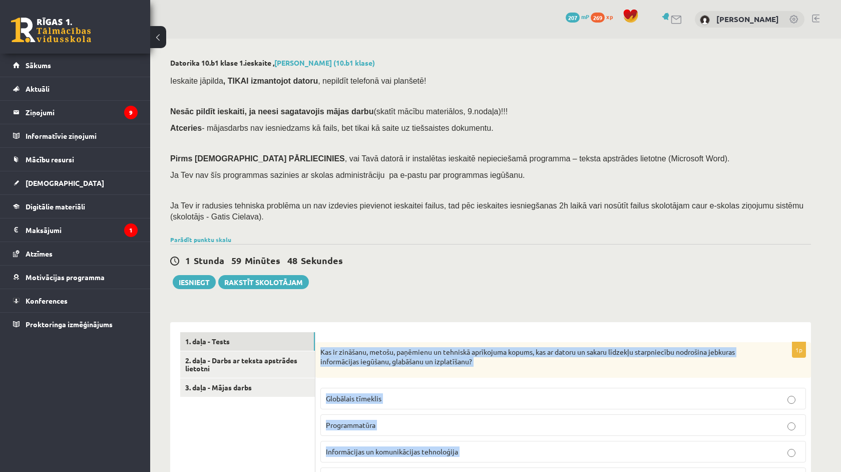
drag, startPoint x: 431, startPoint y: 435, endPoint x: 320, endPoint y: 351, distance: 139.5
copy form "Kas ir zināšanu, metošu, paņēmienu un tehniskā aprīkojuma kopums, kas ar datoru…"
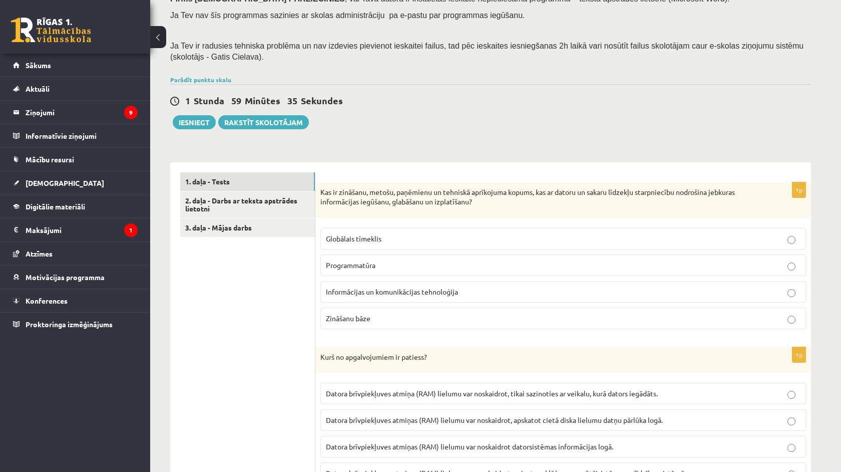
scroll to position [162, 0]
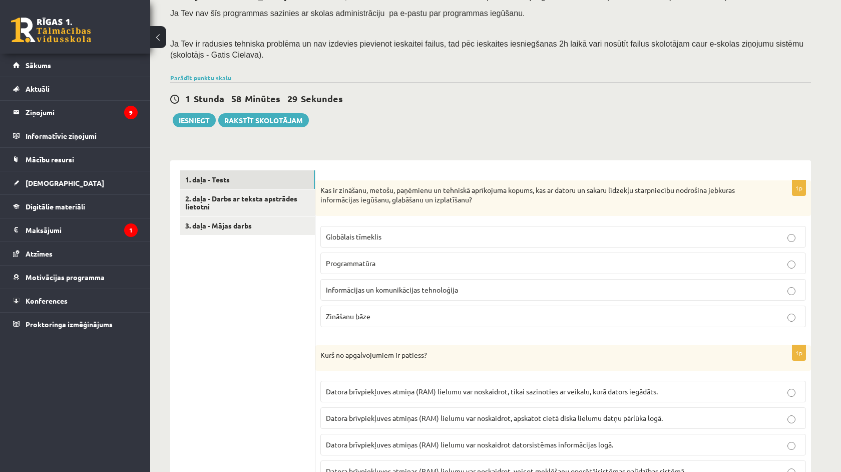
click at [375, 293] on p "Informācijas un komunikācijas tehnoloģija" at bounding box center [563, 289] width 475 height 11
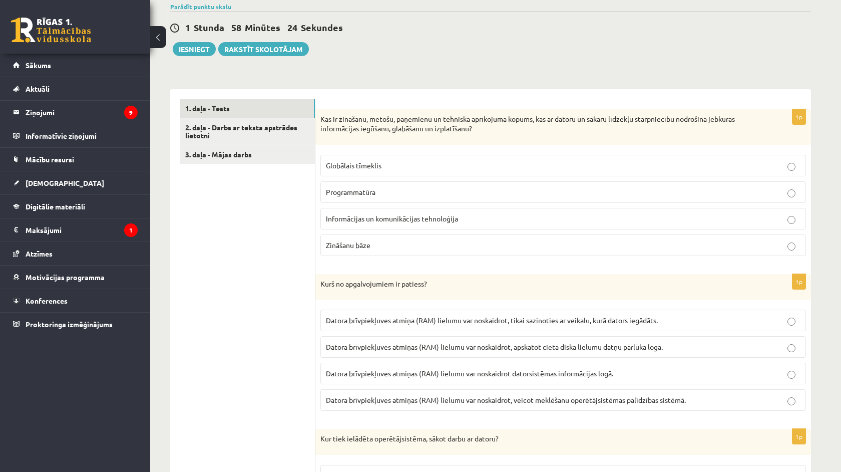
scroll to position [241, 0]
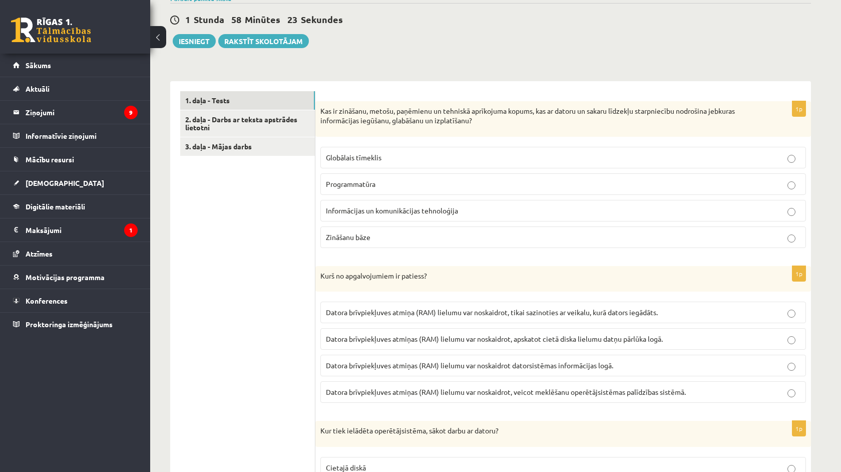
click at [364, 354] on label "Datora brīvpiekļuves atmiņas (RAM) lielumu var noskaidrot datorsistēmas informā…" at bounding box center [563, 365] width 486 height 22
click at [505, 333] on p "Datora brīvpiekļuves atmiņas (RAM) lielumu var noskaidrot, apskatot cietā diska…" at bounding box center [563, 338] width 475 height 11
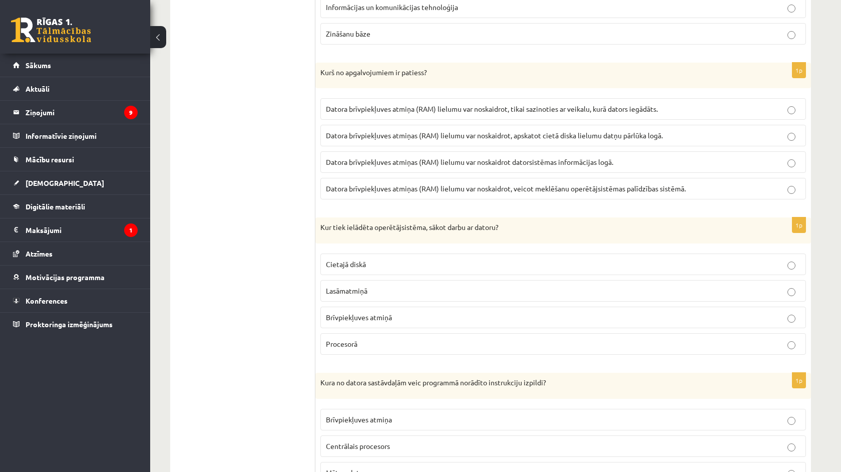
scroll to position [467, 0]
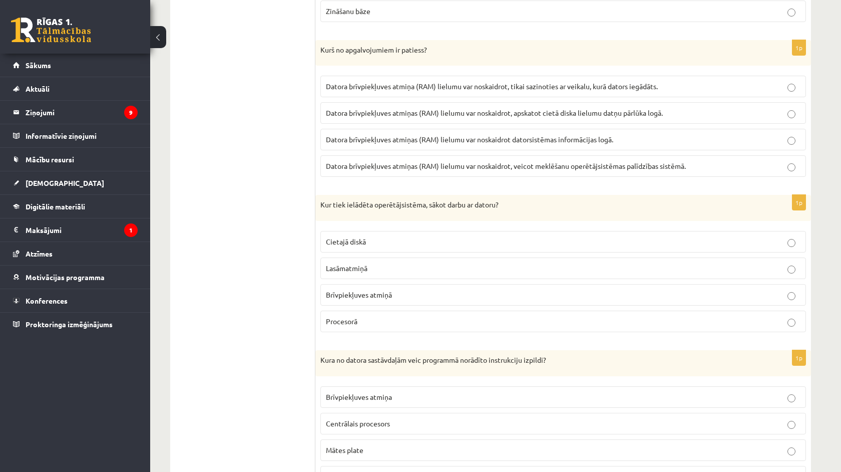
click at [361, 296] on span "Brīvpiekļuves atmiņā" at bounding box center [359, 294] width 66 height 9
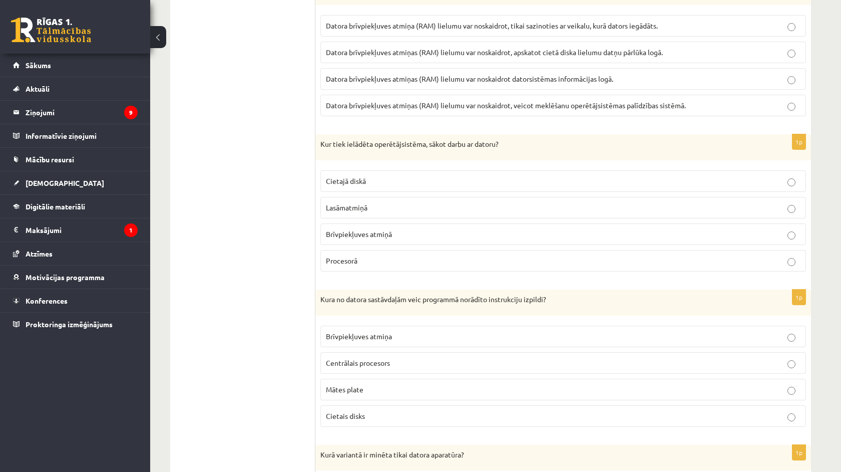
scroll to position [547, 0]
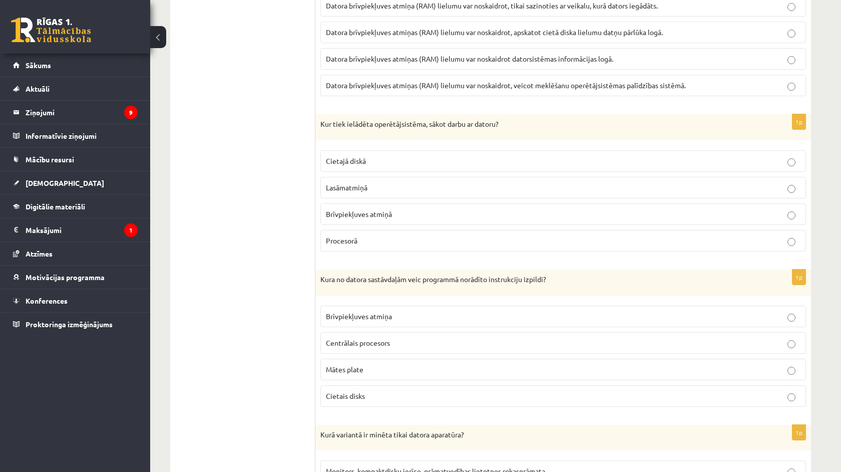
click at [362, 350] on label "Centrālais procesors" at bounding box center [563, 343] width 486 height 22
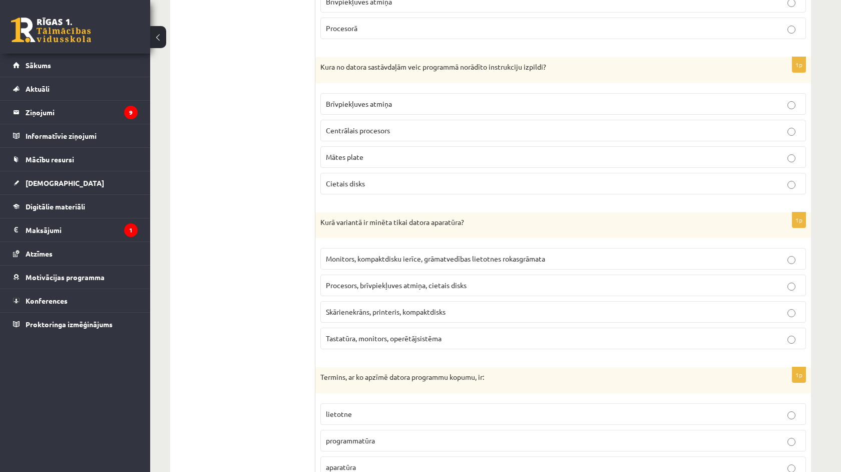
scroll to position [776, 0]
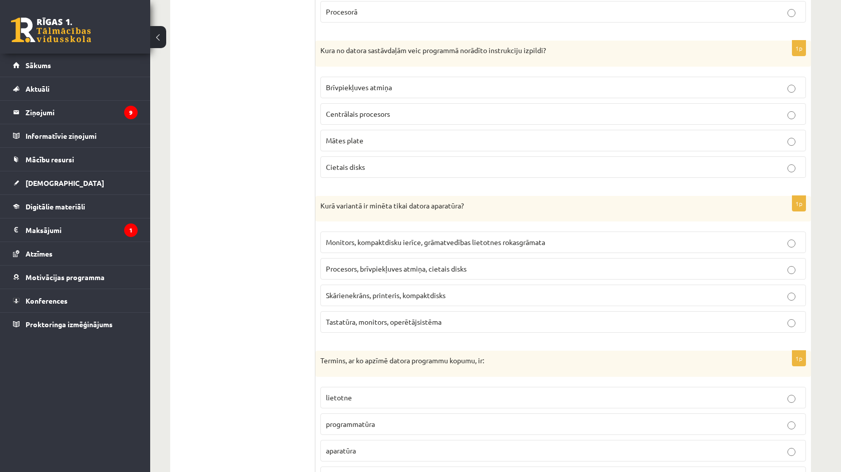
click at [411, 267] on span "Procesors, brīvpiekļuves atmiņa, cietais disks" at bounding box center [396, 268] width 141 height 9
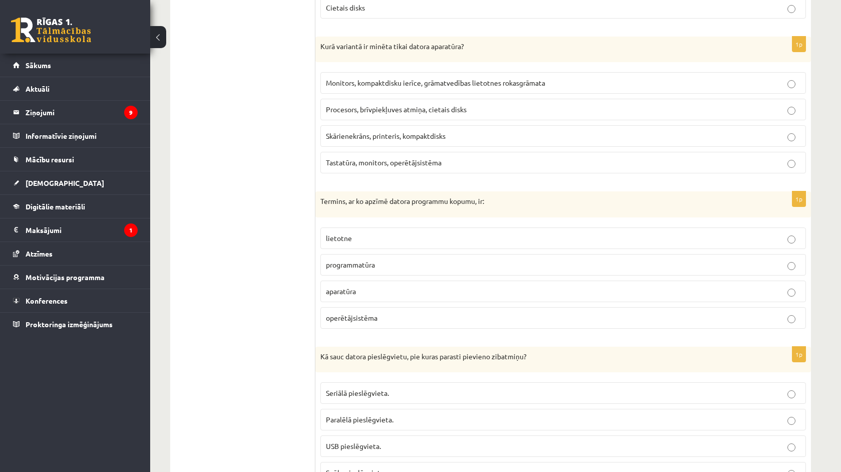
scroll to position [937, 0]
click at [386, 264] on p "programmatūra" at bounding box center [563, 263] width 475 height 11
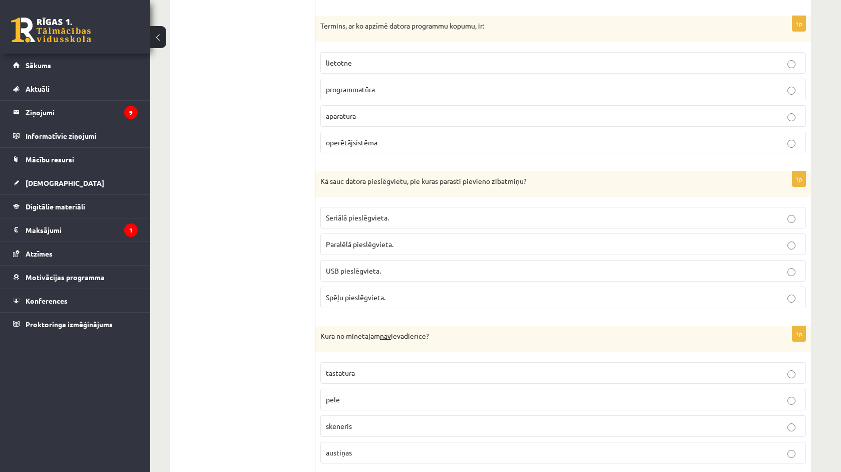
scroll to position [1128, 0]
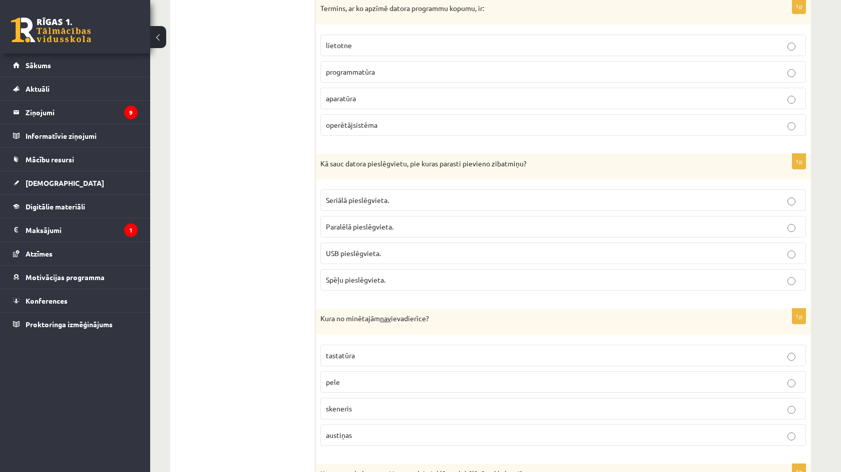
click at [384, 258] on label "USB pieslēgvieta." at bounding box center [563, 253] width 486 height 22
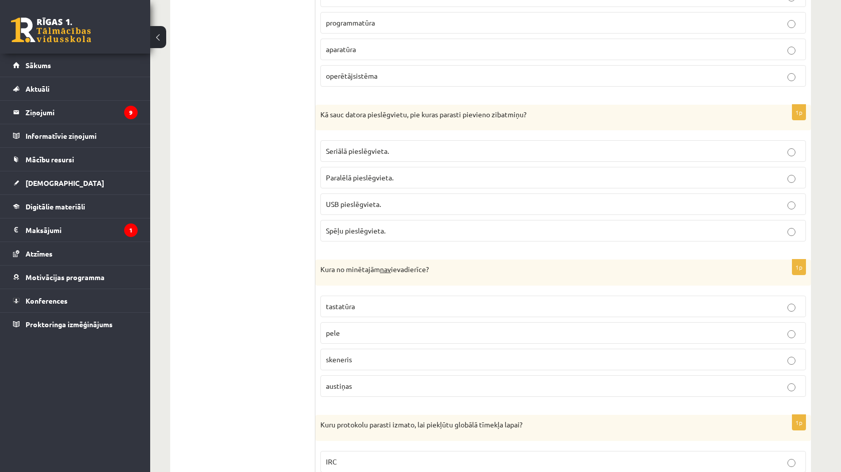
scroll to position [1177, 0]
click at [369, 381] on p "austiņas" at bounding box center [563, 385] width 475 height 11
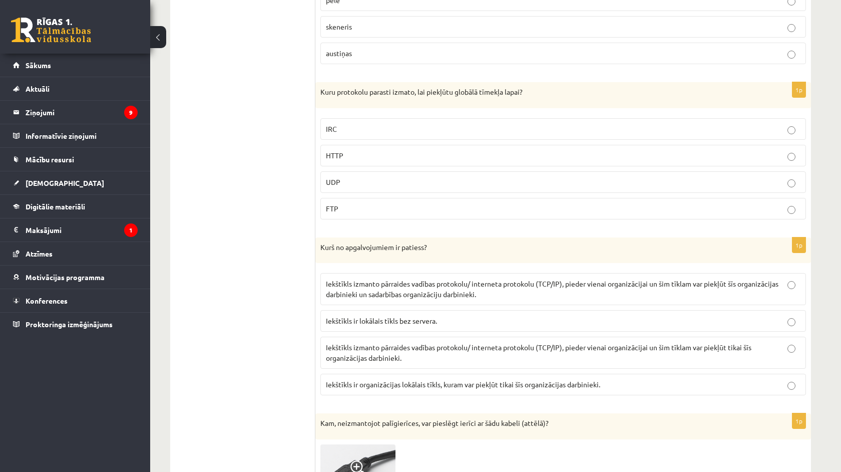
scroll to position [1511, 0]
click at [414, 149] on p "HTTP" at bounding box center [563, 153] width 475 height 11
click at [414, 317] on span "Iekštīkls ir lokālais tīkls bez servera." at bounding box center [381, 318] width 111 height 9
click at [417, 303] on fieldset "Iekštīkls izmanto pārraides vadības protokolu/ interneta protokolu (TCP/IP), pi…" at bounding box center [563, 331] width 486 height 130
click at [420, 296] on label "Iekštīkls izmanto pārraides vadības protokolu/ interneta protokolu (TCP/IP), pi…" at bounding box center [563, 287] width 486 height 32
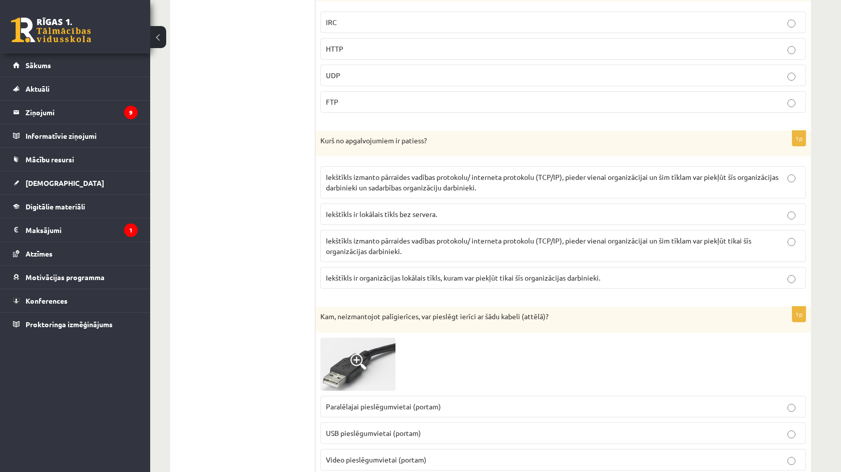
scroll to position [1712, 0]
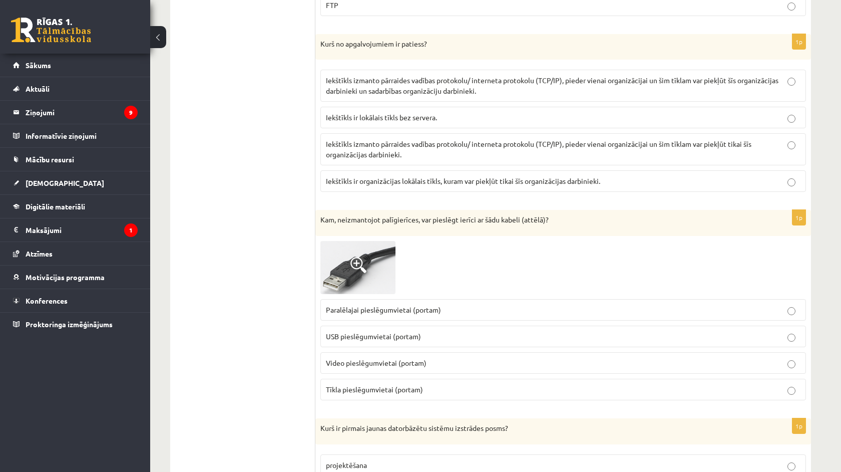
click at [419, 331] on span "USB pieslēgumvietai (portam)" at bounding box center [373, 335] width 95 height 9
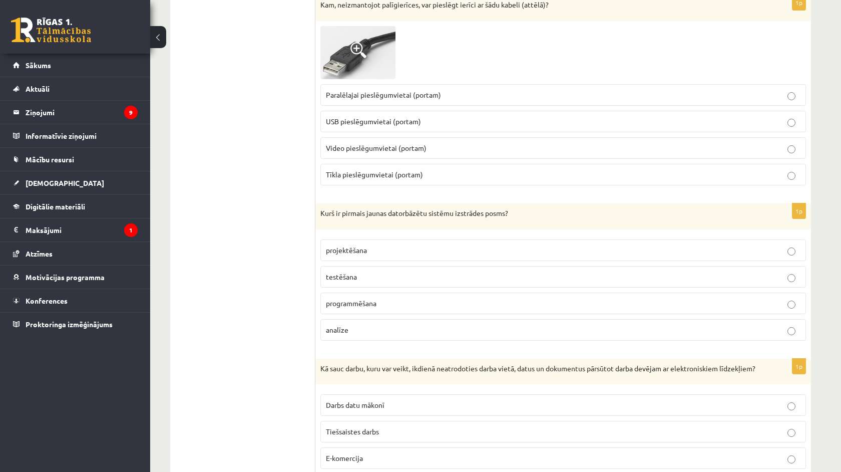
scroll to position [1919, 0]
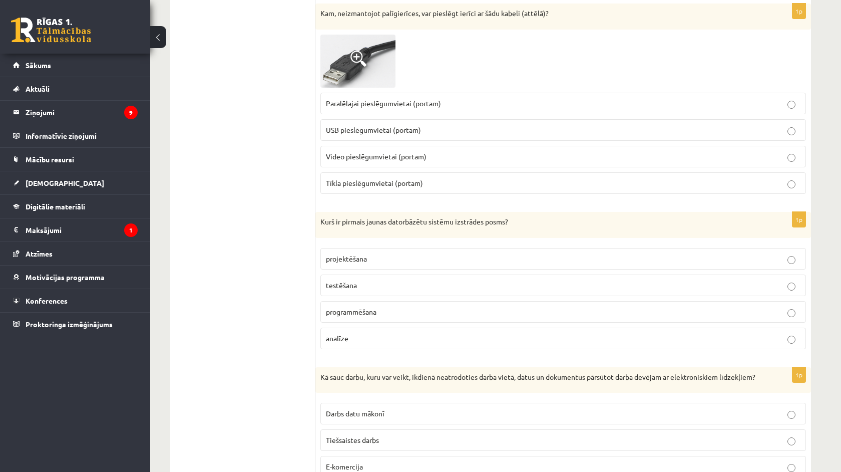
click at [399, 103] on span "Paralēlajai pieslēgumvietai (portam)" at bounding box center [383, 103] width 115 height 9
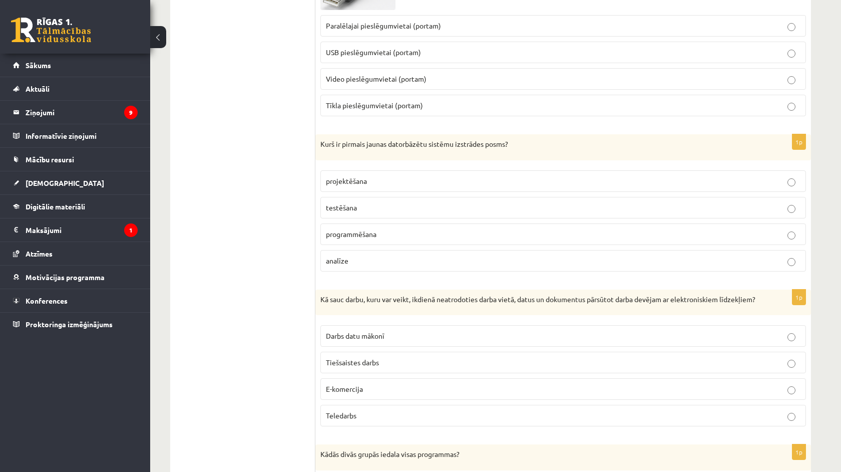
scroll to position [1998, 0]
click at [370, 46] on span "USB pieslēgumvietai (portam)" at bounding box center [373, 50] width 95 height 9
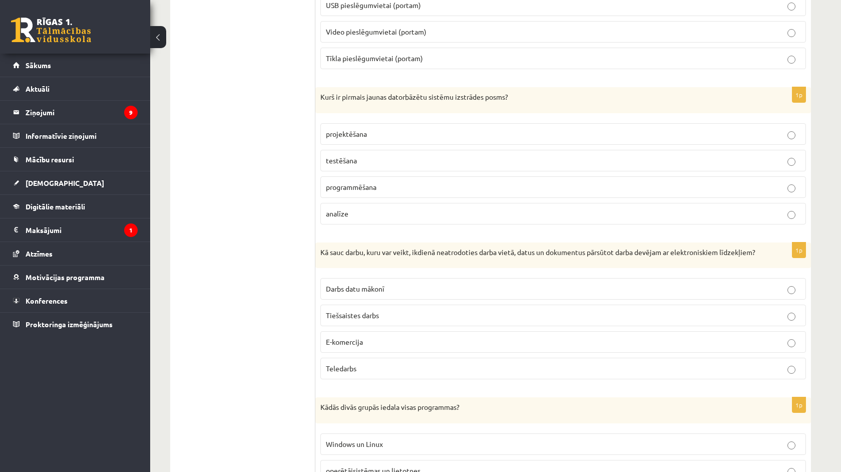
scroll to position [2044, 0]
click at [370, 208] on p "analīze" at bounding box center [563, 213] width 475 height 11
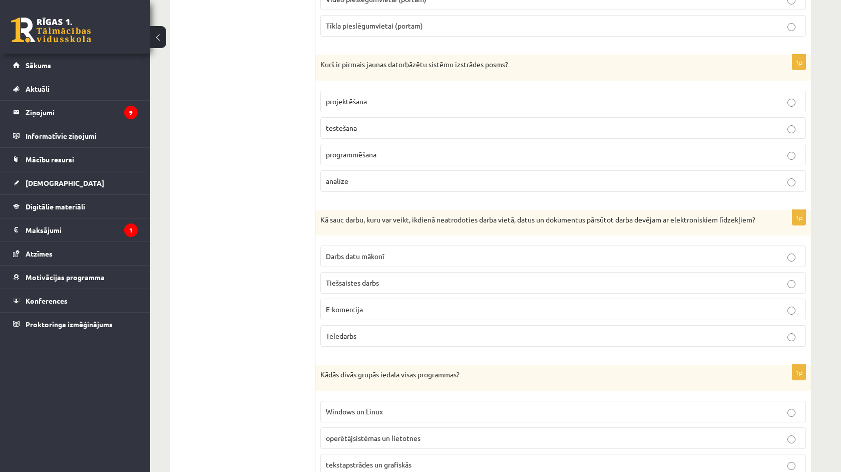
scroll to position [2075, 0]
click at [350, 294] on label "Tiešsaistes darbs" at bounding box center [563, 283] width 486 height 22
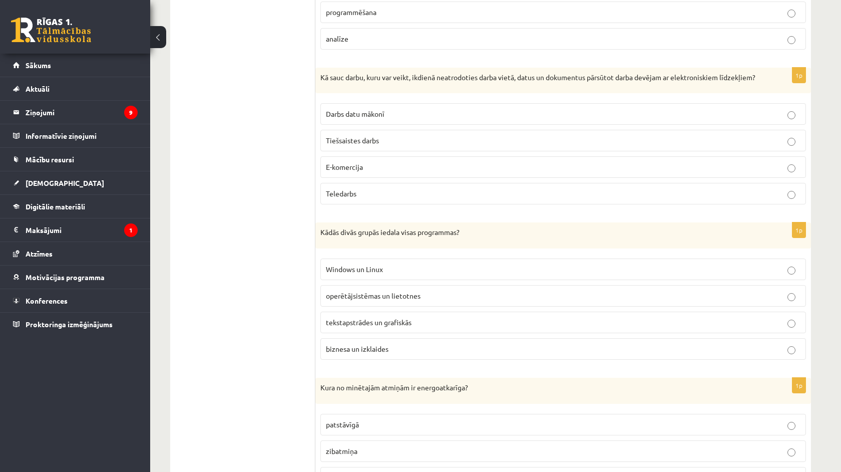
scroll to position [2241, 0]
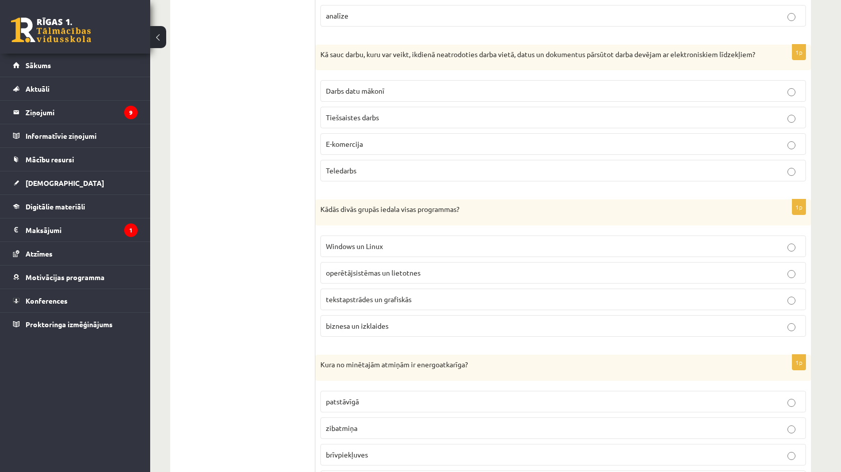
click at [356, 277] on span "operētājsistēmas un lietotnes" at bounding box center [373, 272] width 95 height 9
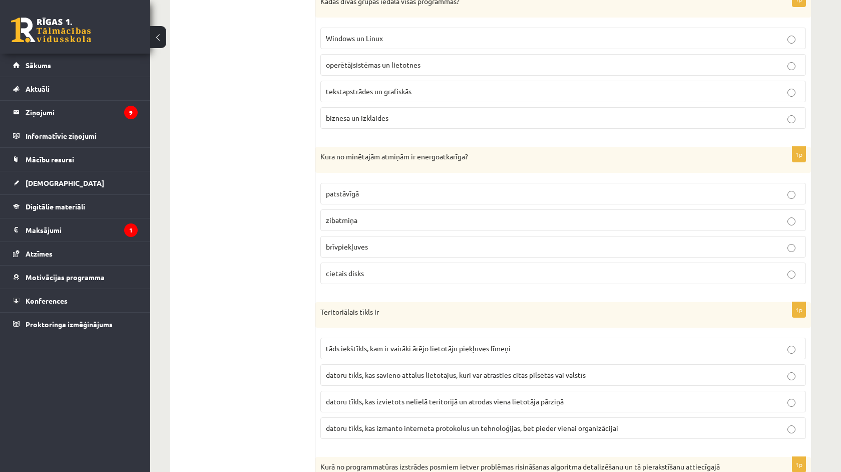
scroll to position [2459, 0]
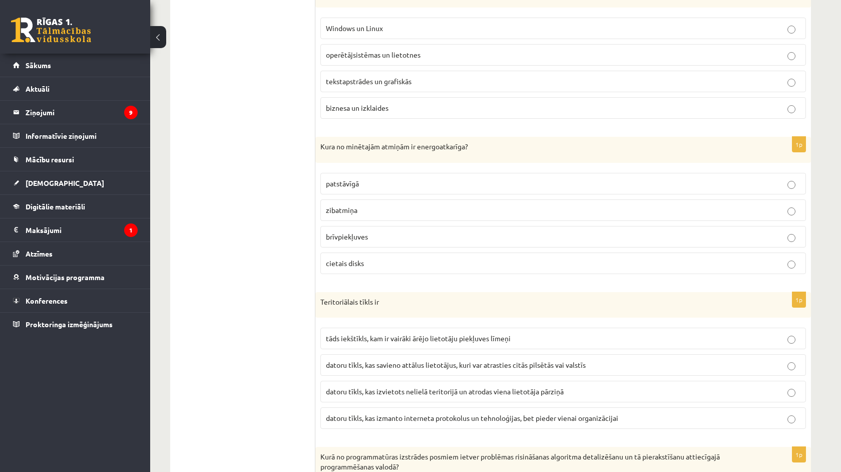
click at [345, 241] on span "brīvpiekļuves" at bounding box center [347, 236] width 42 height 9
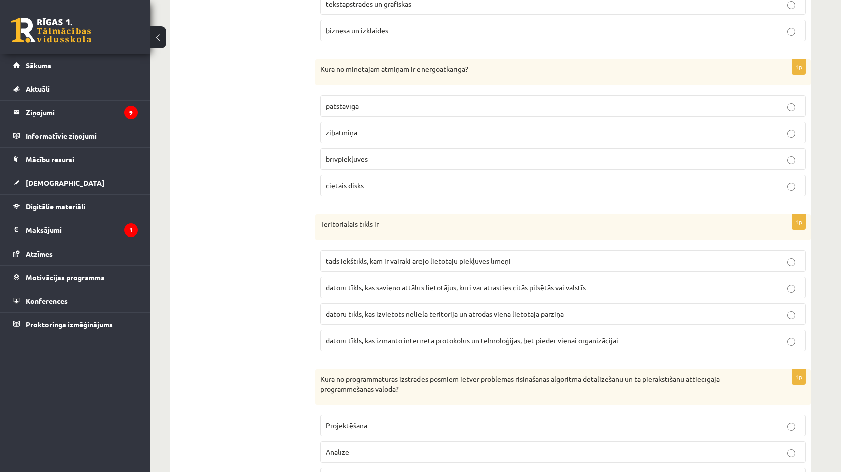
scroll to position [2541, 0]
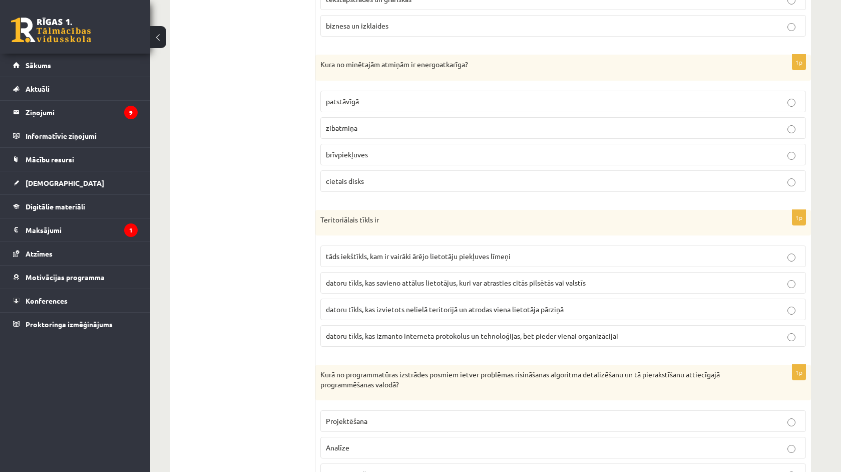
click at [368, 312] on span "datoru tīkls, kas izvietots nelielā teritorijā un atrodas viena lietotāja pārzi…" at bounding box center [445, 308] width 238 height 9
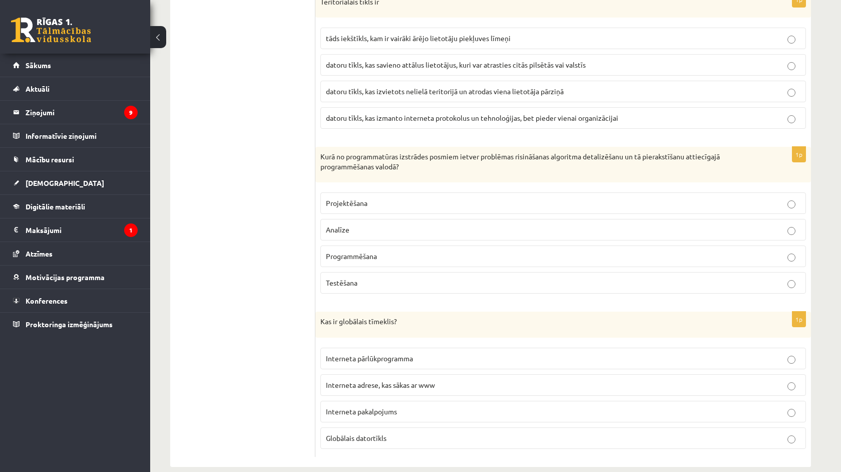
scroll to position [2760, 0]
click at [380, 259] on p "Programmēšana" at bounding box center [563, 255] width 475 height 11
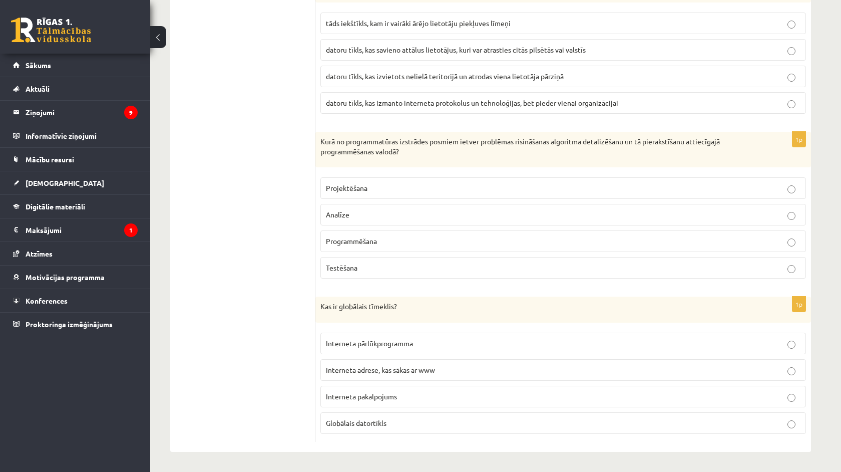
scroll to position [2777, 0]
click at [389, 391] on span "Interneta pakalpojums" at bounding box center [361, 395] width 71 height 9
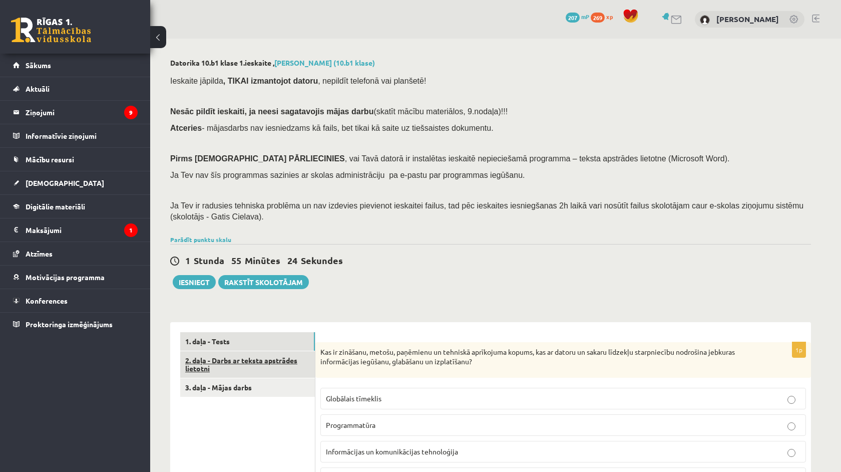
scroll to position [0, 0]
click at [245, 365] on link "2. daļa - Darbs ar teksta apstrādes lietotni" at bounding box center [247, 364] width 135 height 27
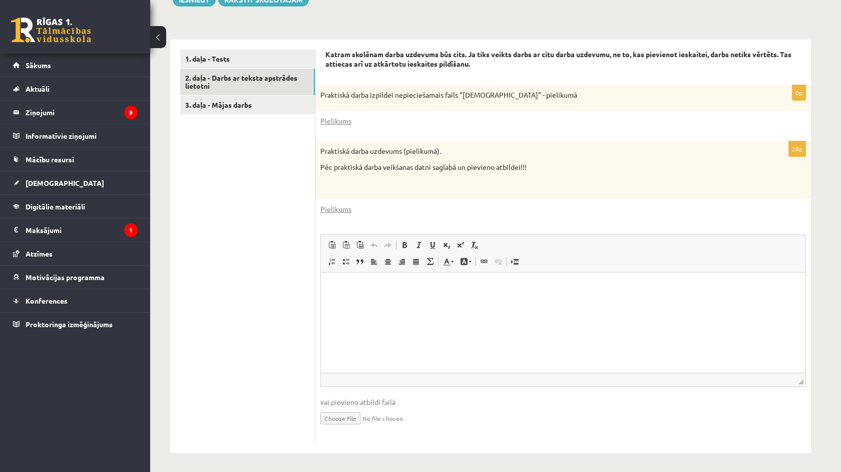
scroll to position [282, 0]
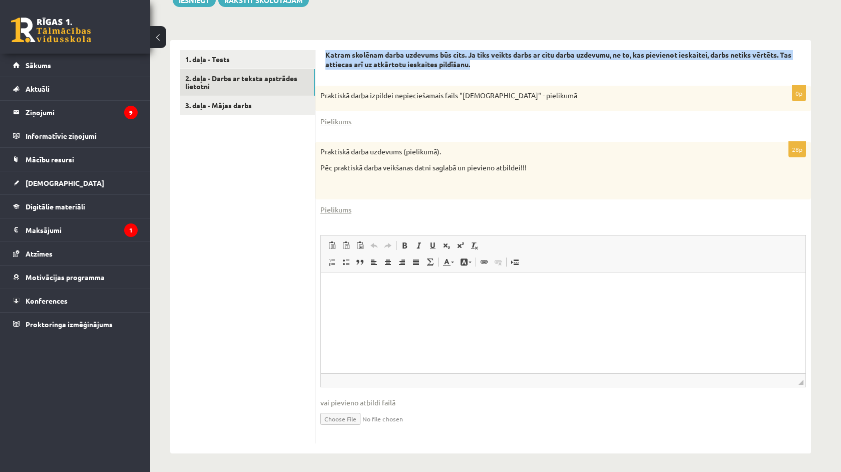
drag, startPoint x: 322, startPoint y: 48, endPoint x: 337, endPoint y: 71, distance: 27.4
click at [337, 71] on div "Katram skolēnam darba uzdevums būs cits. Ja tiks veikts darbs ar citu darba uzd…" at bounding box center [563, 246] width 496 height 413
click at [337, 71] on div "Katram skolēnam darba uzdevums būs cits. Ja tiks veikts darbs ar citu darba uzd…" at bounding box center [563, 63] width 476 height 26
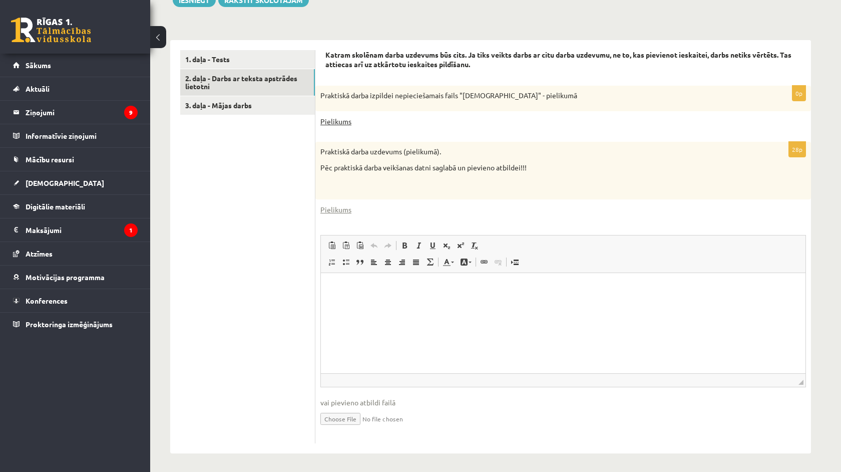
click at [334, 121] on link "Pielikums" at bounding box center [335, 121] width 31 height 11
click at [282, 189] on ul "1. daļa - Tests 2. daļa - Darbs ar teksta apstrādes lietotni 3. daļa - Mājas da…" at bounding box center [247, 246] width 135 height 393
click at [451, 133] on form "Katram skolēnam darba uzdevums būs cits. Ja tiks veikts darbs ar citu darba uzd…" at bounding box center [563, 246] width 476 height 393
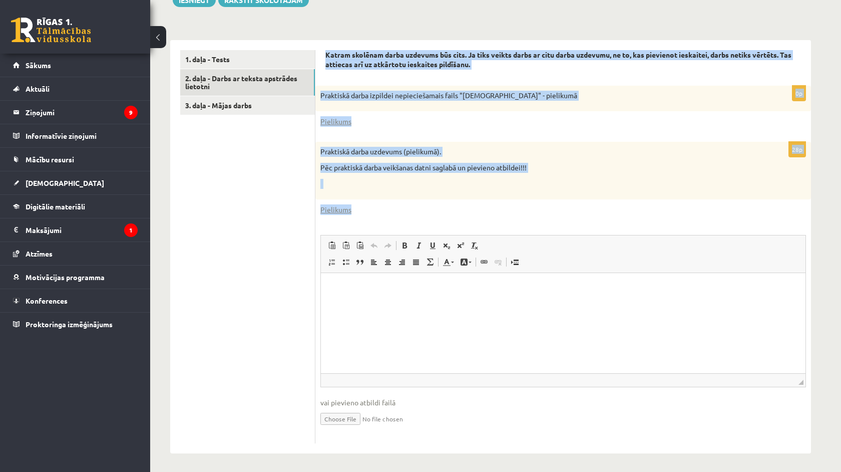
drag, startPoint x: 319, startPoint y: 45, endPoint x: 411, endPoint y: 218, distance: 195.7
click at [411, 218] on div "Katram skolēnam darba uzdevums būs cits. Ja tiks veikts darbs ar citu darba uzd…" at bounding box center [563, 246] width 496 height 413
copy form "Katram skolēnam darba uzdevums būs cits. Ja tiks veikts darbs ar citu darba uzd…"
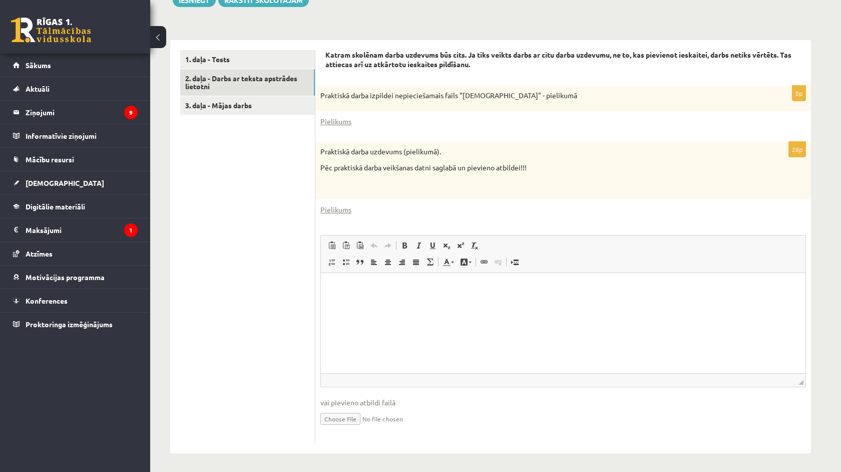
click at [268, 310] on ul "1. daļa - Tests 2. daļa - Darbs ar teksta apstrādes lietotni 3. daļa - Mājas da…" at bounding box center [247, 246] width 135 height 393
click at [400, 238] on span "Bold Keyboard shortcut Command+B Italic Keyboard shortcut Command+I Underline K…" at bounding box center [440, 246] width 87 height 17
click at [401, 216] on div "28p Praktiskā darba uzdevums (pielikumā). Pēc praktiskā darba veikšanas datni s…" at bounding box center [563, 292] width 496 height 301
click at [328, 116] on link "Pielikums" at bounding box center [335, 121] width 31 height 11
click at [336, 207] on link "Pielikums" at bounding box center [335, 209] width 31 height 11
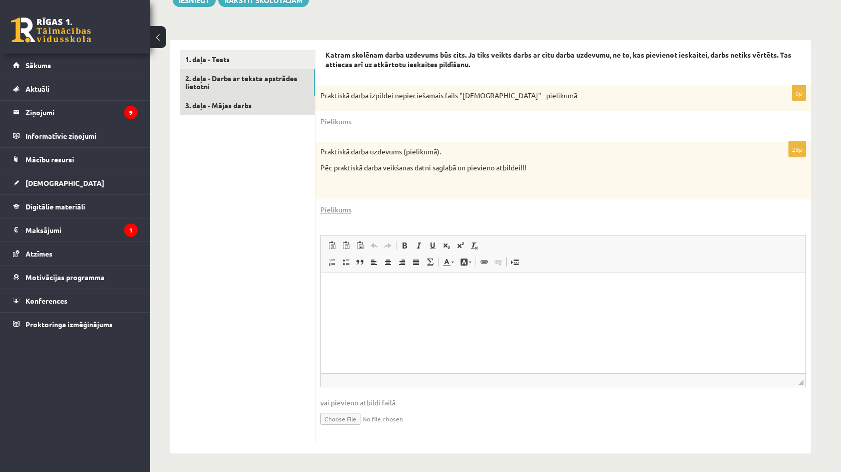
click at [243, 101] on link "3. daļa - Mājas darbs" at bounding box center [247, 105] width 135 height 19
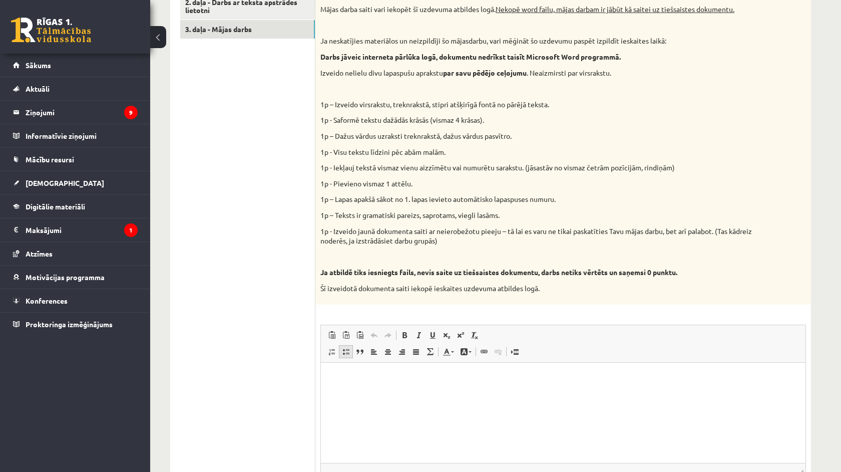
scroll to position [255, 0]
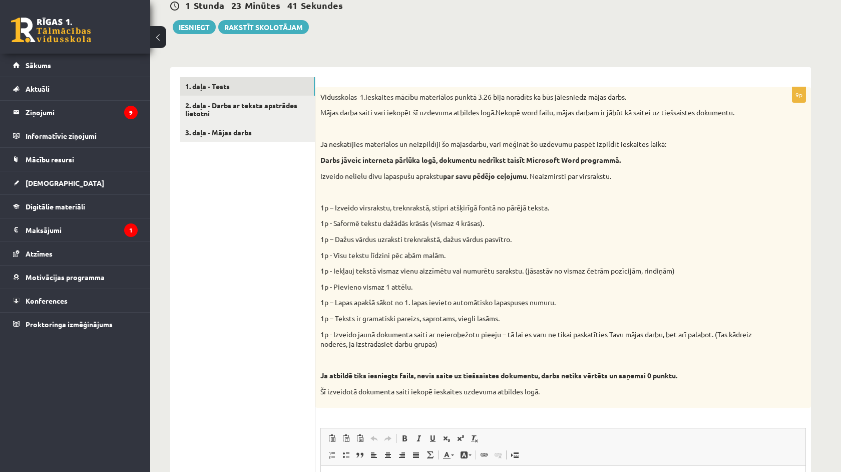
drag, startPoint x: 314, startPoint y: 93, endPoint x: 327, endPoint y: 100, distance: 15.5
click at [327, 100] on div "**********" at bounding box center [490, 356] width 641 height 579
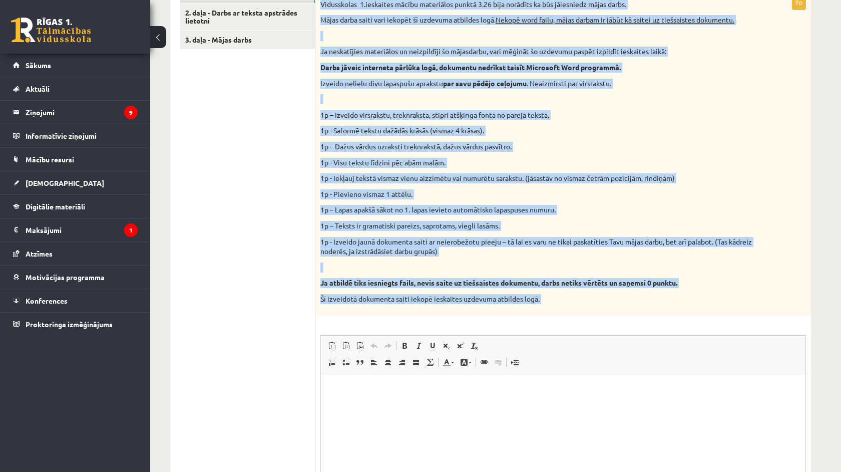
scroll to position [362, 0]
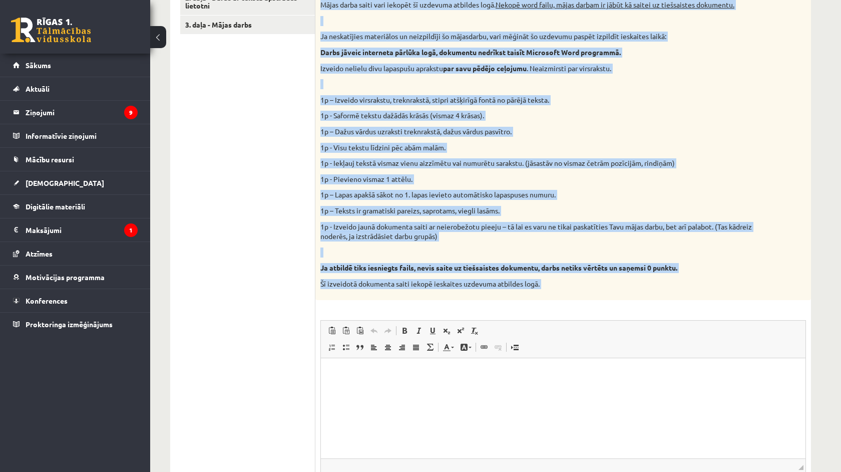
drag, startPoint x: 319, startPoint y: 95, endPoint x: 535, endPoint y: 318, distance: 310.5
click at [535, 318] on div "9p Vidusskolas 1.ieskaites mācību materiālos punktā 3.26 bija norādīts ka būs j…" at bounding box center [563, 253] width 496 height 549
copy div "Vidusskolas 1.ieskaites mācību materiālos punktā 3.26 bija norādīts ka būs jāie…"
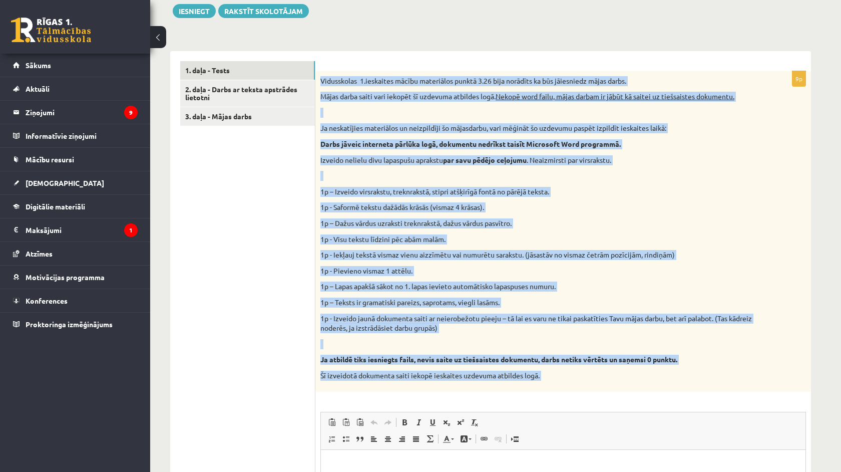
scroll to position [171, 0]
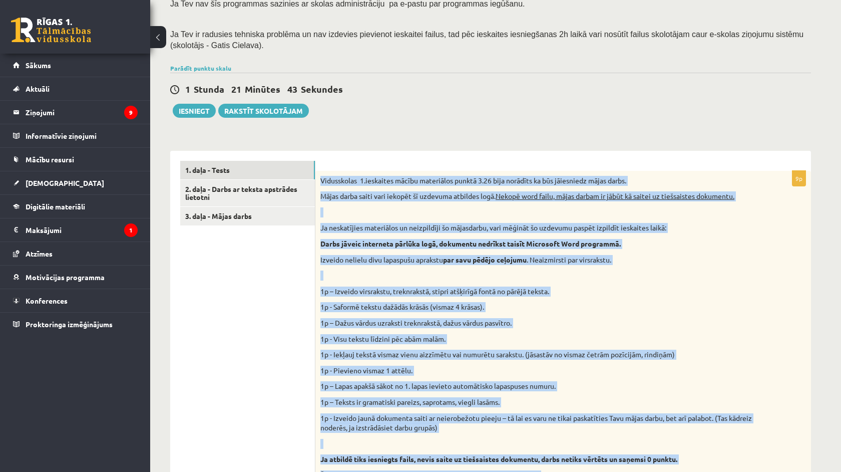
click at [370, 126] on div "Datorika 10.b1 klase 1.ieskaite , Markuss Gūtmanis (10.b1 klase) Ieskaite jāpil…" at bounding box center [490, 308] width 681 height 882
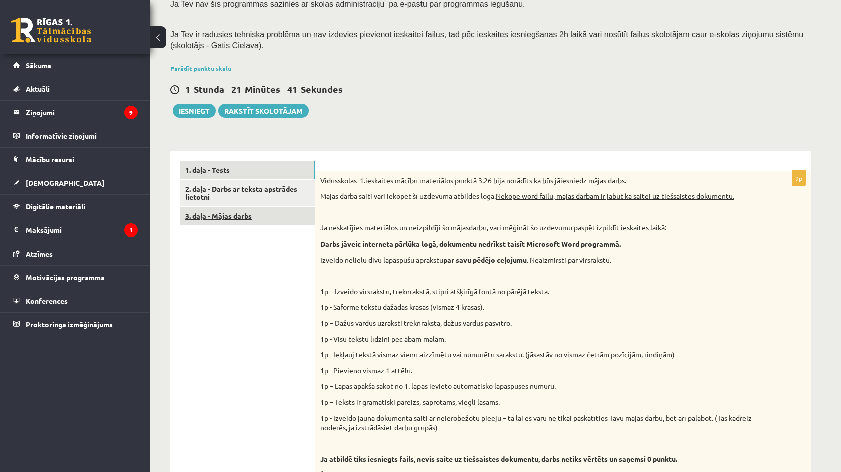
click at [285, 220] on link "3. daļa - Mājas darbs" at bounding box center [247, 216] width 135 height 19
click at [259, 169] on link "1. daļa - Tests" at bounding box center [247, 170] width 135 height 19
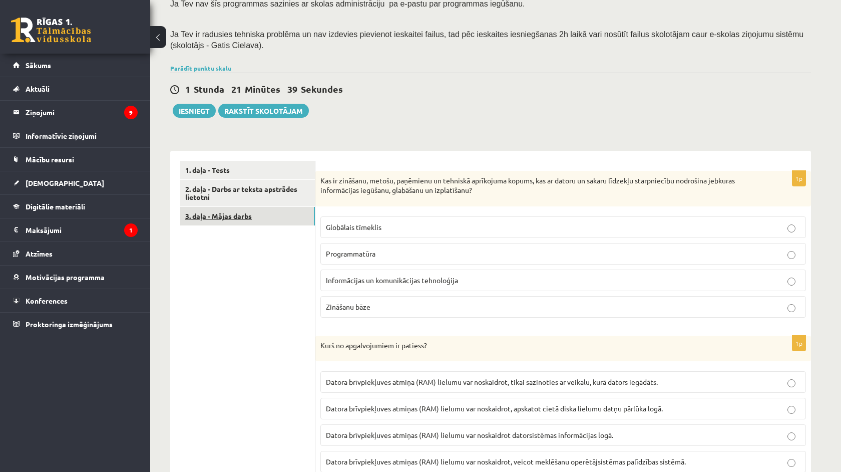
click at [268, 219] on link "3. daļa - Mājas darbs" at bounding box center [247, 216] width 135 height 19
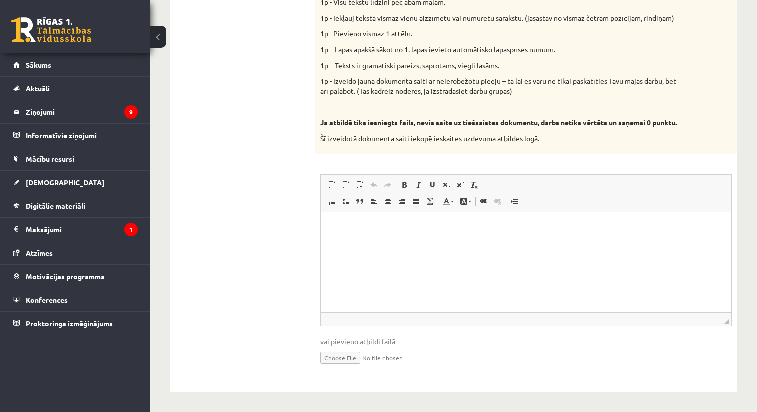
scroll to position [519, 0]
click at [336, 360] on input "file" at bounding box center [526, 356] width 412 height 21
type input "**********"
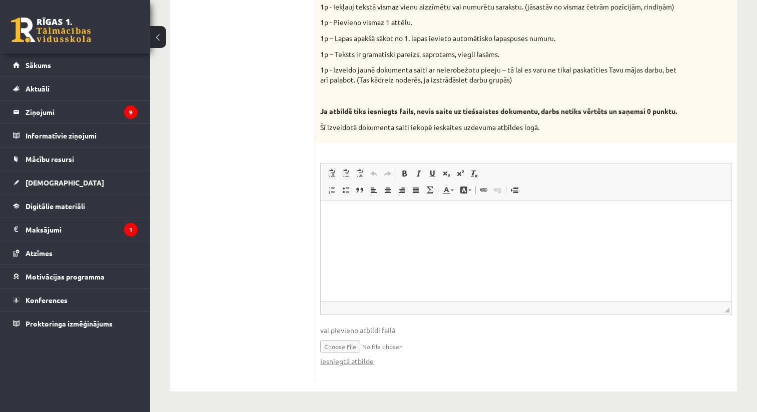
scroll to position [532, 0]
click at [567, 232] on html at bounding box center [526, 216] width 411 height 31
click at [391, 349] on input "file" at bounding box center [526, 346] width 412 height 21
click at [392, 346] on input "file" at bounding box center [526, 346] width 412 height 21
drag, startPoint x: 427, startPoint y: 347, endPoint x: 360, endPoint y: 342, distance: 67.8
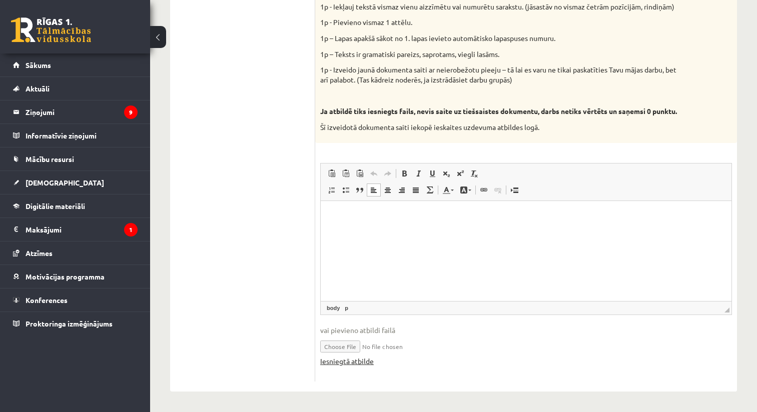
click at [352, 366] on link "Iesniegtā atbilde" at bounding box center [347, 361] width 54 height 11
click at [264, 343] on ul "1. daļa - Tests 2. daļa - Darbs ar teksta apstrādes lietotni 3. daļa - Mājas da…" at bounding box center [247, 92] width 135 height 579
click at [484, 191] on span at bounding box center [484, 190] width 8 height 8
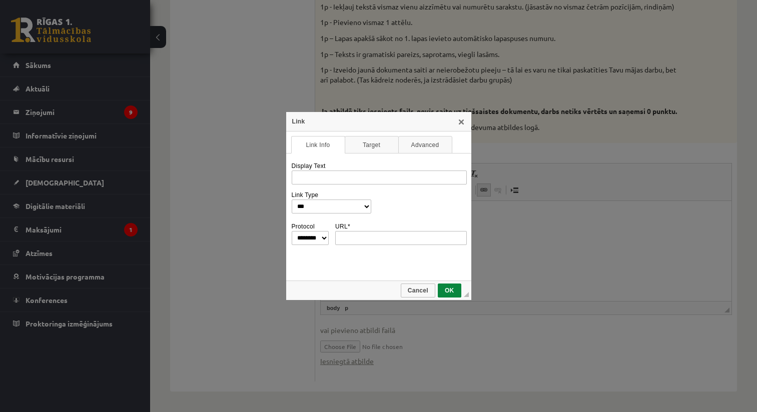
scroll to position [0, 0]
click at [460, 122] on link "X" at bounding box center [462, 122] width 8 height 8
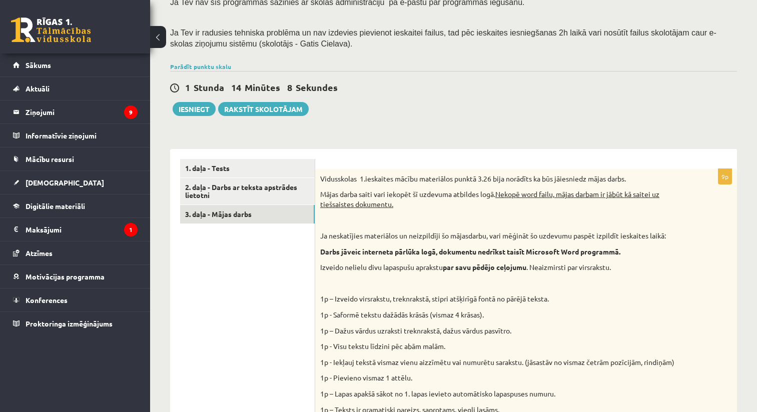
scroll to position [173, 0]
click at [182, 112] on button "Iesniegt" at bounding box center [194, 109] width 43 height 14
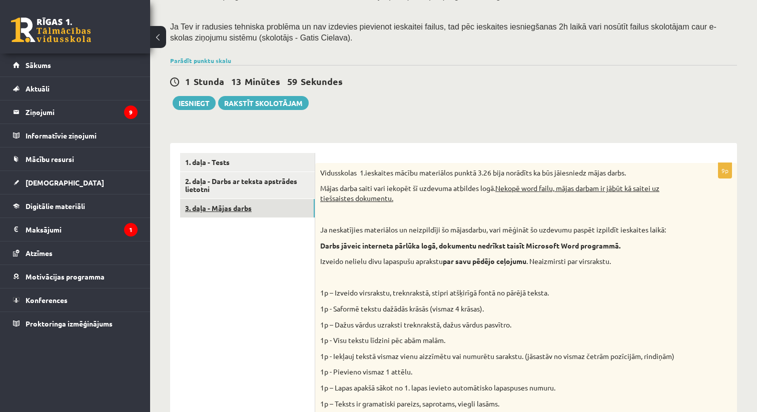
scroll to position [179, 0]
click at [194, 114] on div "Datorika 10.b1 klase 1.ieskaite , Markuss Gūtmanis (10.b1 klase) Ieskaite jāpil…" at bounding box center [453, 311] width 607 height 902
click at [194, 107] on button "Iesniegt" at bounding box center [194, 103] width 43 height 14
